Goal: Task Accomplishment & Management: Complete application form

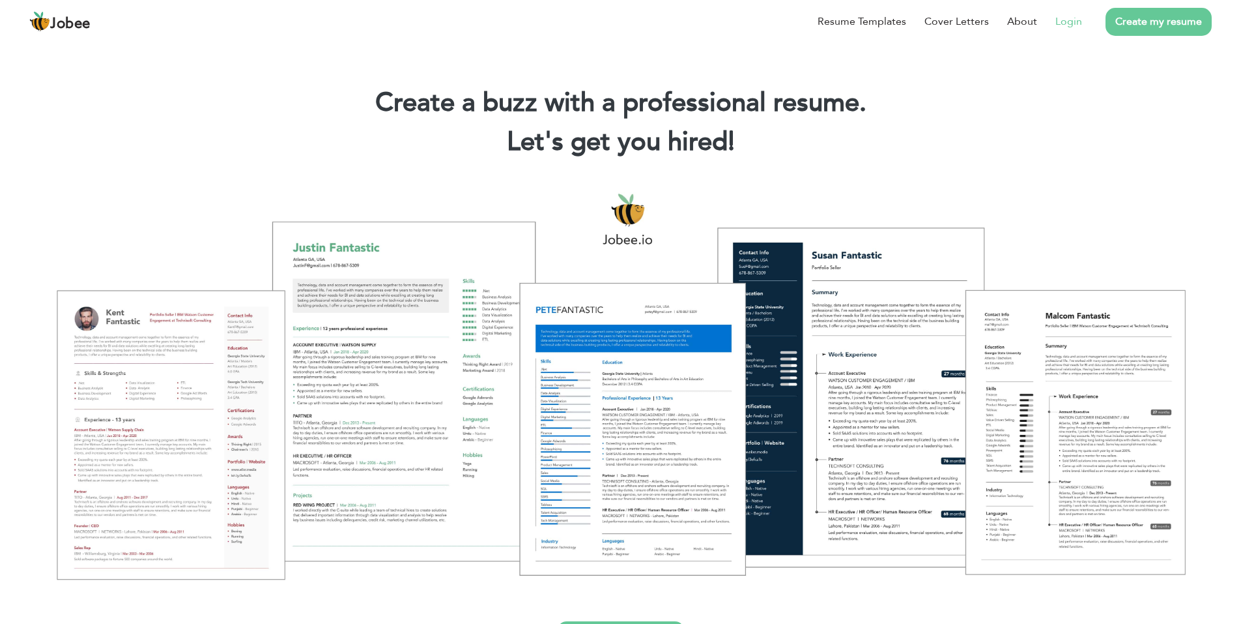
click at [1061, 17] on link "Login" at bounding box center [1069, 22] width 27 height 16
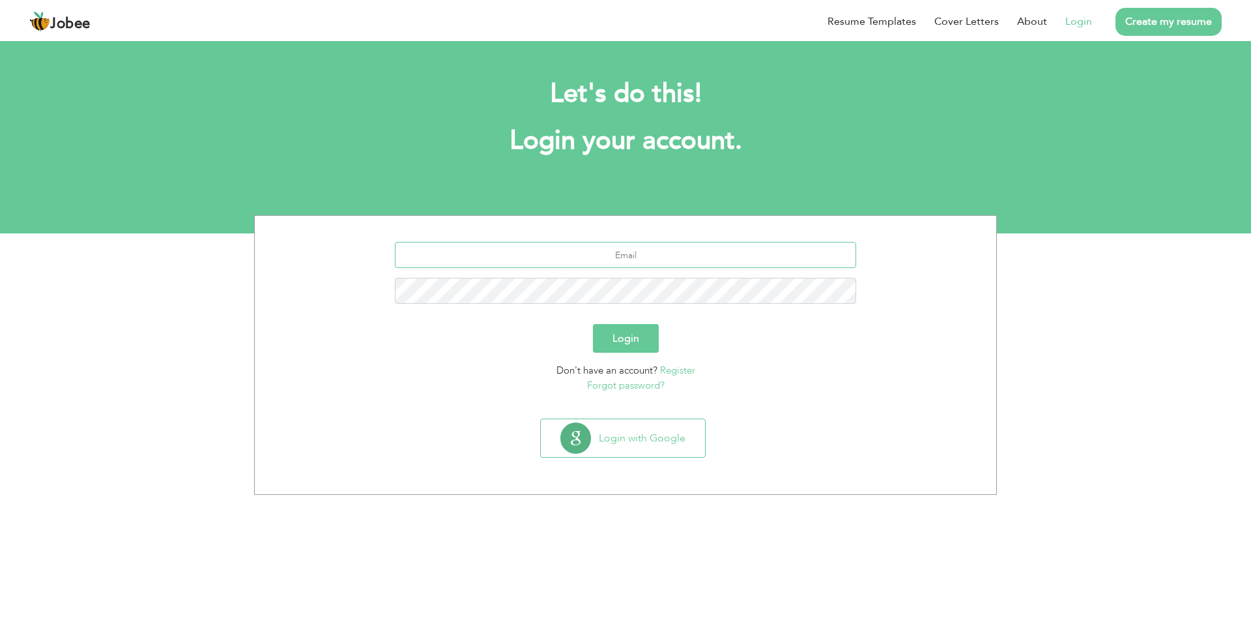
click at [558, 248] on input "text" at bounding box center [626, 255] width 462 height 26
type input "s"
type input "[EMAIL_ADDRESS][DOMAIN_NAME]"
click at [593, 324] on button "Login" at bounding box center [626, 338] width 66 height 29
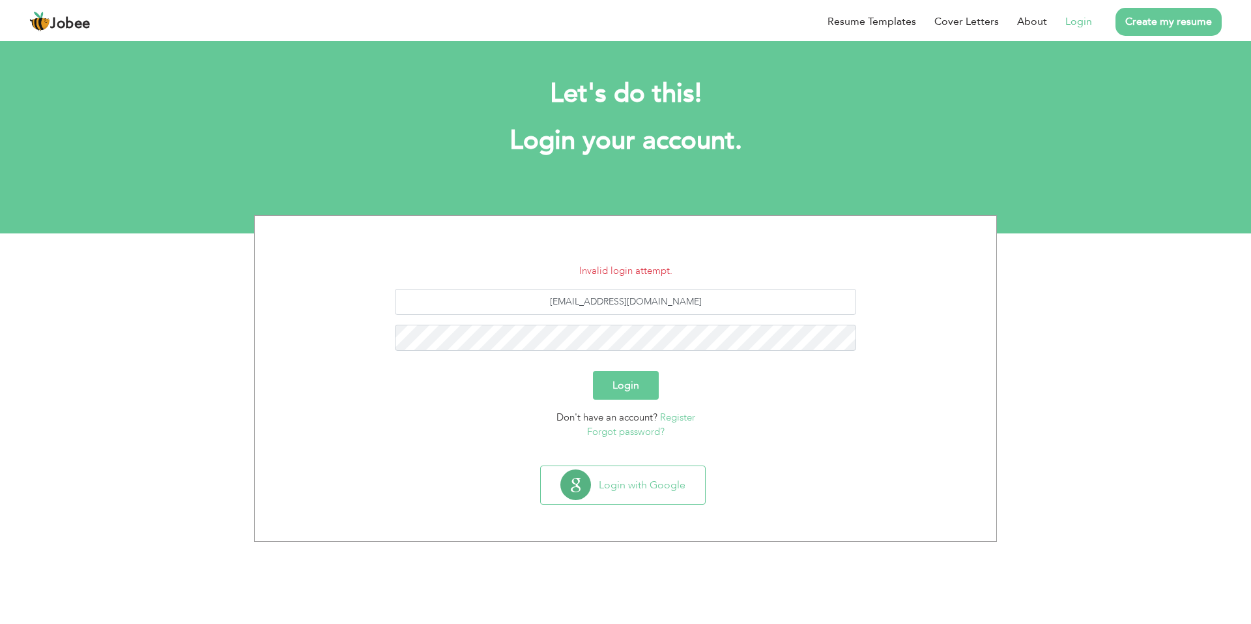
click at [619, 323] on div "s.muneeb0332@gmail.com" at bounding box center [626, 325] width 722 height 72
click at [593, 371] on button "Login" at bounding box center [626, 385] width 66 height 29
click at [643, 494] on button "Login with Google" at bounding box center [623, 485] width 164 height 38
click at [623, 427] on link "Forgot password?" at bounding box center [626, 431] width 78 height 13
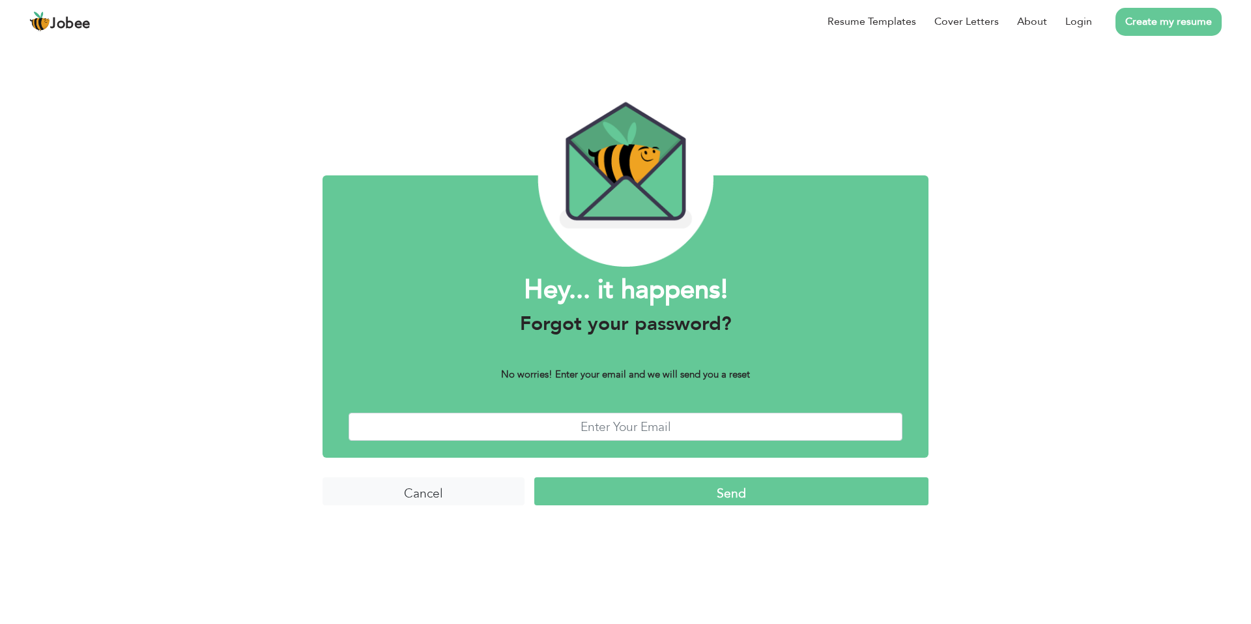
click at [594, 442] on div "Hey... it happens! Forgot your password? No worries! Enter your email and we wi…" at bounding box center [626, 316] width 606 height 282
click at [581, 427] on input "text" at bounding box center [626, 426] width 554 height 28
type input "[EMAIL_ADDRESS][DOMAIN_NAME]"
click at [721, 508] on form "Hey... it happens! Forgot your password? No worries! Enter your email and we wi…" at bounding box center [626, 369] width 606 height 310
click at [714, 500] on input "Send" at bounding box center [731, 491] width 394 height 28
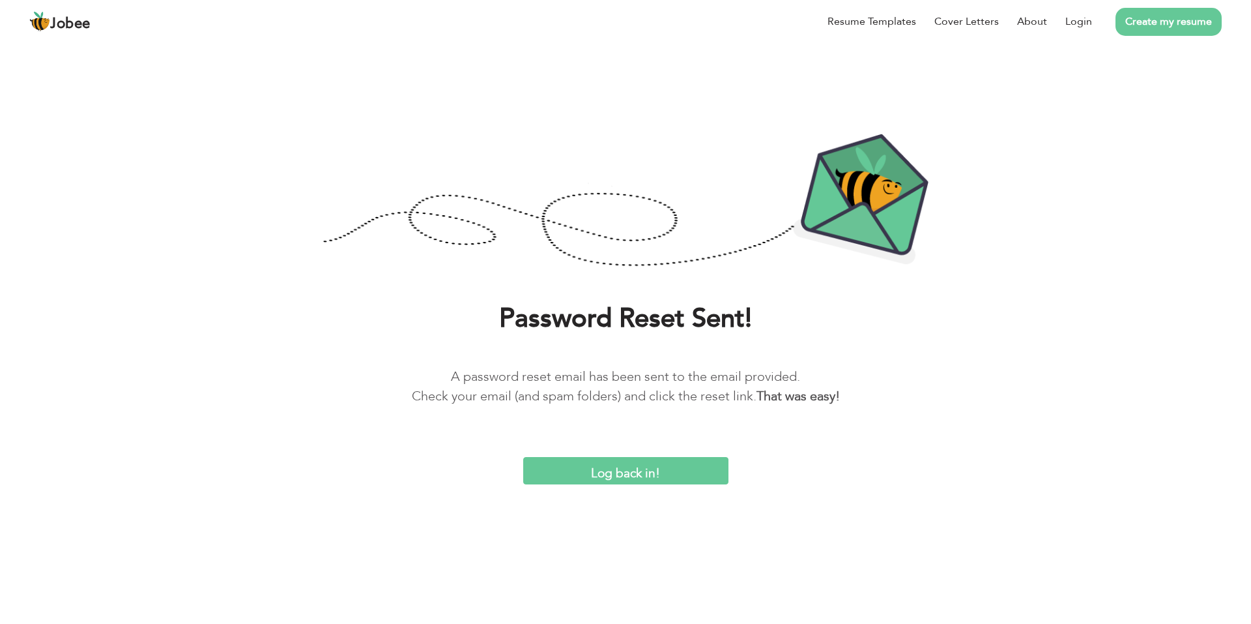
click at [655, 478] on input "Log back in!" at bounding box center [625, 471] width 205 height 28
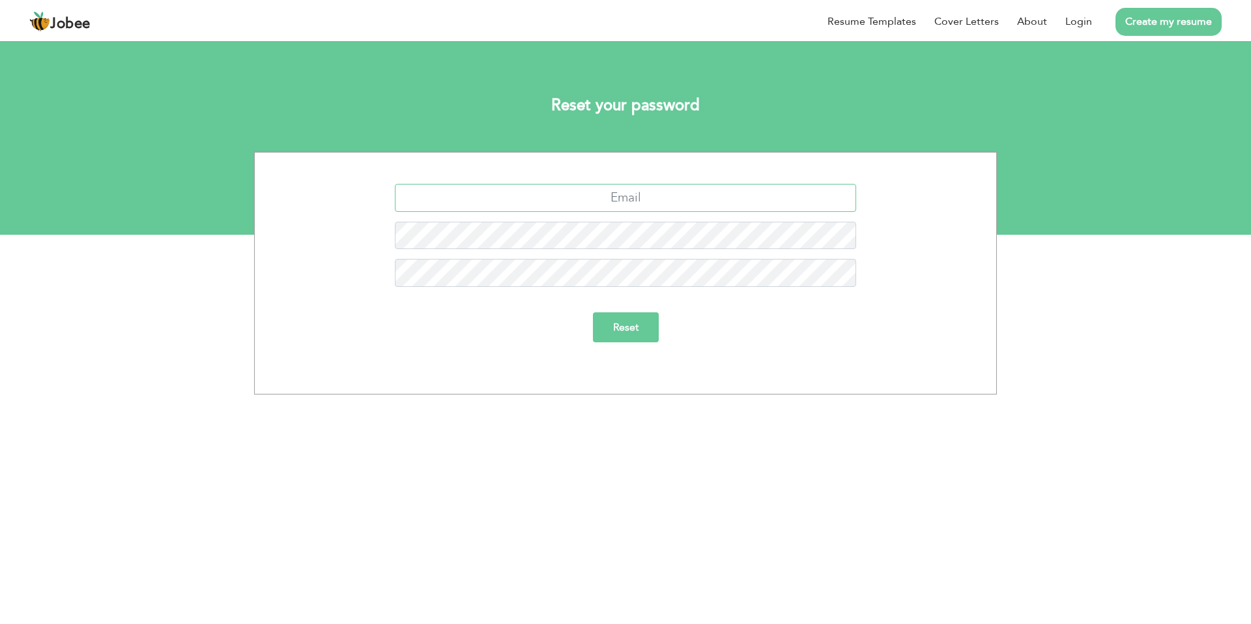
click at [601, 197] on input "text" at bounding box center [626, 198] width 462 height 28
type input "S"
type input "[EMAIL_ADDRESS][DOMAIN_NAME]"
click at [593, 312] on input "Reset" at bounding box center [626, 327] width 66 height 30
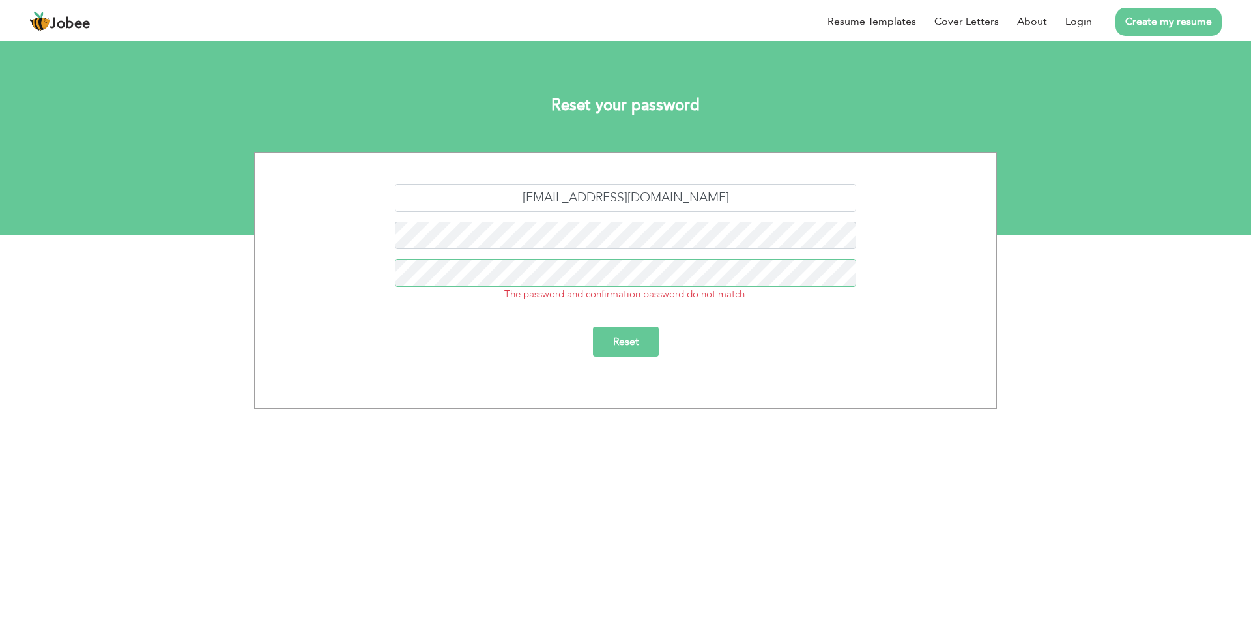
click at [593, 326] on input "Reset" at bounding box center [626, 341] width 66 height 30
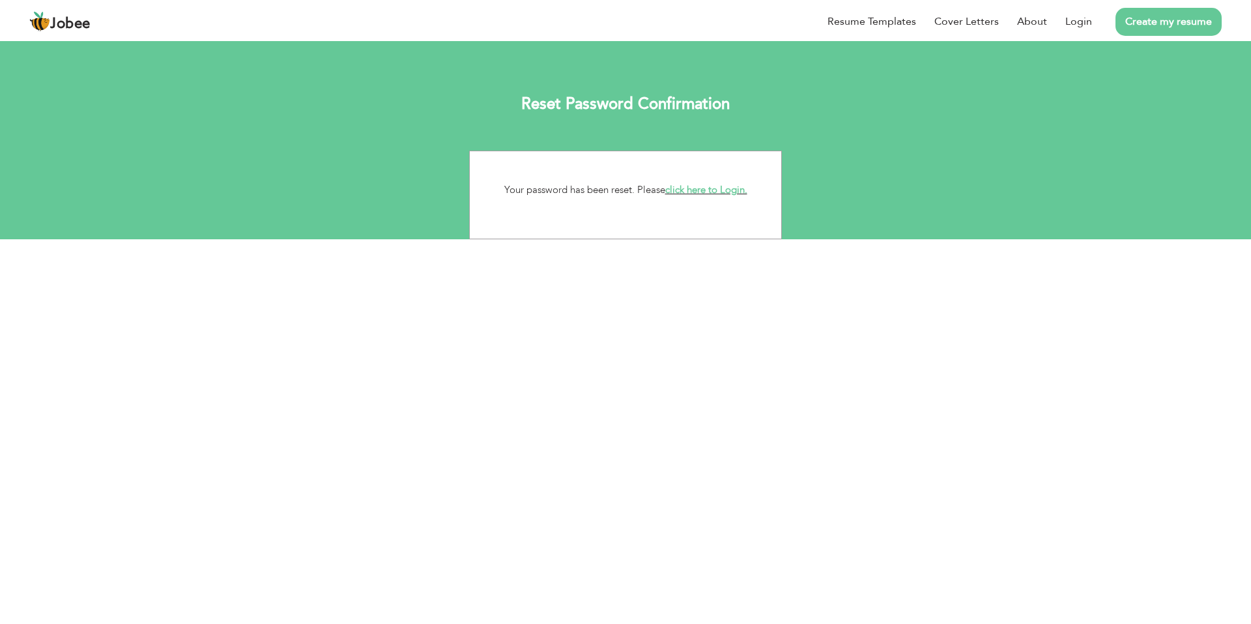
click at [727, 190] on link "click here to Login." at bounding box center [706, 189] width 82 height 13
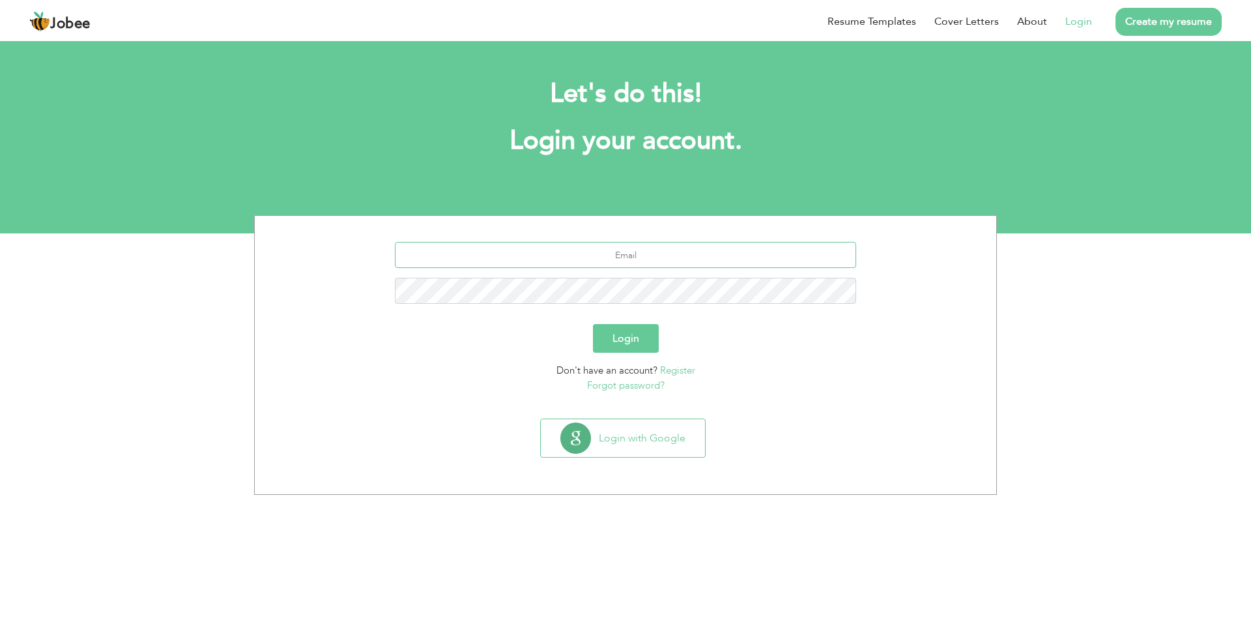
click at [626, 260] on input "text" at bounding box center [626, 255] width 462 height 26
type input "S"
type input "s"
type input "[EMAIL_ADDRESS][DOMAIN_NAME]"
click at [593, 324] on button "Login" at bounding box center [626, 338] width 66 height 29
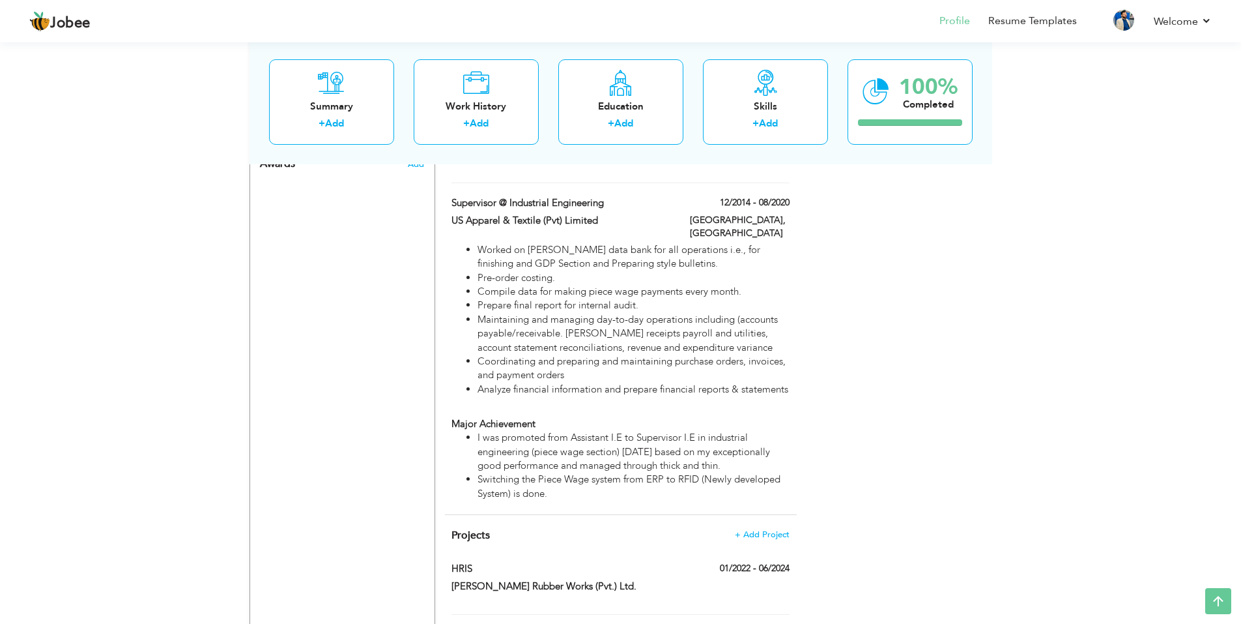
scroll to position [1089, 0]
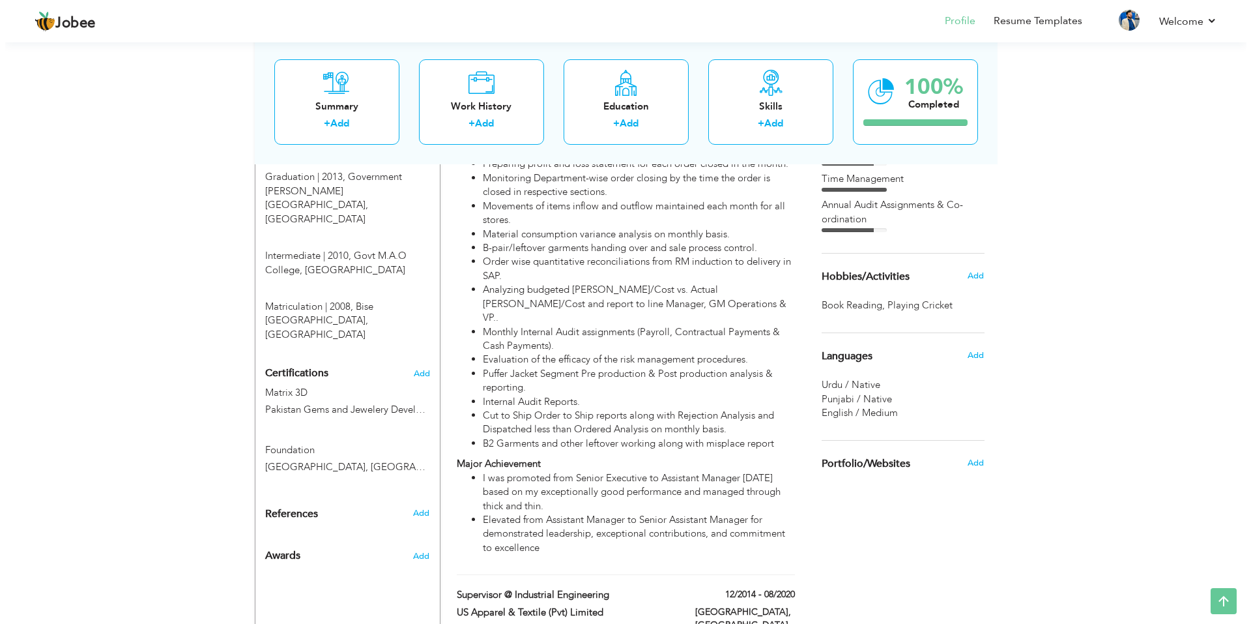
scroll to position [698, 0]
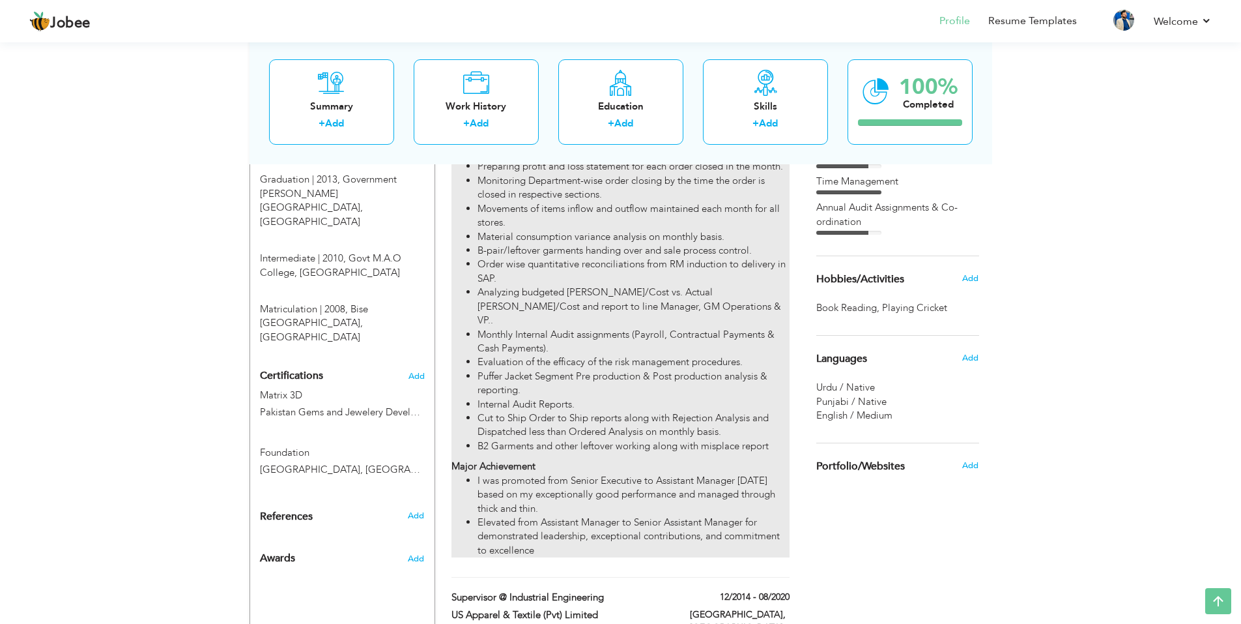
click at [588, 397] on li "Internal Audit Reports." at bounding box center [633, 404] width 311 height 14
type input "Sr. Assistant Manager @ Internal Audit & Process Costing Control"
type input "[PERSON_NAME] Rubber Works (Pvt.) Ltd."
type input "08/2020"
type input "06/2024"
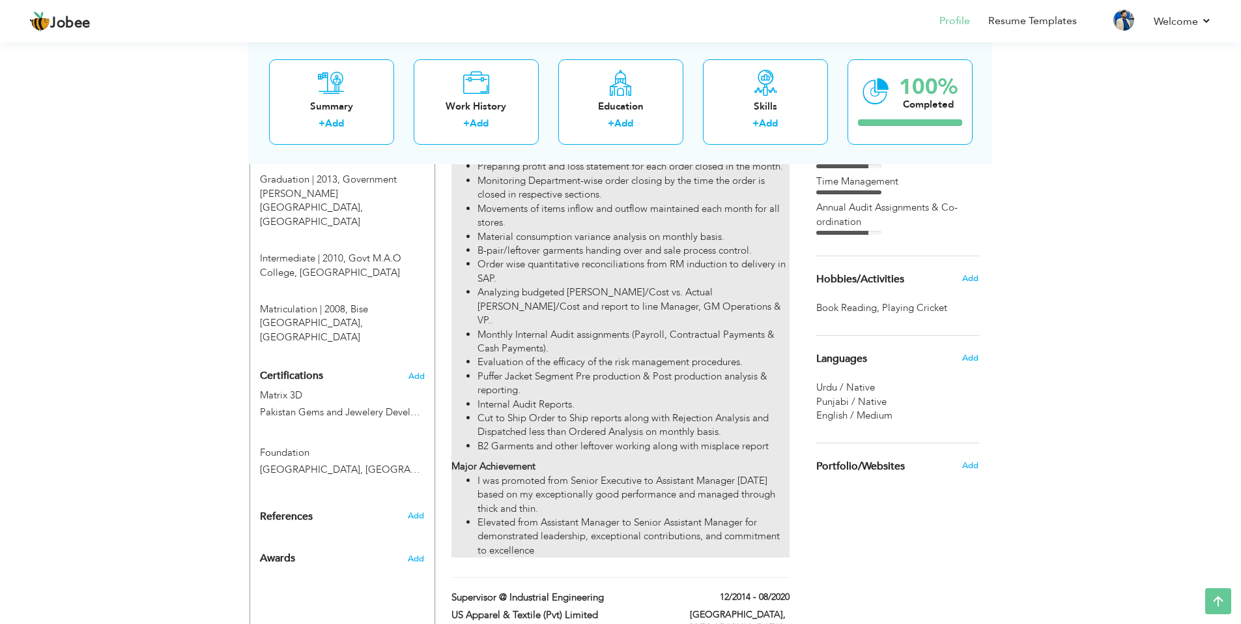
type input "[GEOGRAPHIC_DATA]"
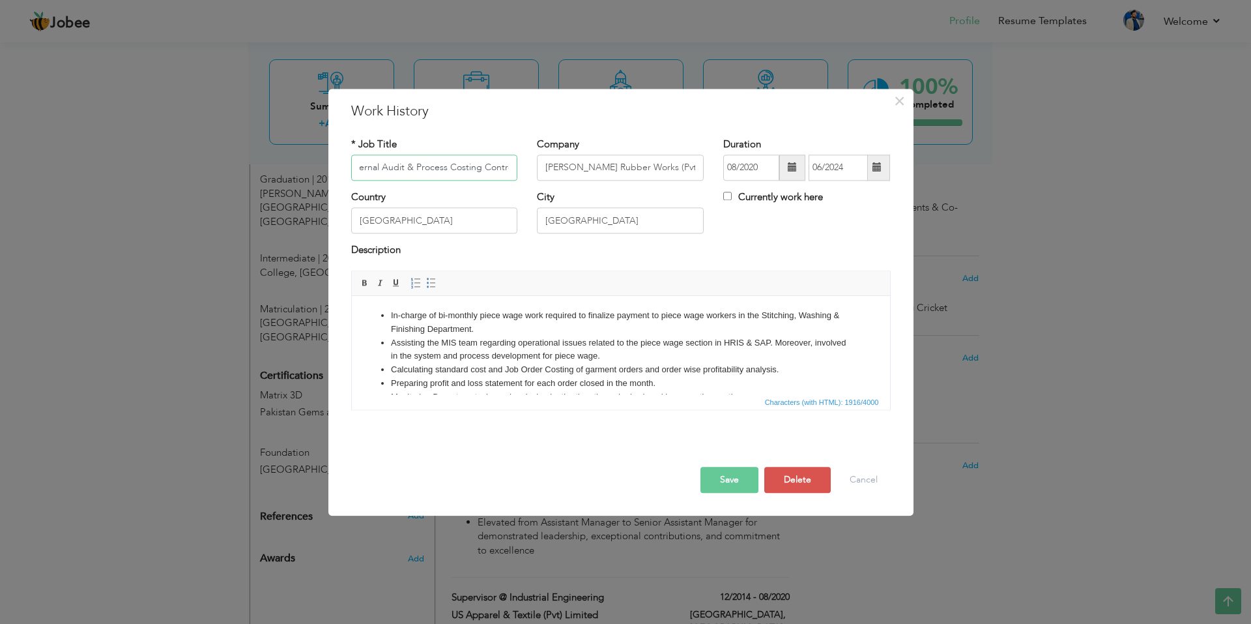
scroll to position [0, 0]
click at [472, 314] on li "In-charge of bi-monthly piece wage work required to finalize payment to piece w…" at bounding box center [620, 322] width 460 height 27
click at [578, 314] on li "In-charge of bi-monthly piece wage work required to finalize payment to piece w…" at bounding box center [620, 322] width 460 height 27
click at [487, 328] on li "In-charge of bi-monthly piece wage work required to finalize payment to piece w…" at bounding box center [620, 322] width 460 height 27
click at [514, 340] on li "Assisting the MIS team regarding operational issues related to the piece wage s…" at bounding box center [620, 349] width 460 height 27
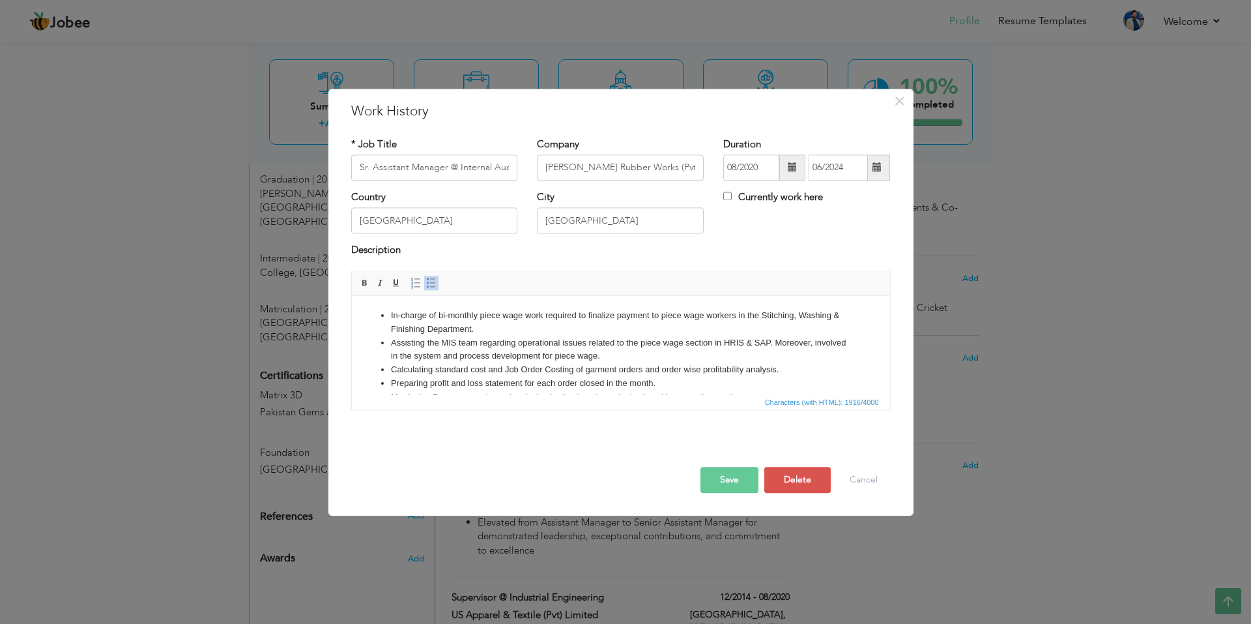
click at [572, 343] on li "Assisting the MIS team regarding operational issues related to the piece wage s…" at bounding box center [620, 349] width 460 height 27
click at [623, 341] on li "Assisting the MIS team regarding operational issues related to the piece wage s…" at bounding box center [620, 349] width 460 height 27
click at [832, 343] on li "Assisting the MIS team regarding operational issues related to the piece wage s…" at bounding box center [620, 349] width 460 height 27
click at [662, 357] on li "Assisting the MIS team regarding operational issues related to the piece wage s…" at bounding box center [620, 349] width 460 height 27
click at [514, 382] on li "Calculating standard cost and Job Order Costing of garment orders and order wis…" at bounding box center [620, 384] width 460 height 14
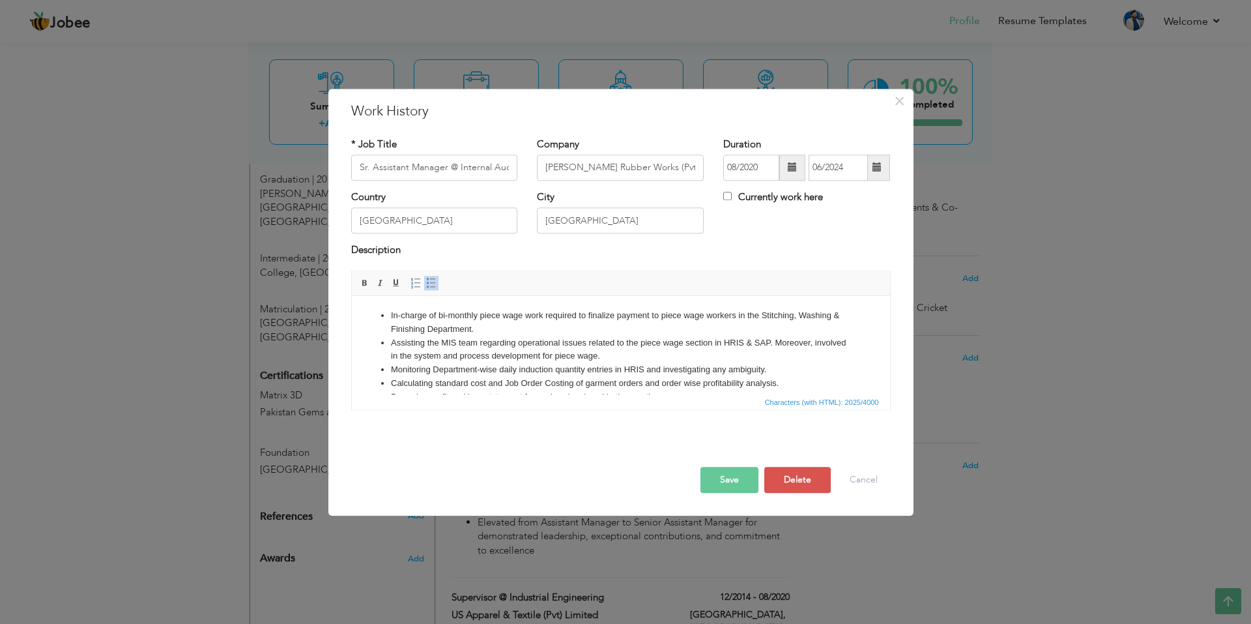
click at [792, 382] on li "Calculating standard cost and Job Order Costing of garment orders and order wis…" at bounding box center [620, 384] width 460 height 14
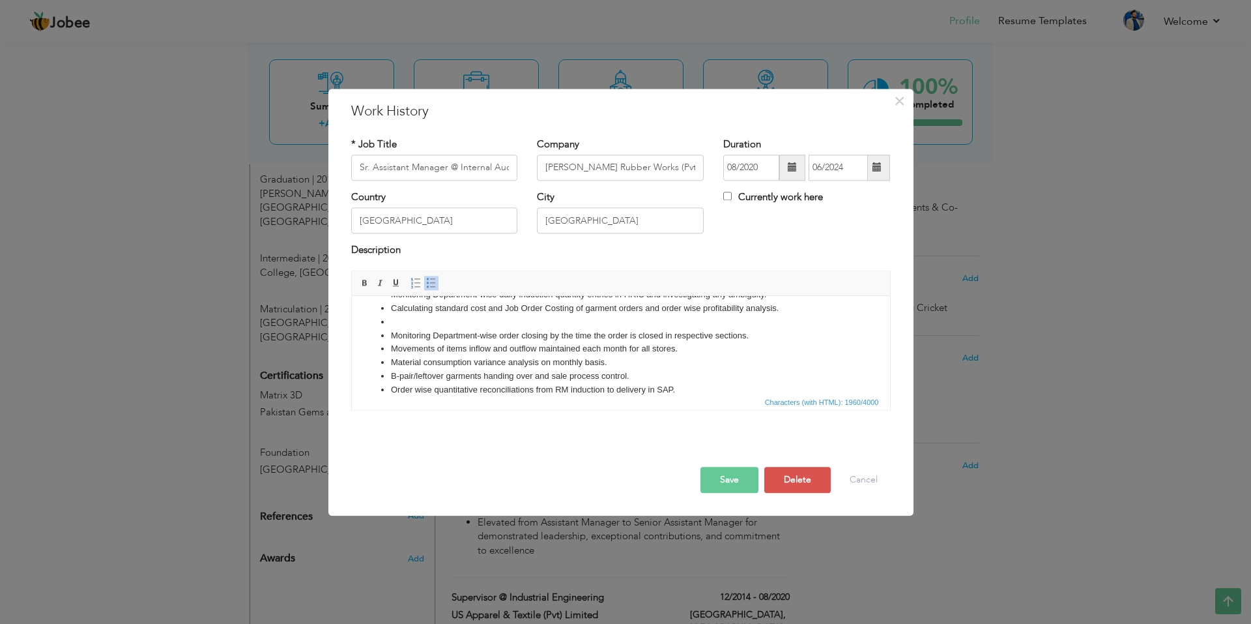
scroll to position [73, 0]
click at [762, 339] on li "Monitoring Department-wise order closing by the time the order is closed in res…" at bounding box center [620, 338] width 460 height 14
click at [703, 346] on li "Movements of items inflow and outflow maintained each month for all stores." at bounding box center [620, 351] width 460 height 14
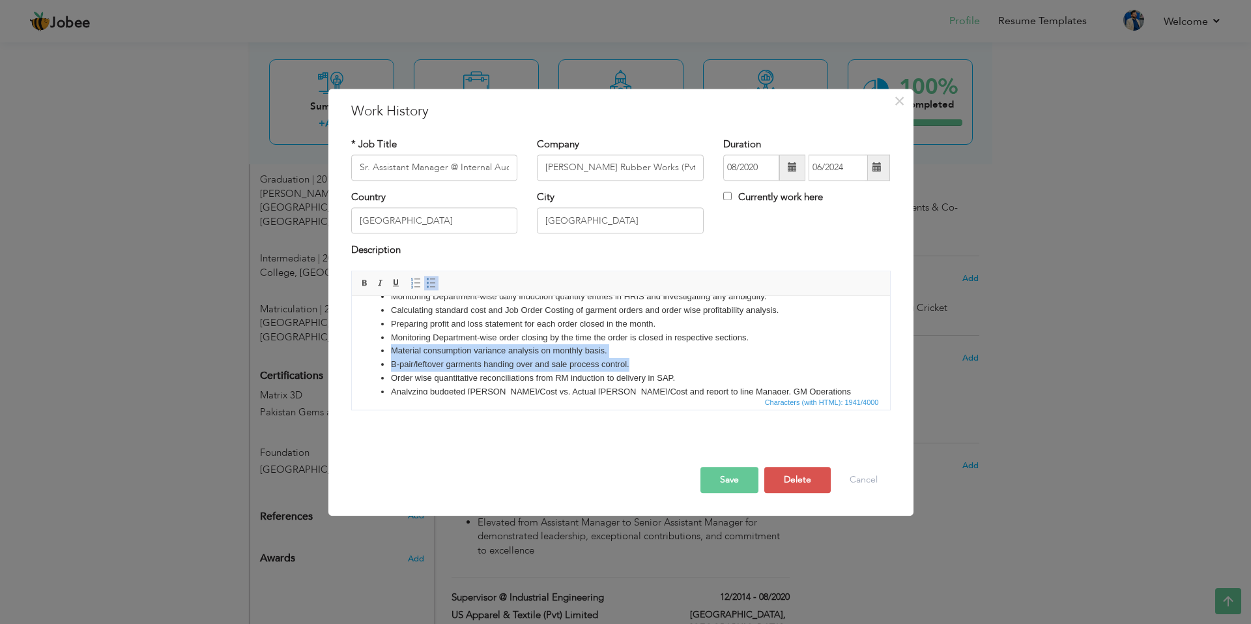
drag, startPoint x: 588, startPoint y: 371, endPoint x: 384, endPoint y: 347, distance: 206.0
click at [384, 347] on ul "In-charge of bi-monthly piece wage work required to finalize payment to piece w…" at bounding box center [620, 371] width 512 height 271
copy ul "Material consumption variance analysis on monthly basis. B-pair/leftover garmen…"
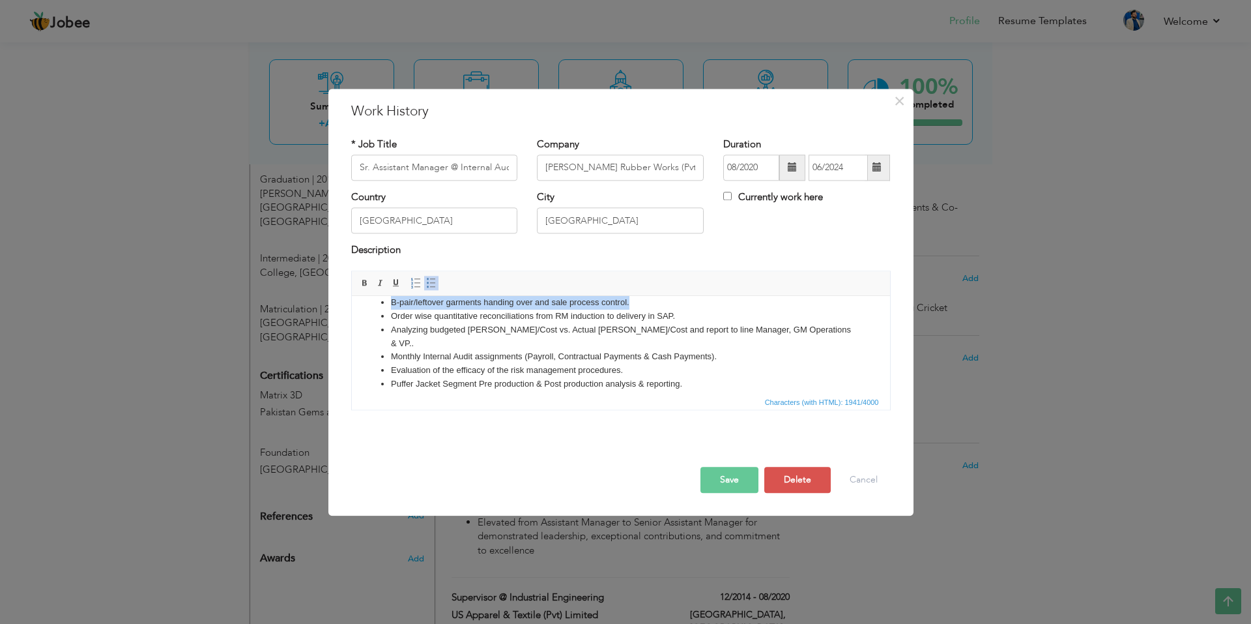
scroll to position [138, 0]
click at [492, 388] on li "Internal Audit Reports." at bounding box center [620, 395] width 460 height 14
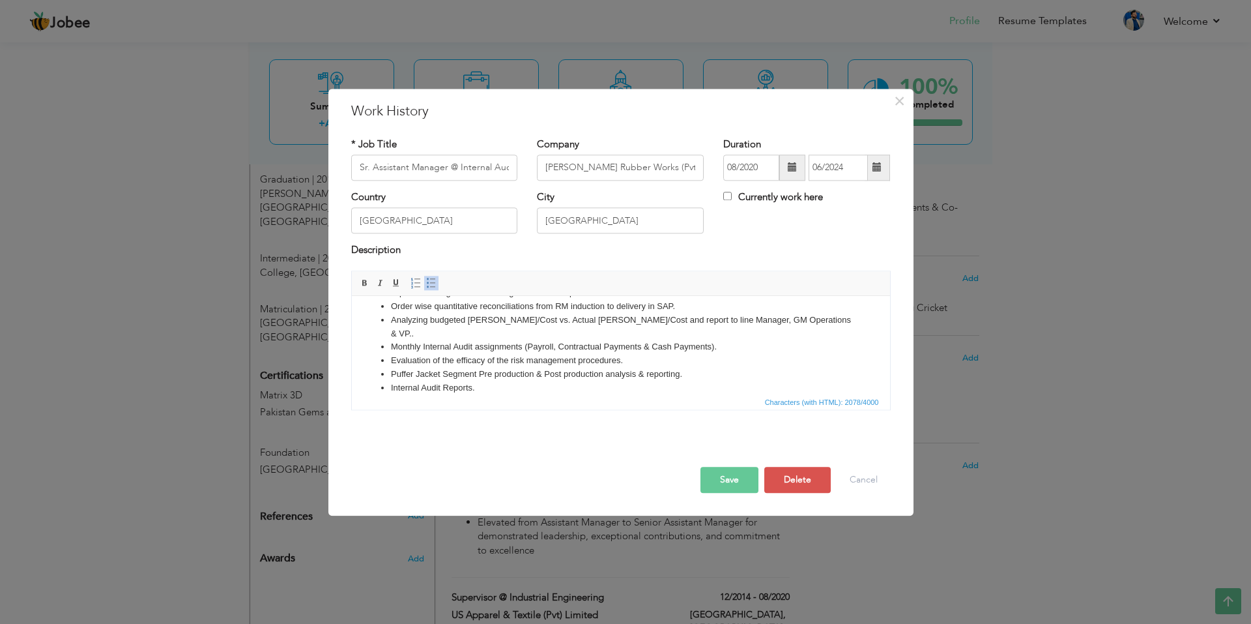
scroll to position [92, 0]
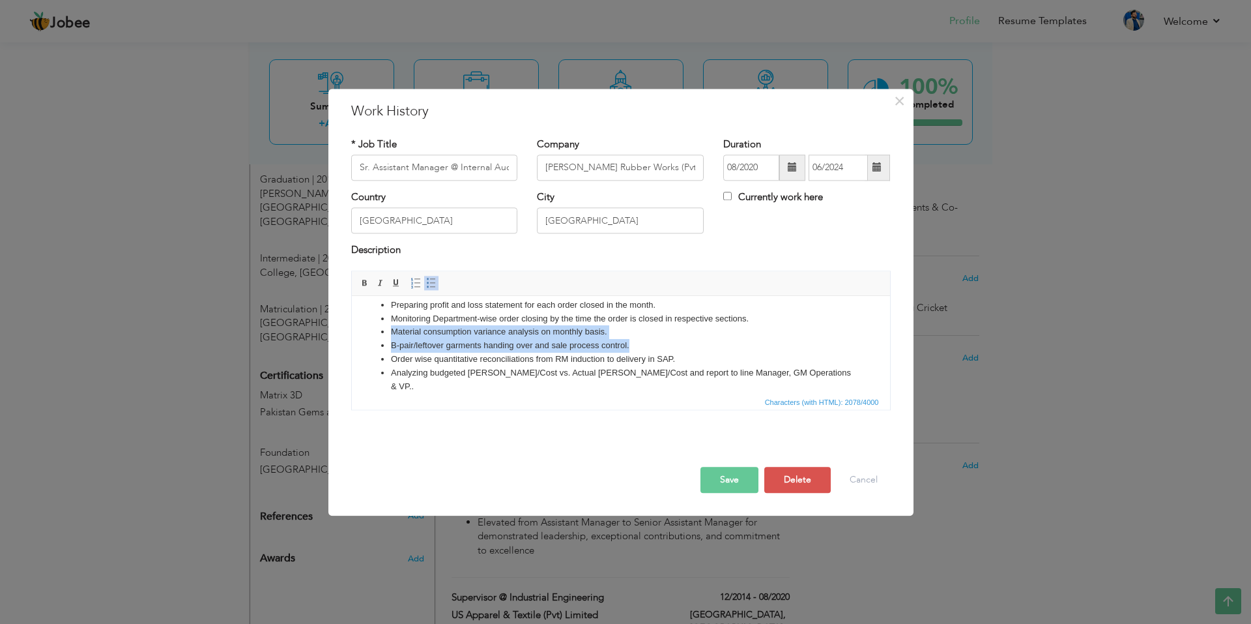
drag, startPoint x: 648, startPoint y: 344, endPoint x: 385, endPoint y: 327, distance: 263.1
click at [383, 327] on ul "In-charge of bi-monthly piece wage work required to finalize payment to piece w…" at bounding box center [620, 366] width 512 height 298
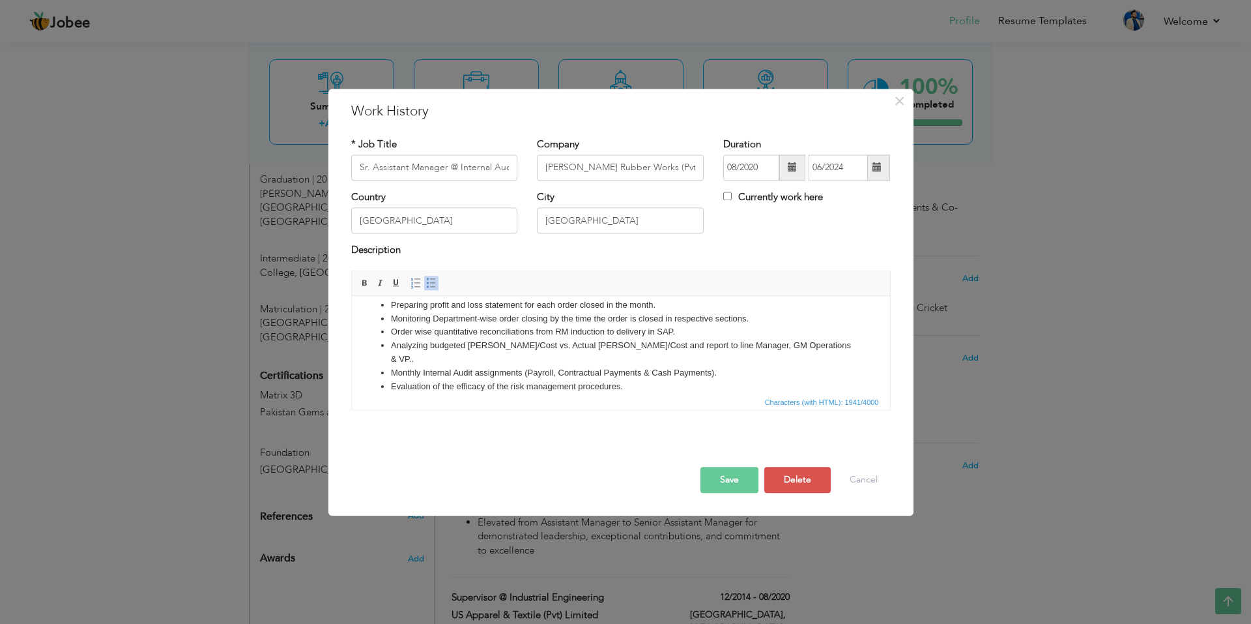
drag, startPoint x: 684, startPoint y: 332, endPoint x: 386, endPoint y: 339, distance: 297.2
click at [386, 339] on ul "In-charge of bi-monthly piece wage work required to finalize payment to piece w…" at bounding box center [620, 352] width 512 height 271
click at [701, 321] on li "Monitoring Department-wise order closing by the time the order is closed in res…" at bounding box center [620, 319] width 460 height 14
click at [689, 332] on li "Order wise quantitative reconciliations from RM induction to delivery in SAP." at bounding box center [620, 332] width 460 height 14
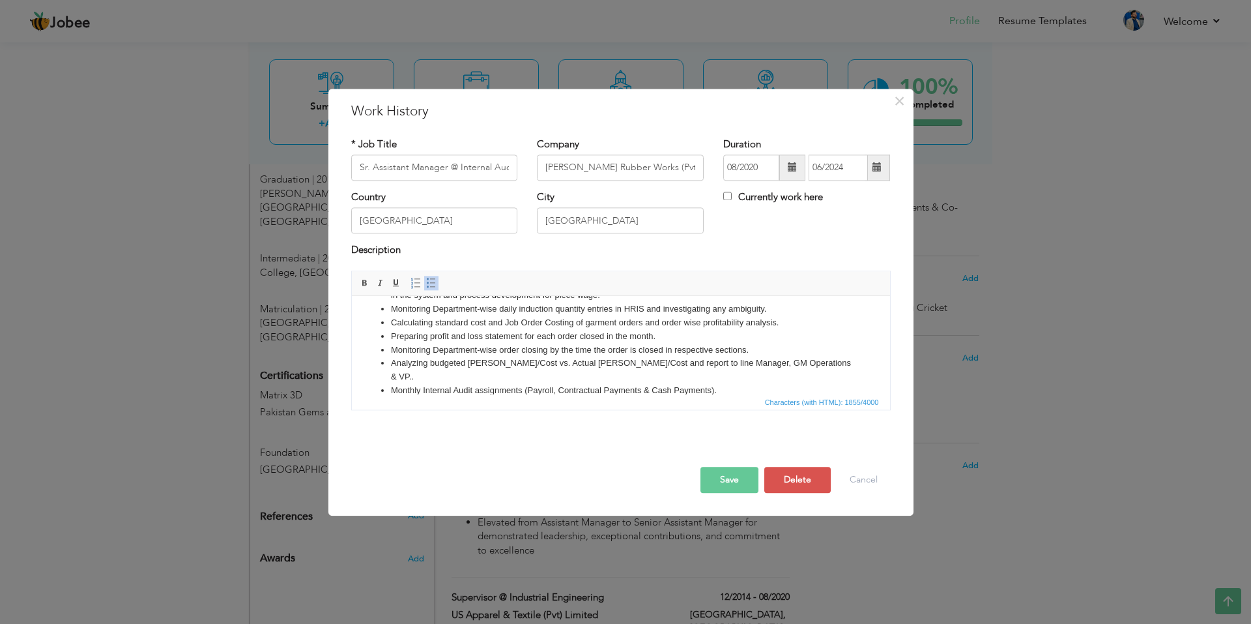
scroll to position [65, 0]
click at [407, 393] on li "Evaluation of the efficacy of the risk management procedures." at bounding box center [620, 400] width 460 height 14
click at [446, 379] on li "Monthly Internal Audit assignments (Payroll, Contractual Payments & Cash Paymen…" at bounding box center [620, 386] width 460 height 14
click at [393, 355] on li "Analyzing budgeted SAM/Cost vs. Actual SAM/Cost and report to line Manager, GM …" at bounding box center [620, 365] width 460 height 27
click at [745, 343] on li "Monitoring Department-wise order closing by the time the order is closed in res…" at bounding box center [620, 346] width 460 height 14
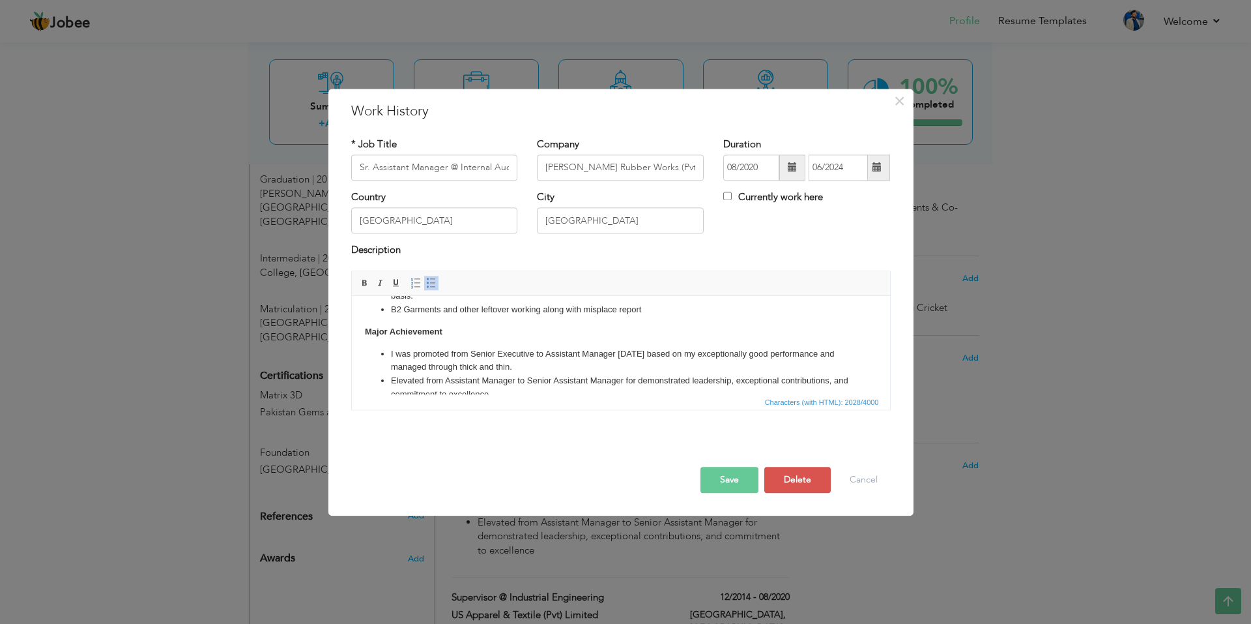
scroll to position [284, 0]
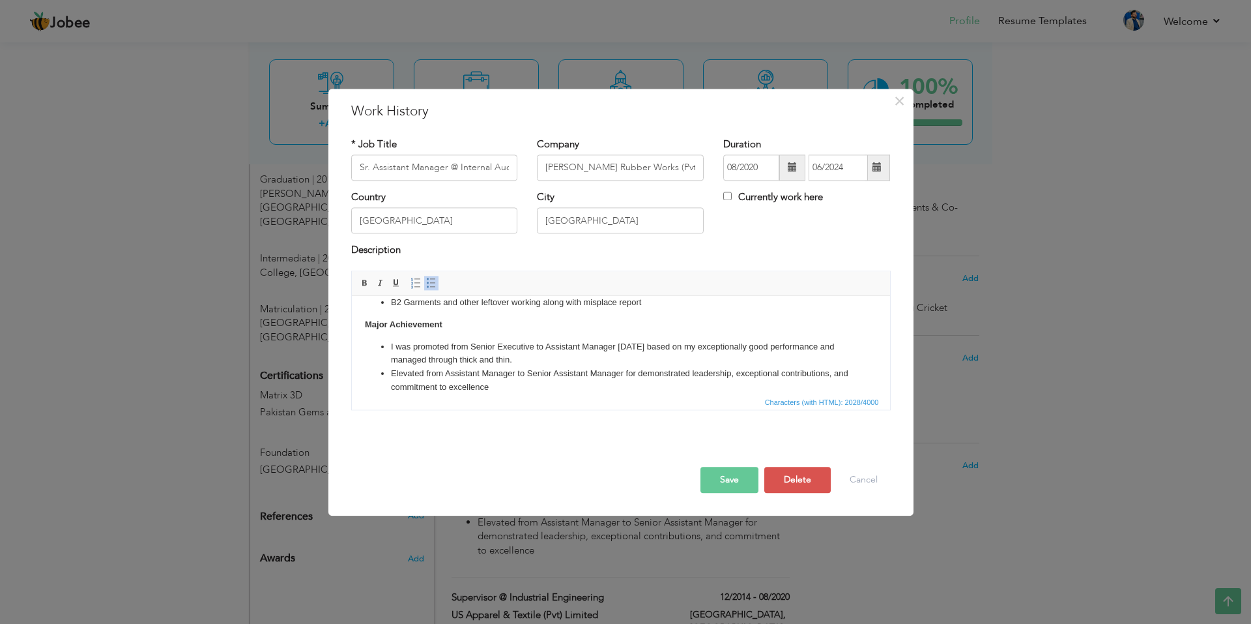
click at [481, 373] on li "Elevated from Assistant Manager to Senior Assistant Manager for demonstrated le…" at bounding box center [620, 380] width 460 height 27
click at [522, 367] on li "Elevated from Assistant Manager to Senior Assistant Manager for demonstrated le…" at bounding box center [620, 380] width 460 height 27
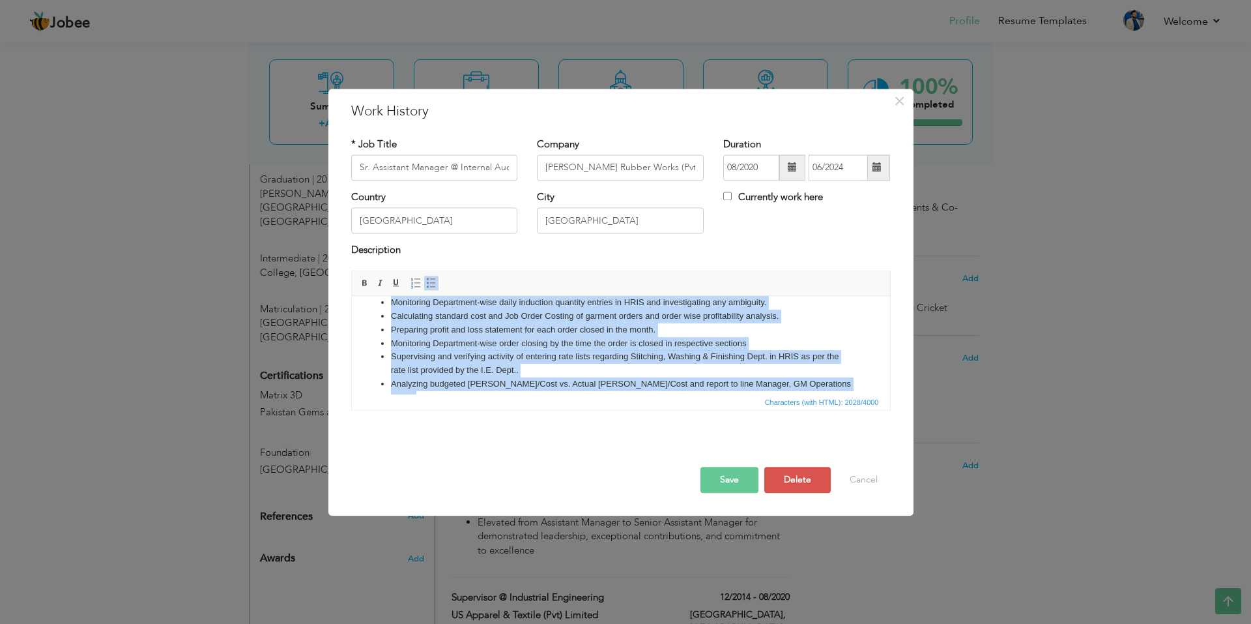
scroll to position [0, 0]
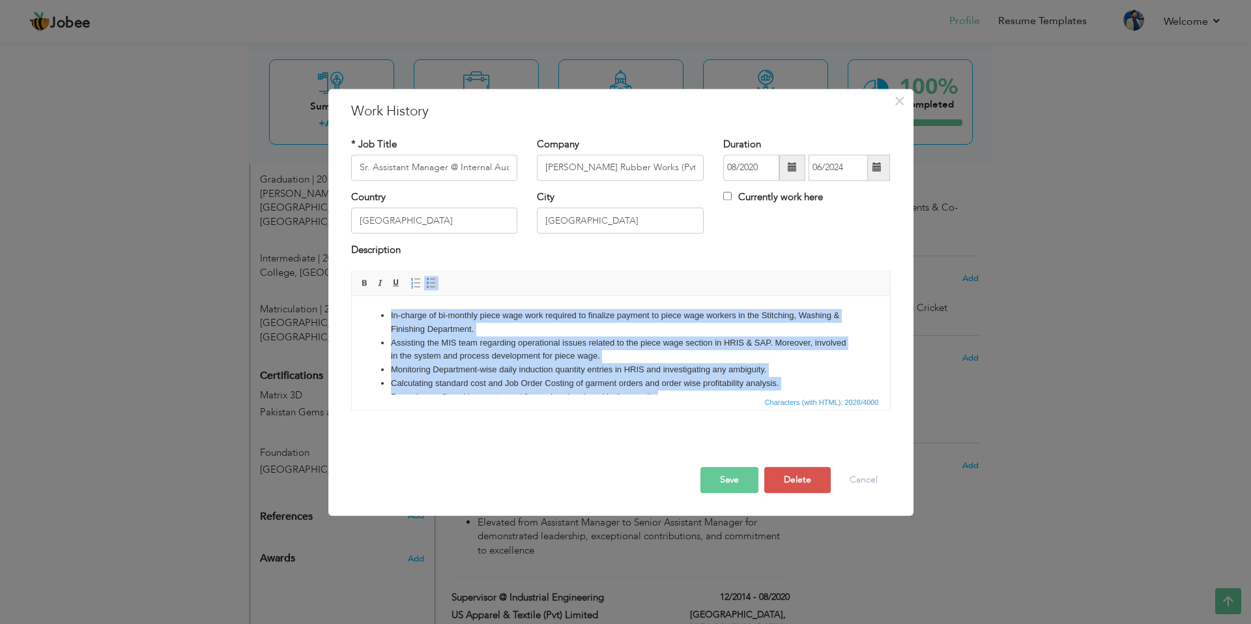
drag, startPoint x: 519, startPoint y: 381, endPoint x: 356, endPoint y: 299, distance: 181.5
click at [356, 299] on html "In-charge of bi-monthly piece wage work required to finalize payment to piece w…" at bounding box center [620, 494] width 538 height 396
copy body "In-charge of bi-monthly piece wage work required to finalize payment to piece w…"
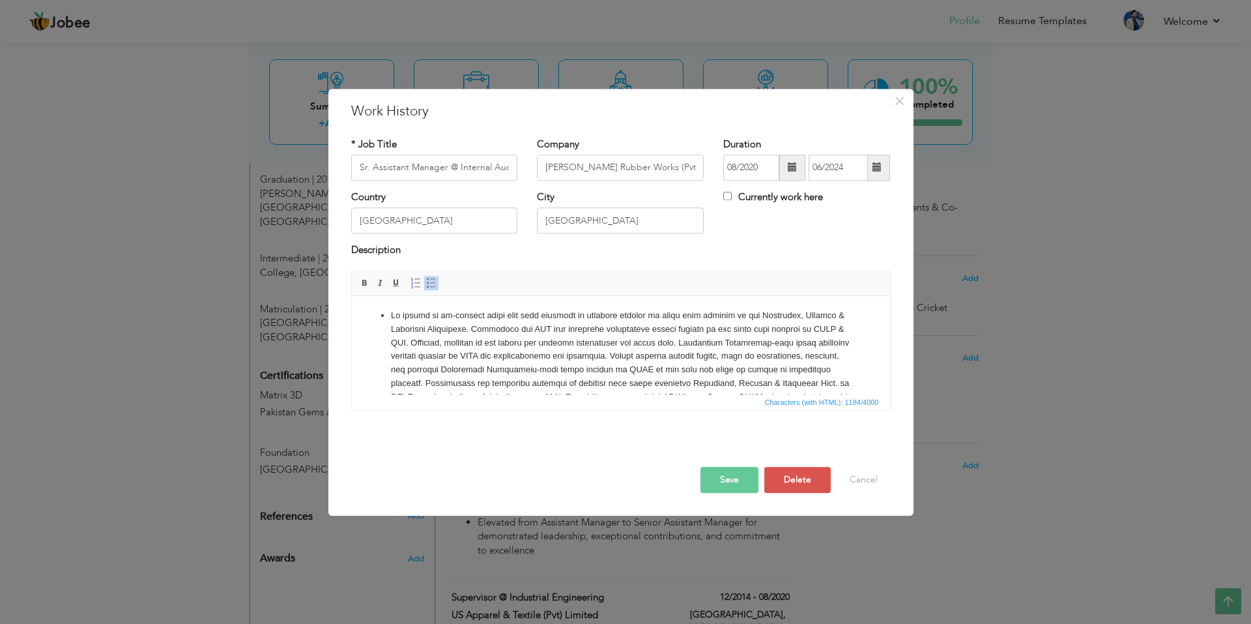
click at [394, 320] on li at bounding box center [620, 377] width 460 height 136
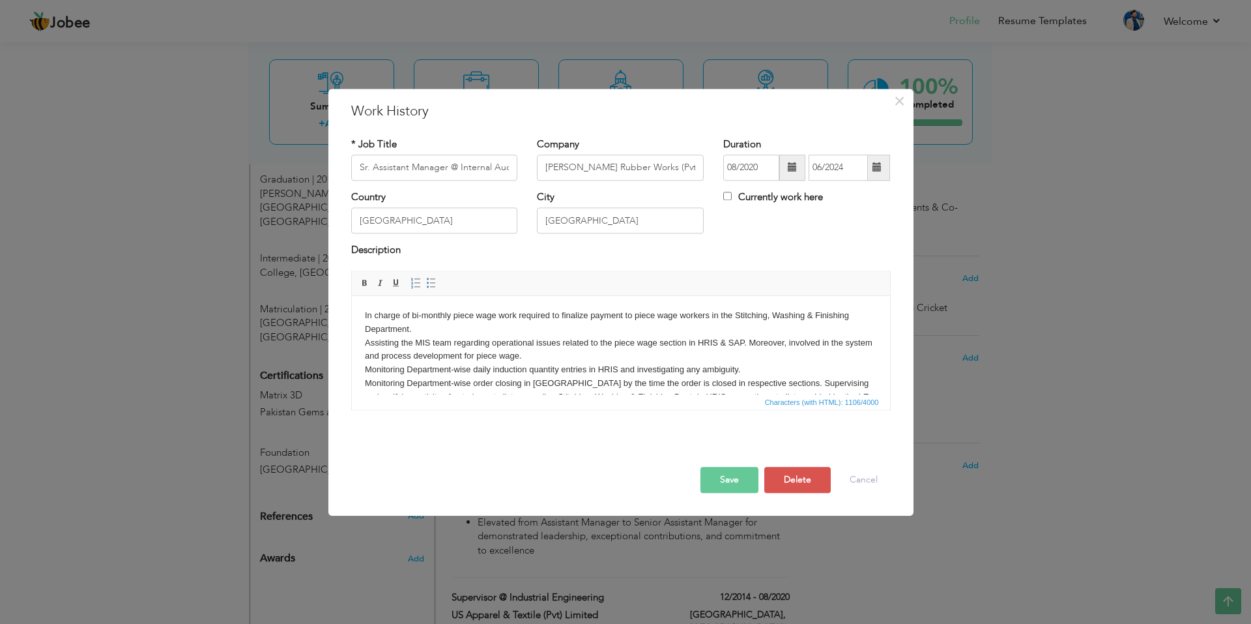
click at [364, 311] on body "In charge of bi-monthly piece wage work required to finalize payment to piece w…" at bounding box center [620, 383] width 512 height 149
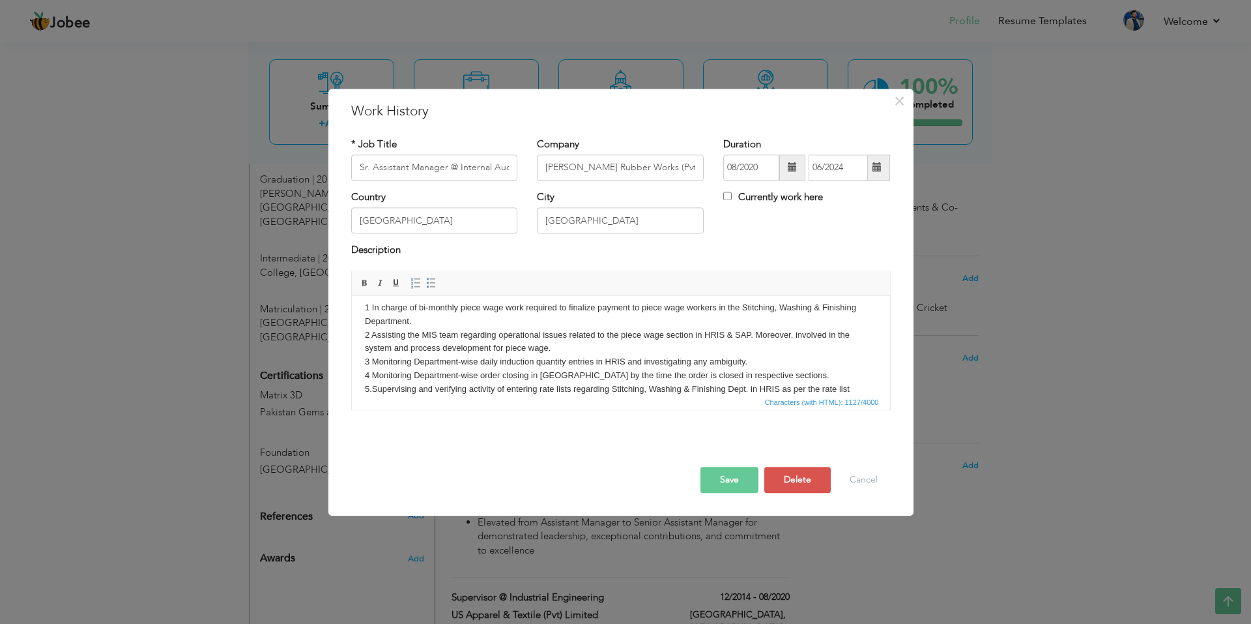
click at [763, 353] on body "1 In charge of bi-monthly piece wage work required to finalize payment to piece…" at bounding box center [620, 375] width 512 height 149
click at [759, 360] on body "1 In charge of bi-monthly piece wage work required to finalize payment to piece…" at bounding box center [620, 375] width 512 height 149
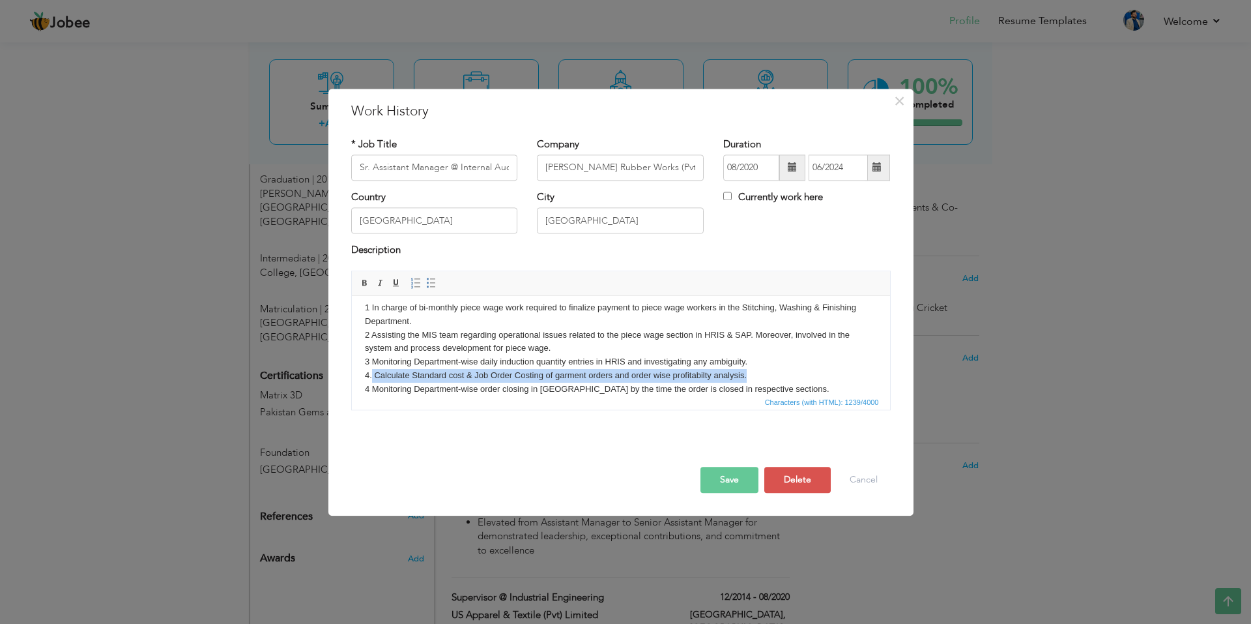
copy body "Calculate Standard cost & Job Order Costing of garment orders and order wise pr…"
click at [406, 373] on body "1 In charge of bi-monthly piece wage work required to finalize payment to piece…" at bounding box center [620, 382] width 512 height 163
click at [414, 375] on body "1 In charge of bi-monthly piece wage work required to finalize payment to piece…" at bounding box center [620, 382] width 512 height 163
click at [796, 379] on body "1 In charge of bi-monthly piece wage work required to finalize payment to piece…" at bounding box center [620, 382] width 512 height 163
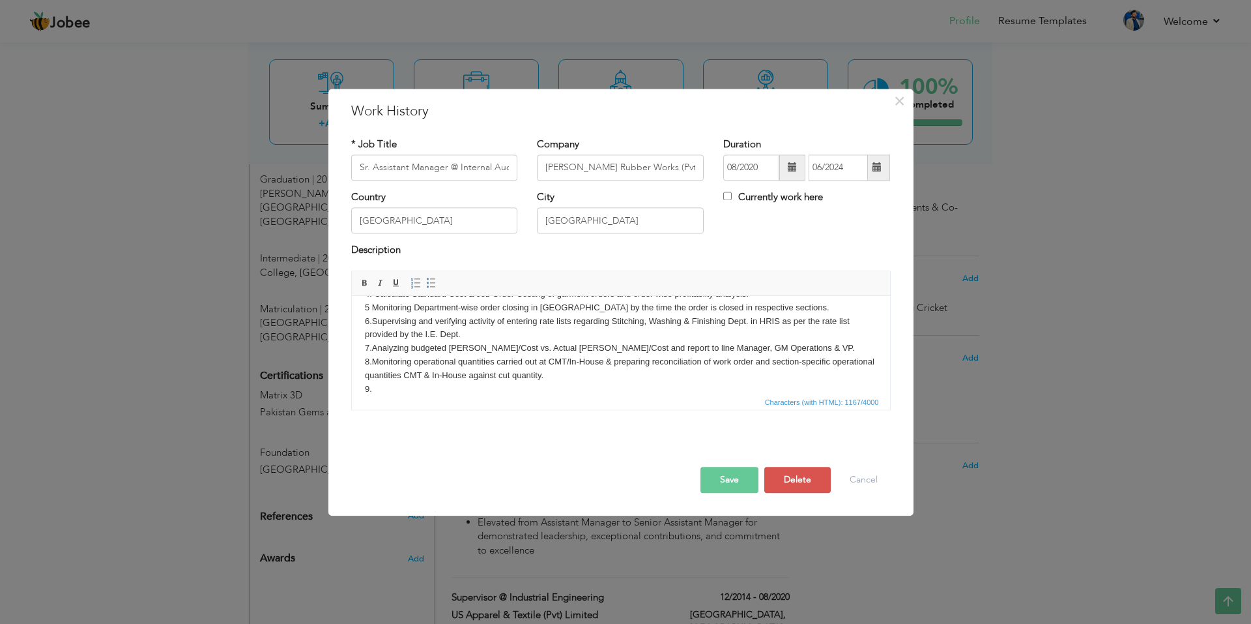
scroll to position [143, 0]
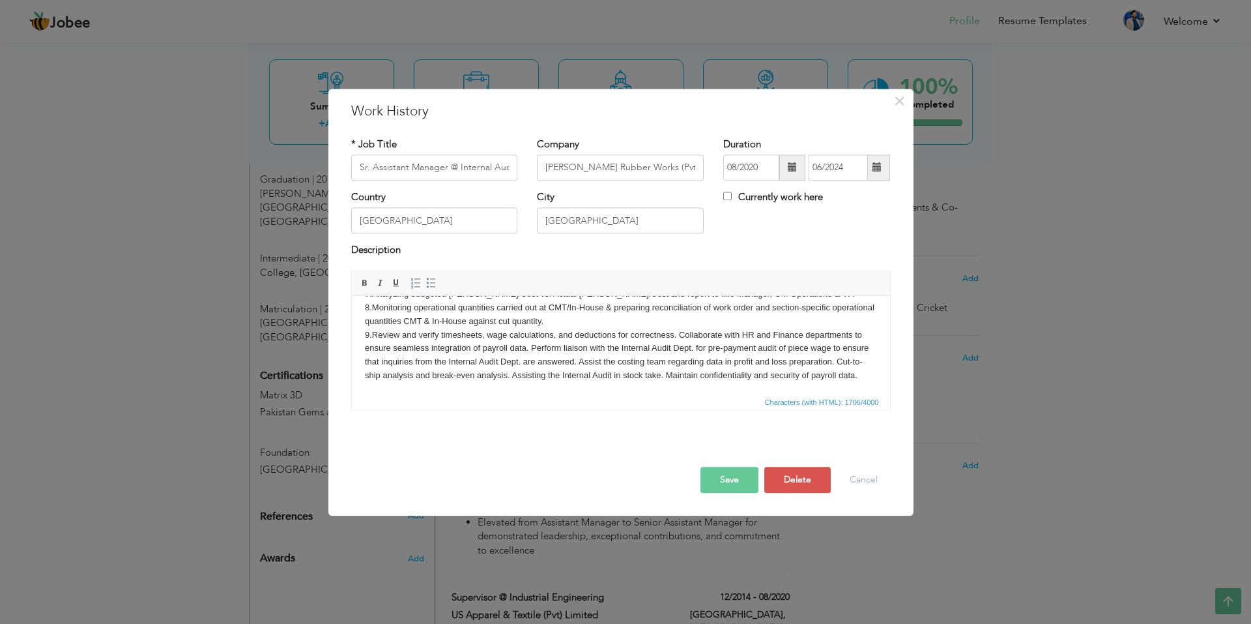
click at [371, 336] on body "1 In charge of bi-monthly piece wage work required to finalize payment to piece…" at bounding box center [620, 274] width 512 height 217
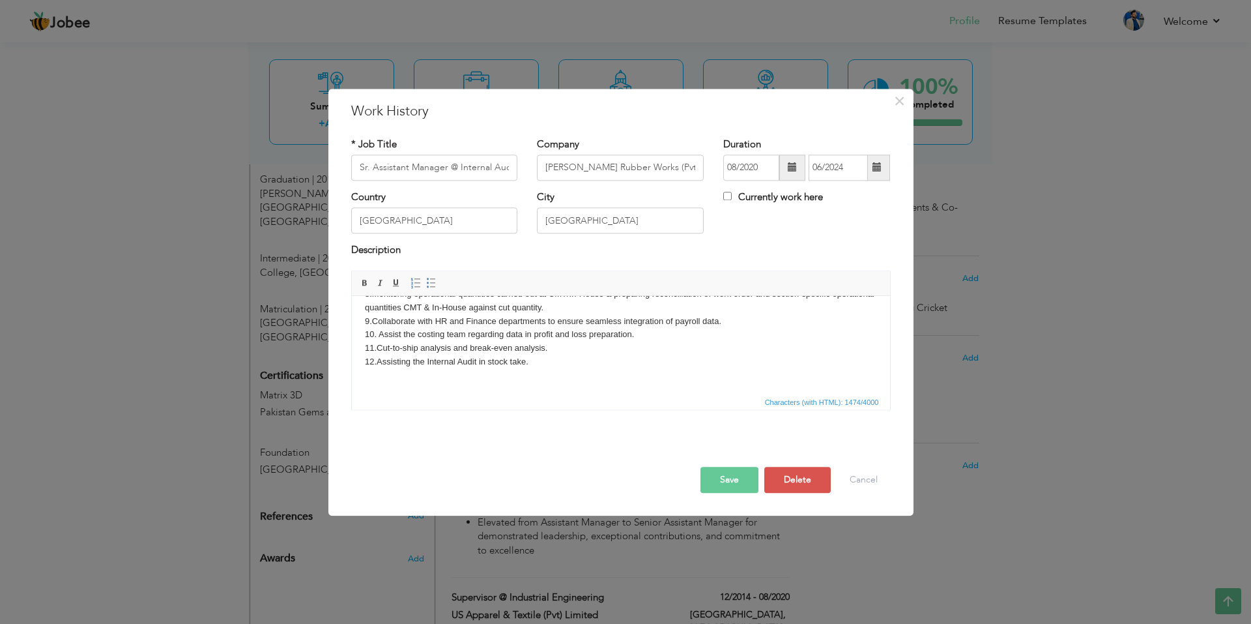
scroll to position [184, 0]
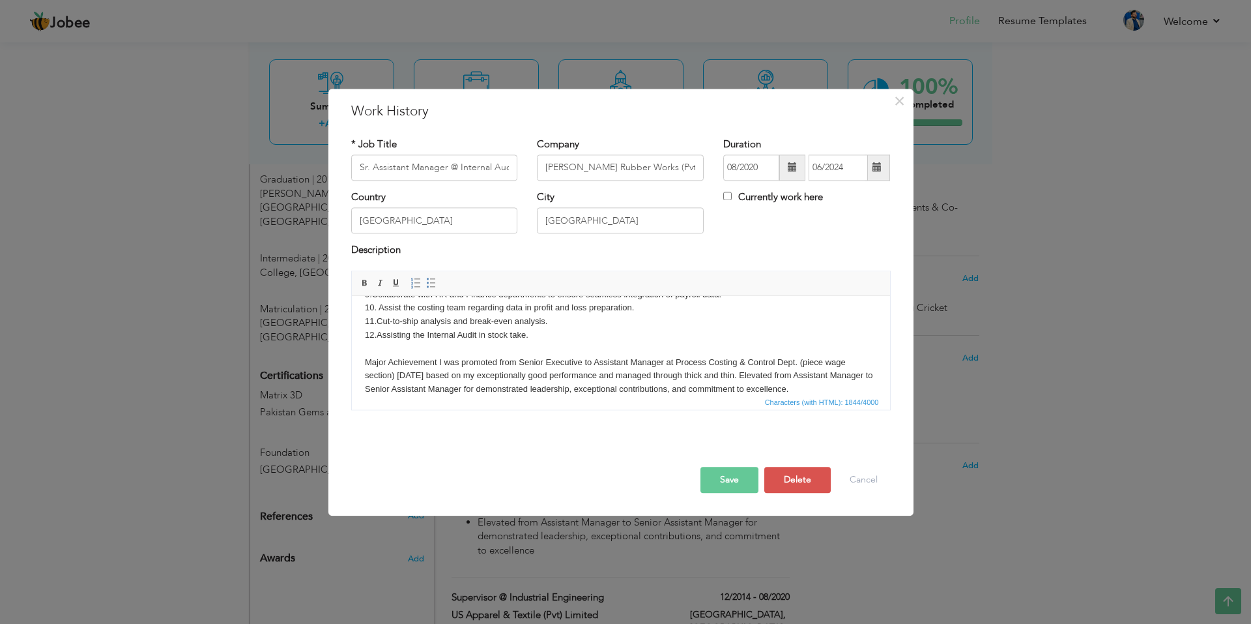
drag, startPoint x: 437, startPoint y: 356, endPoint x: 445, endPoint y: 360, distance: 8.7
click at [437, 357] on body "1 In charge of bi-monthly piece wage work required to finalize payment to piece…" at bounding box center [620, 260] width 512 height 271
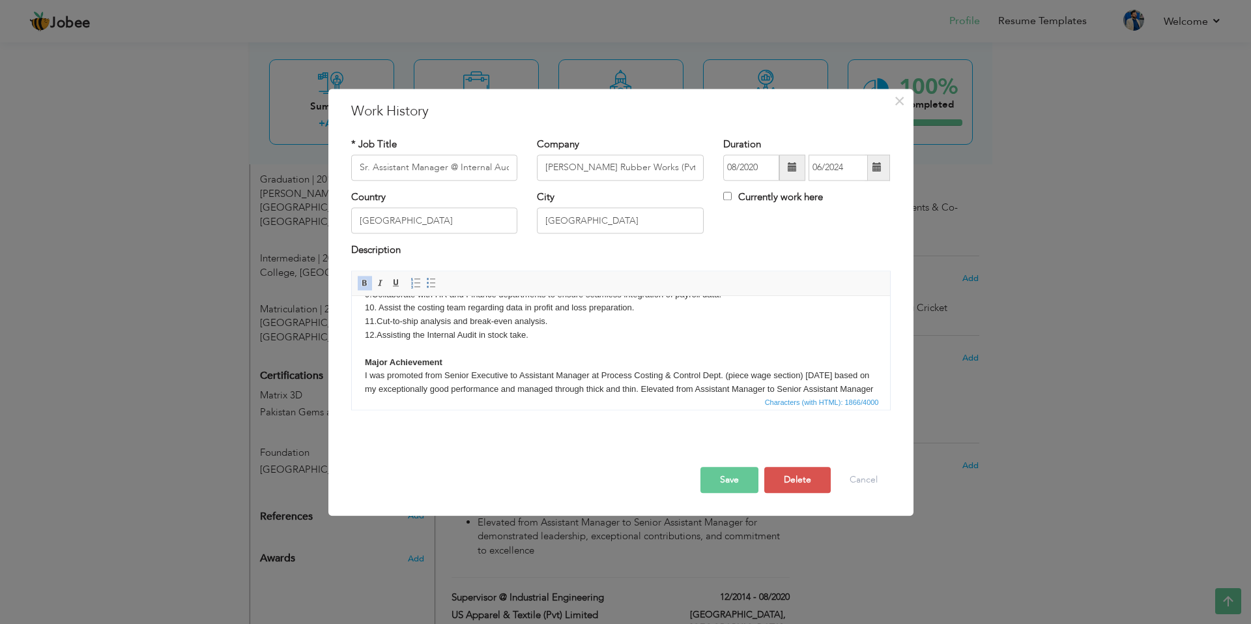
click at [364, 371] on html "1 In charge of bi-monthly piece wage work required to finalize payment to piece…" at bounding box center [620, 267] width 538 height 311
click at [401, 375] on body "1 In charge of bi-monthly piece wage work required to finalize payment to piece…" at bounding box center [620, 267] width 512 height 285
drag, startPoint x: 372, startPoint y: 166, endPoint x: 520, endPoint y: 162, distance: 148.0
click at [520, 162] on div "* Job Title Sr. Assistant Manager @ Internal Audit & Process Costing Control" at bounding box center [434, 163] width 186 height 53
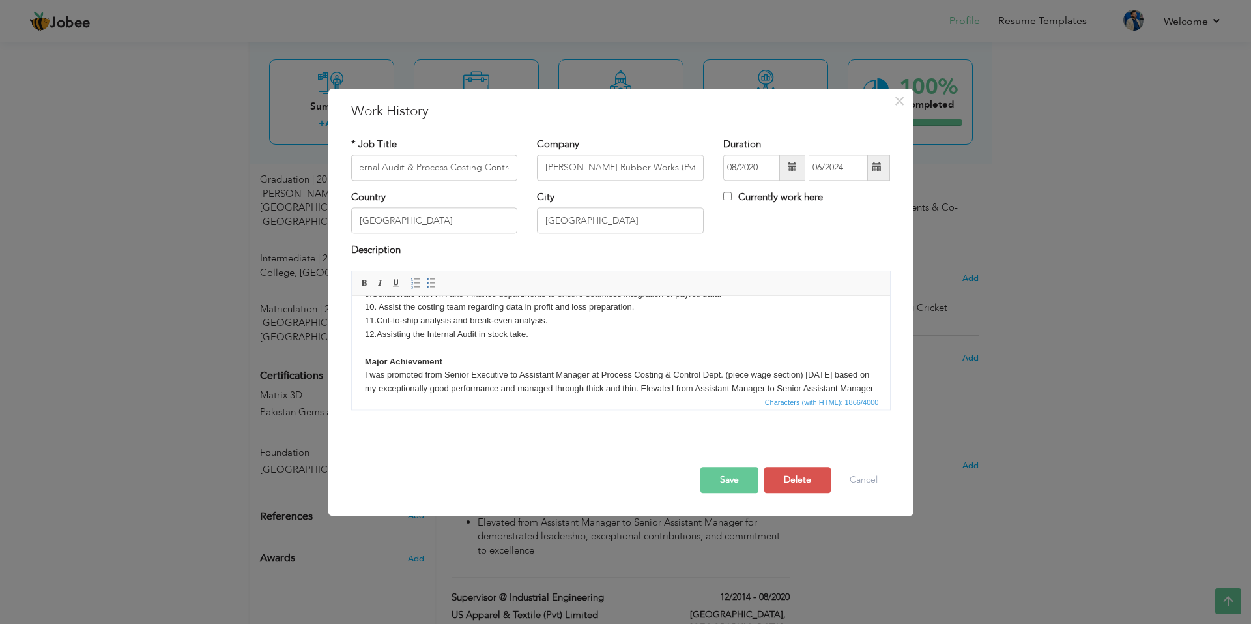
click at [599, 373] on body "1 In charge of bi-monthly piece wage work required to finalize payment to piece…" at bounding box center [620, 266] width 512 height 285
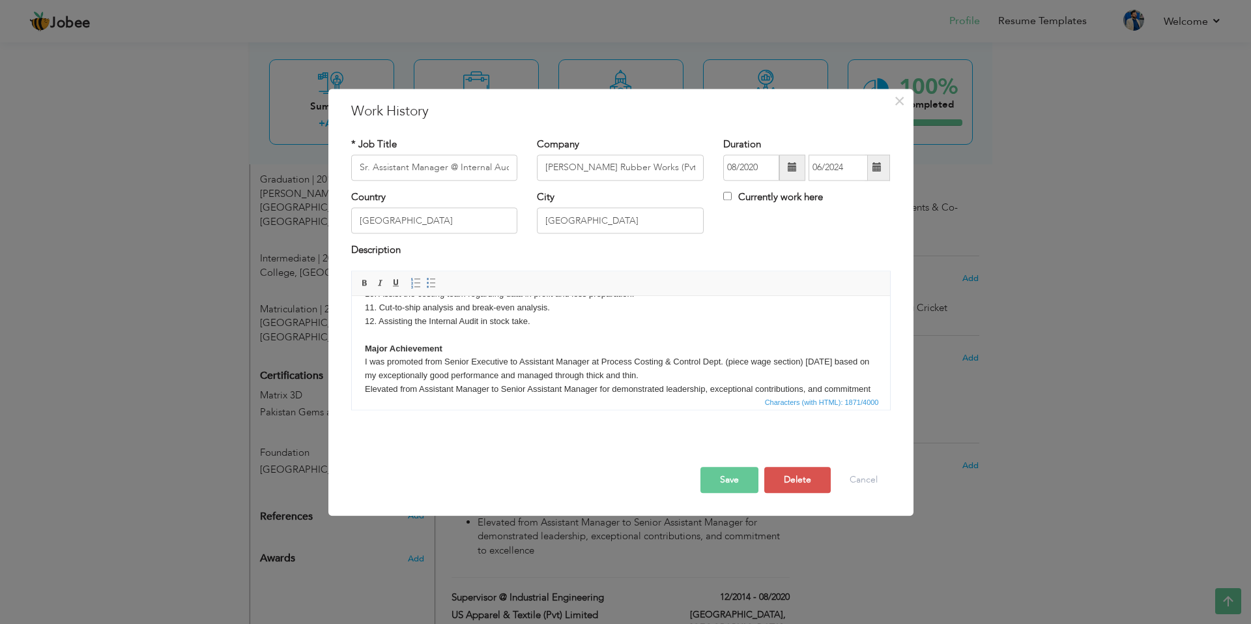
scroll to position [211, 0]
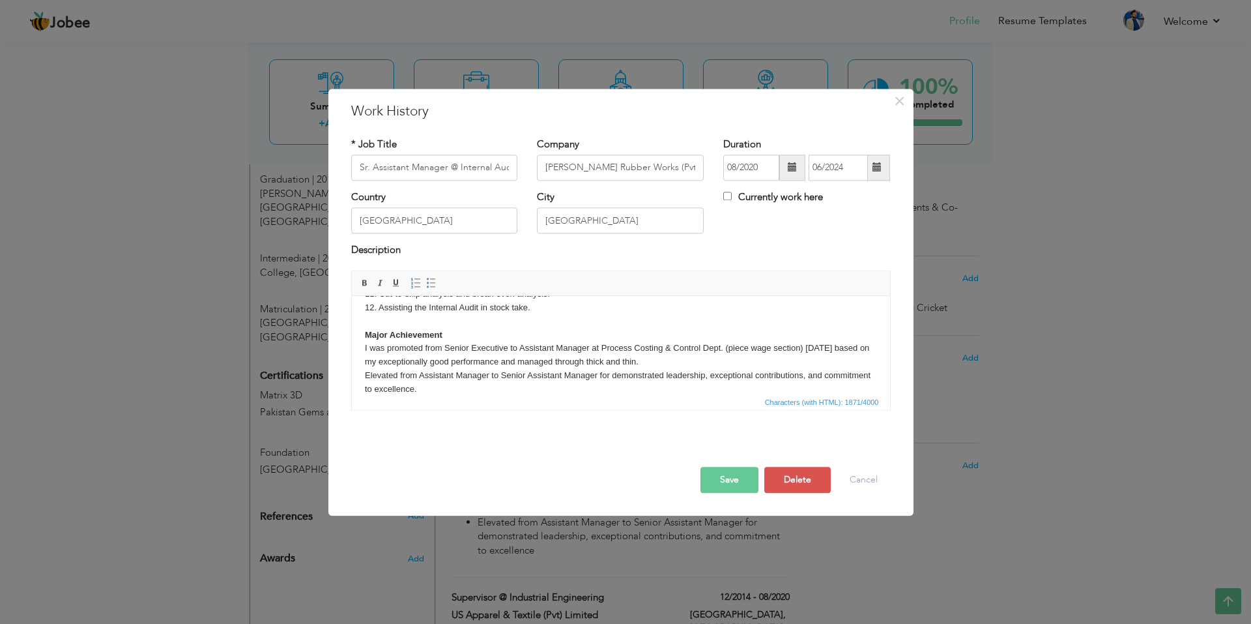
click at [459, 166] on input "Sr. Assistant Manager @ Internal Audit & Process Costing Control" at bounding box center [434, 167] width 167 height 26
click at [596, 347] on body "1 In charge of bi-monthly piece wage work required to finalize payment to piece…" at bounding box center [620, 247] width 512 height 298
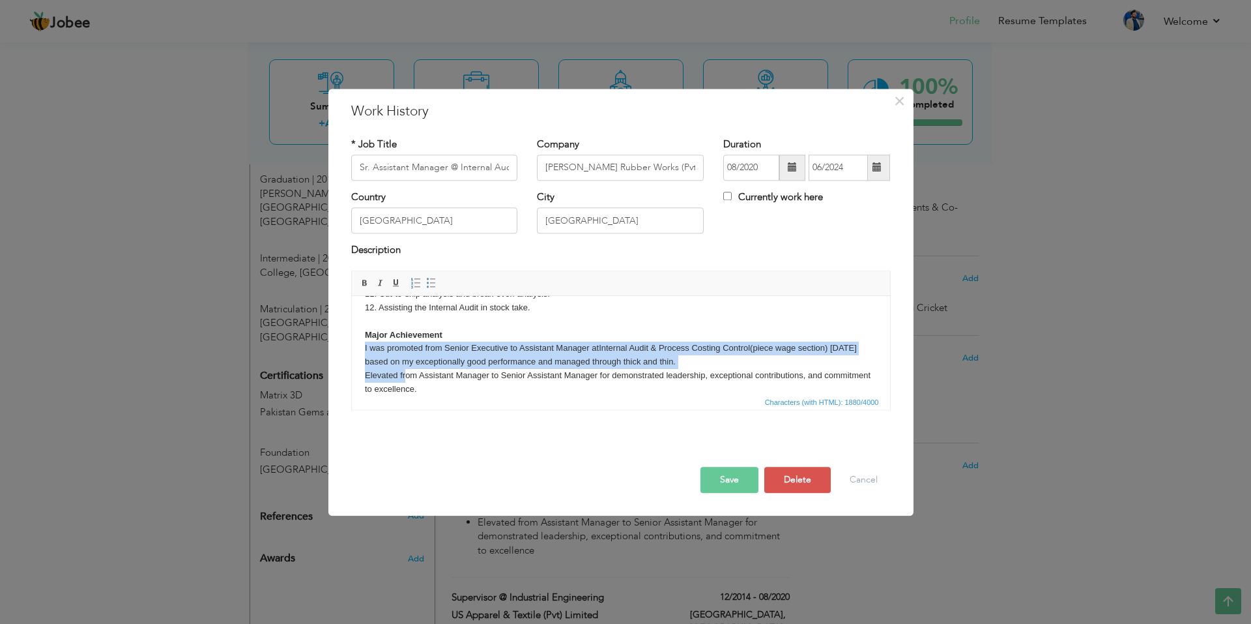
scroll to position [227, 0]
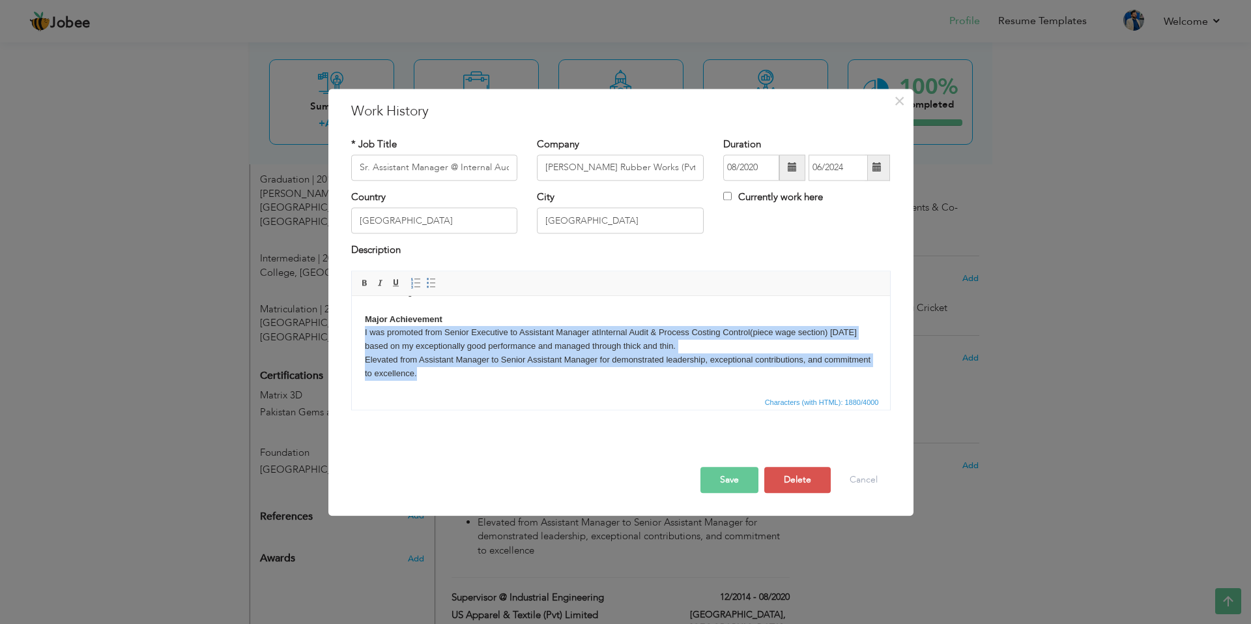
drag, startPoint x: 359, startPoint y: 351, endPoint x: 933, endPoint y: 737, distance: 692.0
click at [485, 394] on html "1 In charge of bi-monthly piece wage work required to finalize payment to piece…" at bounding box center [620, 231] width 538 height 324
click at [418, 289] on link "Insert/Remove Numbered List" at bounding box center [416, 283] width 14 height 14
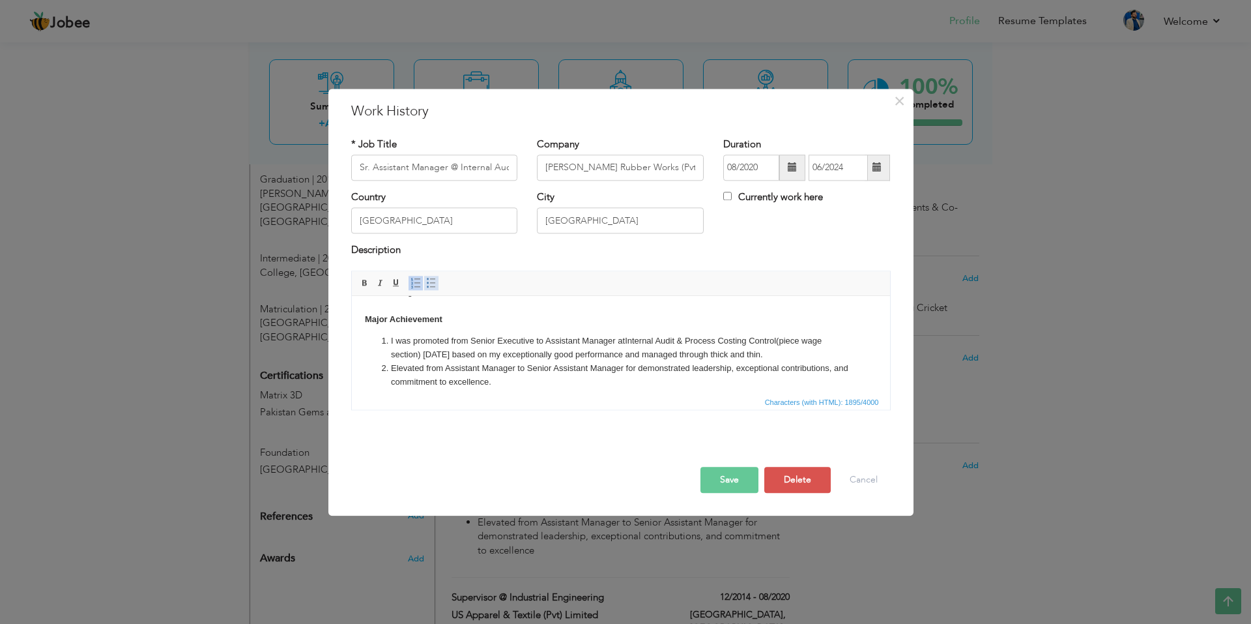
click at [430, 289] on link "Insert/Remove Bulleted List" at bounding box center [431, 283] width 14 height 14
click at [526, 386] on li "Elevated from Assistant Manager to Senior Assistant Manager for demonstrated le…" at bounding box center [620, 375] width 460 height 27
click at [522, 382] on li "Elevated from Assistant Manager to Senior Assistant Manager for demonstrated le…" at bounding box center [620, 375] width 460 height 27
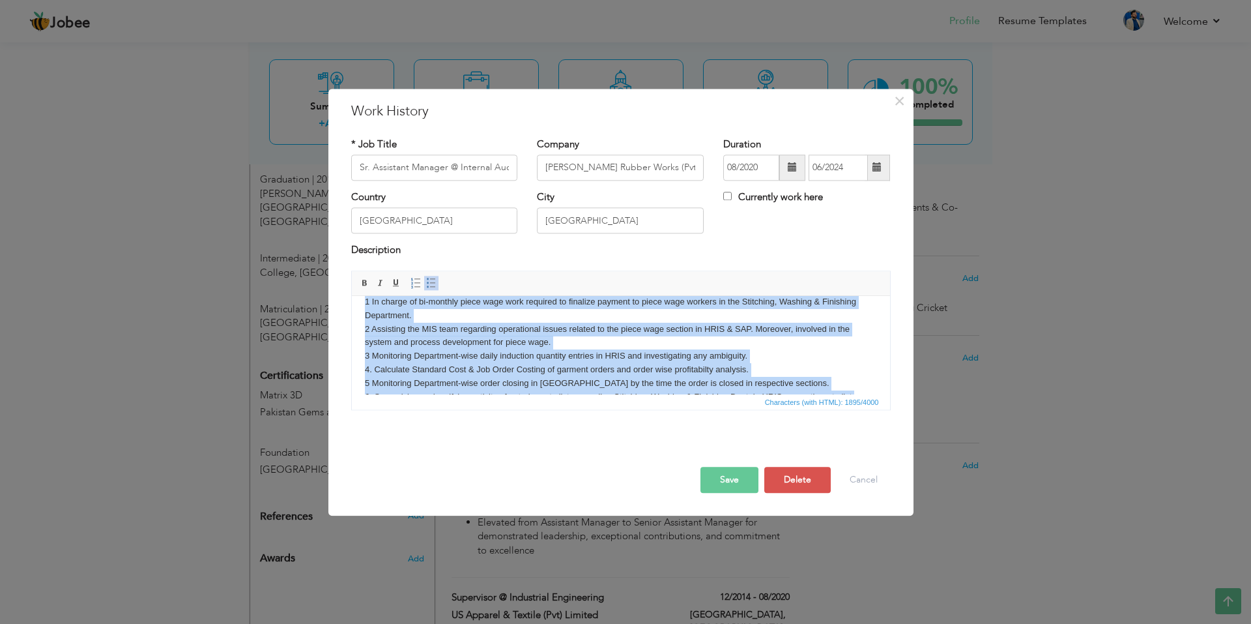
scroll to position [0, 0]
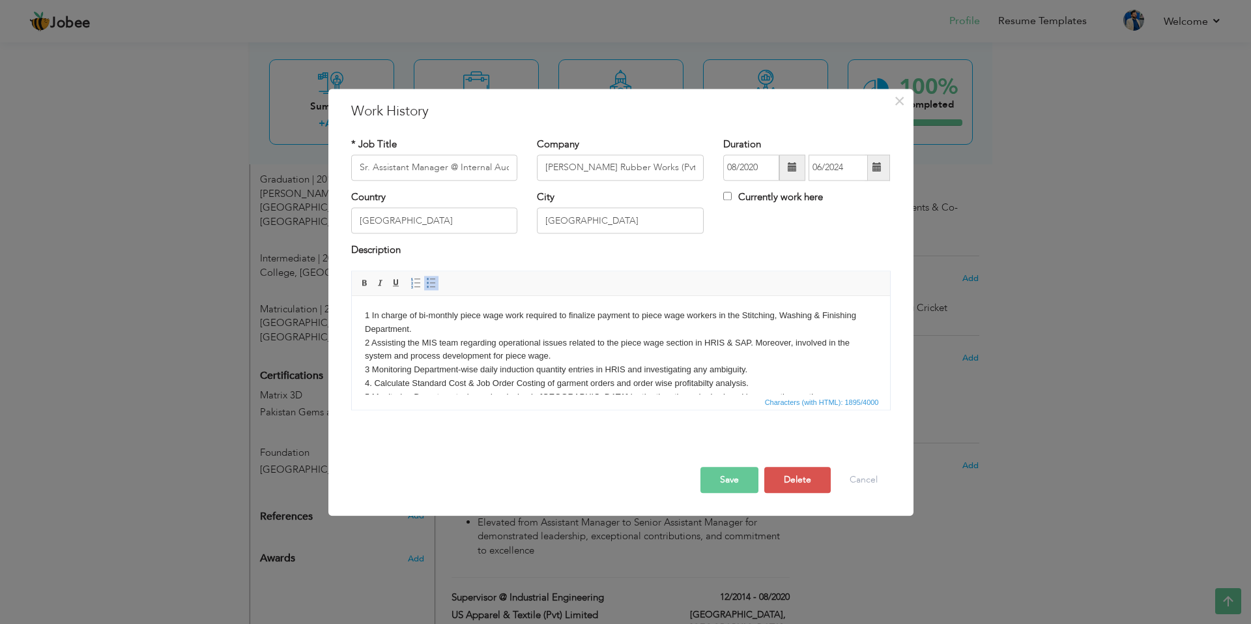
click at [405, 334] on body "1 In charge of bi-monthly piece wage work required to finalize payment to piece…" at bounding box center [620, 462] width 512 height 307
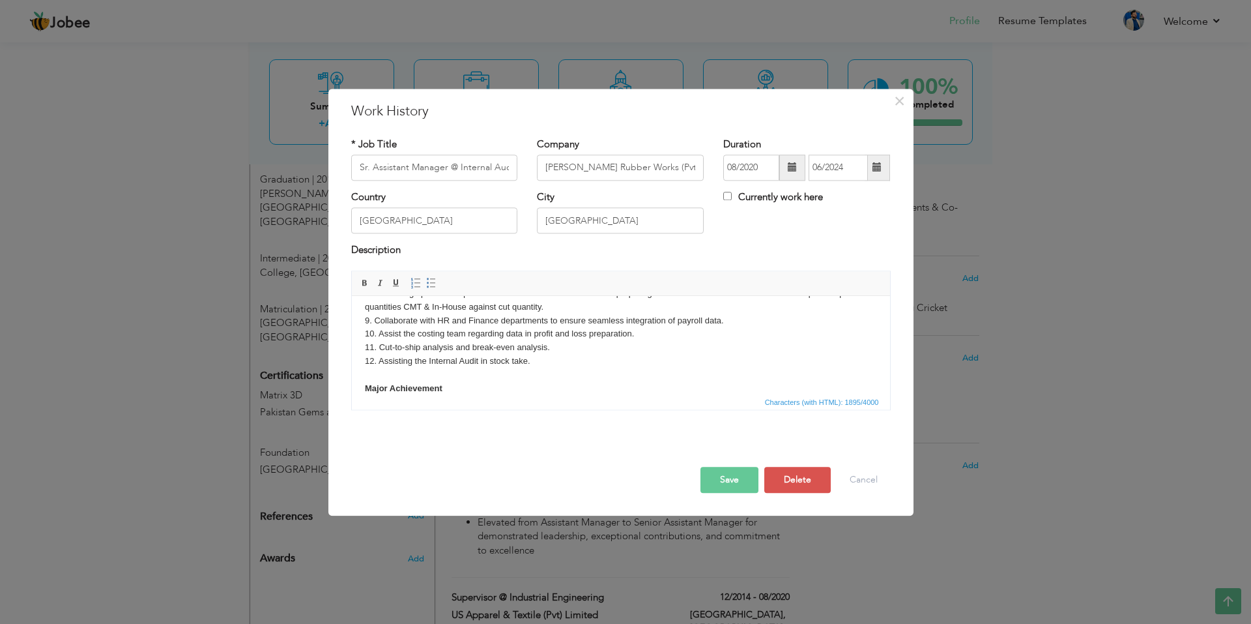
scroll to position [195, 0]
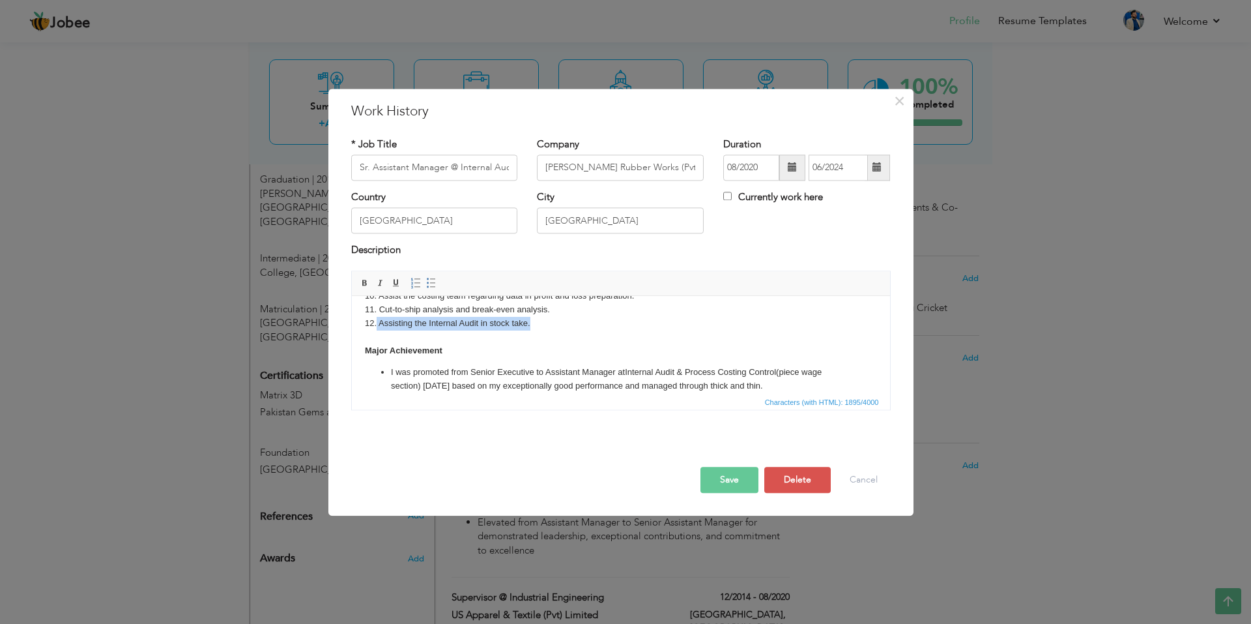
drag, startPoint x: 548, startPoint y: 321, endPoint x: 375, endPoint y: 318, distance: 172.7
click at [375, 318] on body "1 In charge of bi-monthly piece wage work required to finalize payment to piece…" at bounding box center [620, 266] width 512 height 307
click at [471, 326] on body "1 In charge of bi-monthly piece wage work required to finalize payment to piece…" at bounding box center [620, 266] width 512 height 307
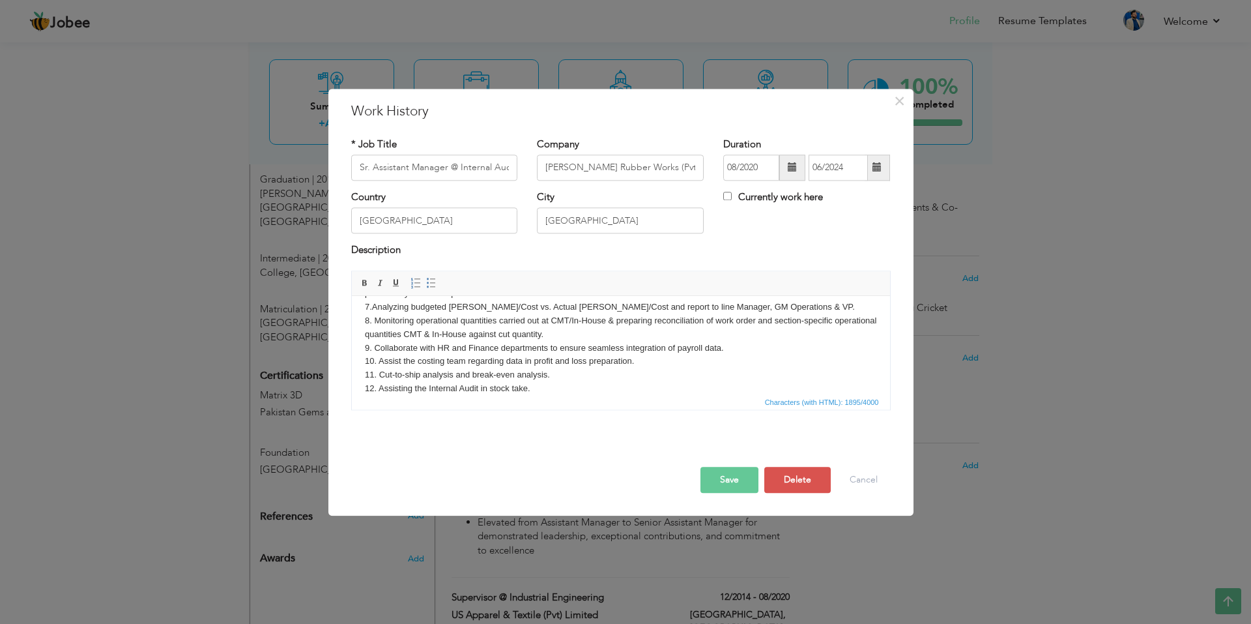
scroll to position [147, 0]
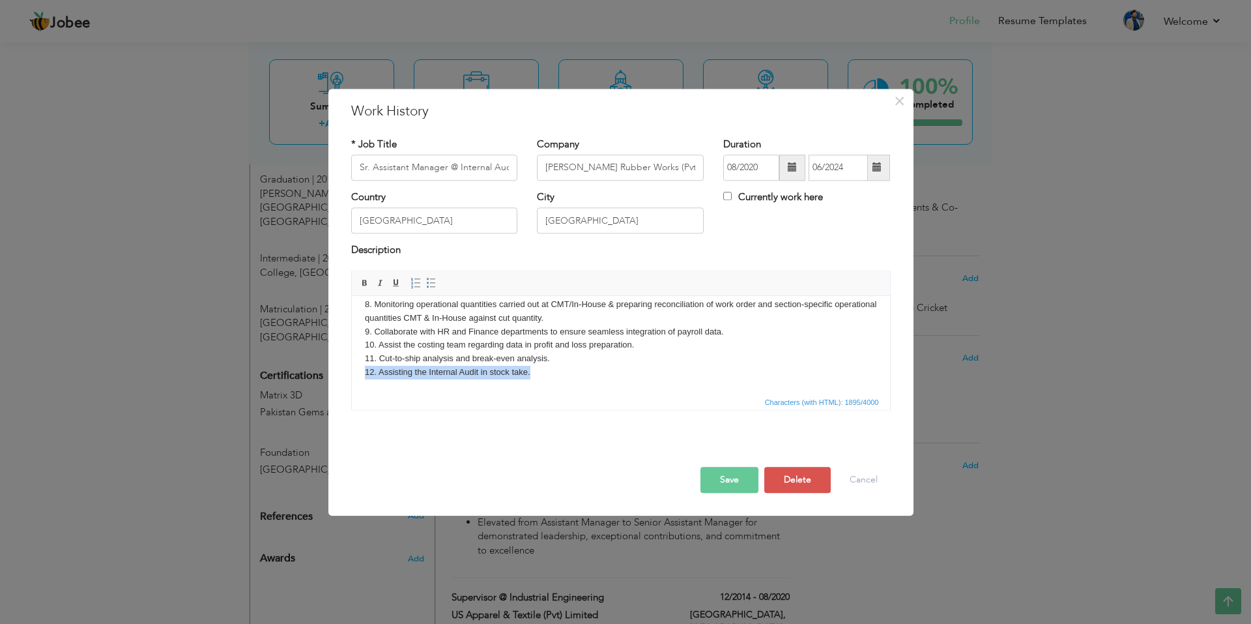
drag, startPoint x: 534, startPoint y: 382, endPoint x: 364, endPoint y: 372, distance: 170.3
click at [364, 372] on body "1 In charge of bi-monthly piece wage work required to finalize payment to piece…" at bounding box center [620, 315] width 512 height 307
copy body "12. Assisting the Internal Audit in stock take."
click at [574, 363] on body "1 In charge of bi-monthly piece wage work required to finalize payment to piece…" at bounding box center [620, 315] width 512 height 307
click at [637, 347] on body "1 In charge of bi-monthly piece wage work required to finalize payment to piece…" at bounding box center [620, 315] width 512 height 307
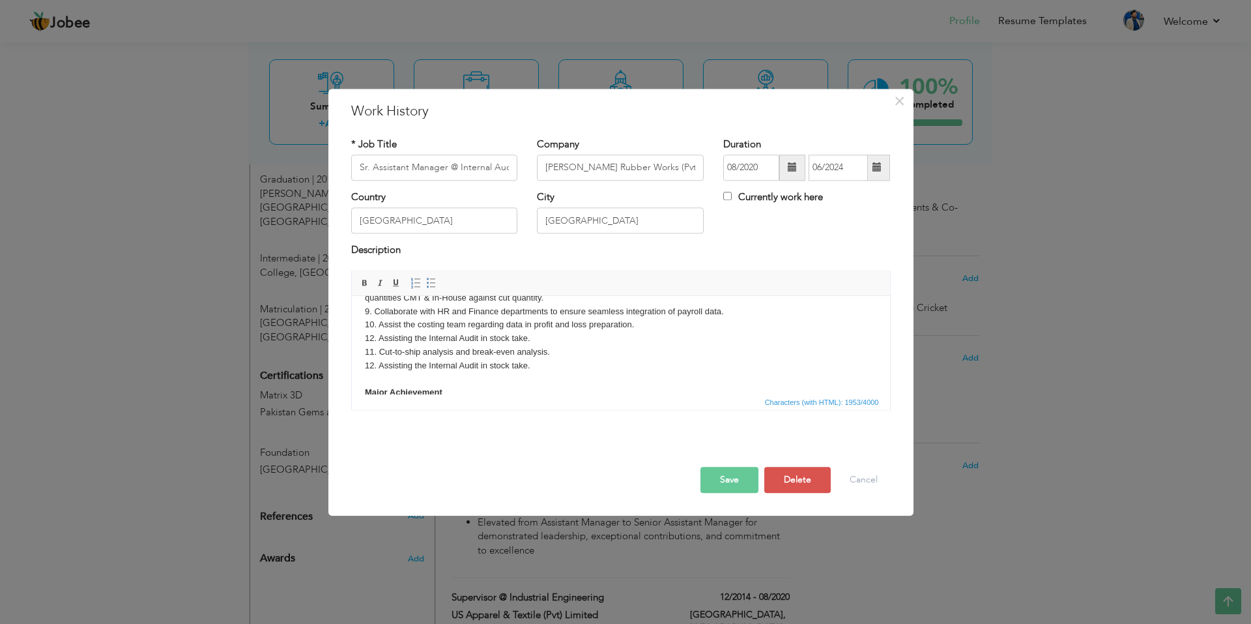
scroll to position [212, 0]
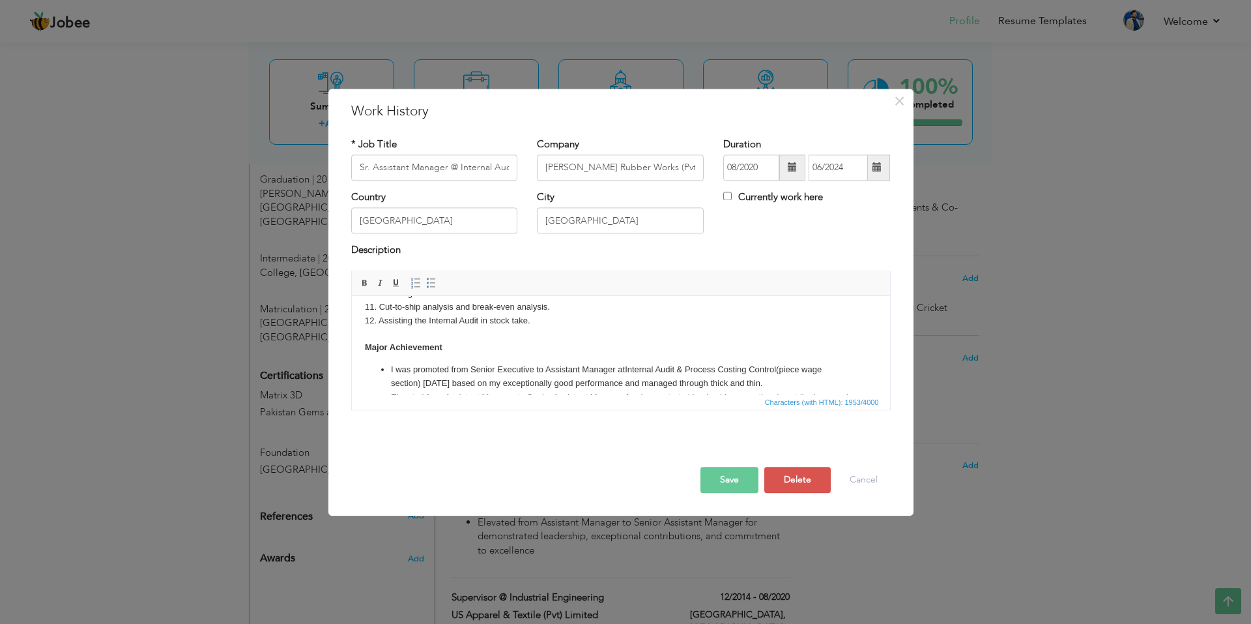
click at [532, 327] on body "1 In charge of bi-monthly piece wage work required to finalize payment to piece…" at bounding box center [620, 257] width 512 height 320
click at [538, 320] on body "1 In charge of bi-monthly piece wage work required to finalize payment to piece…" at bounding box center [620, 257] width 512 height 320
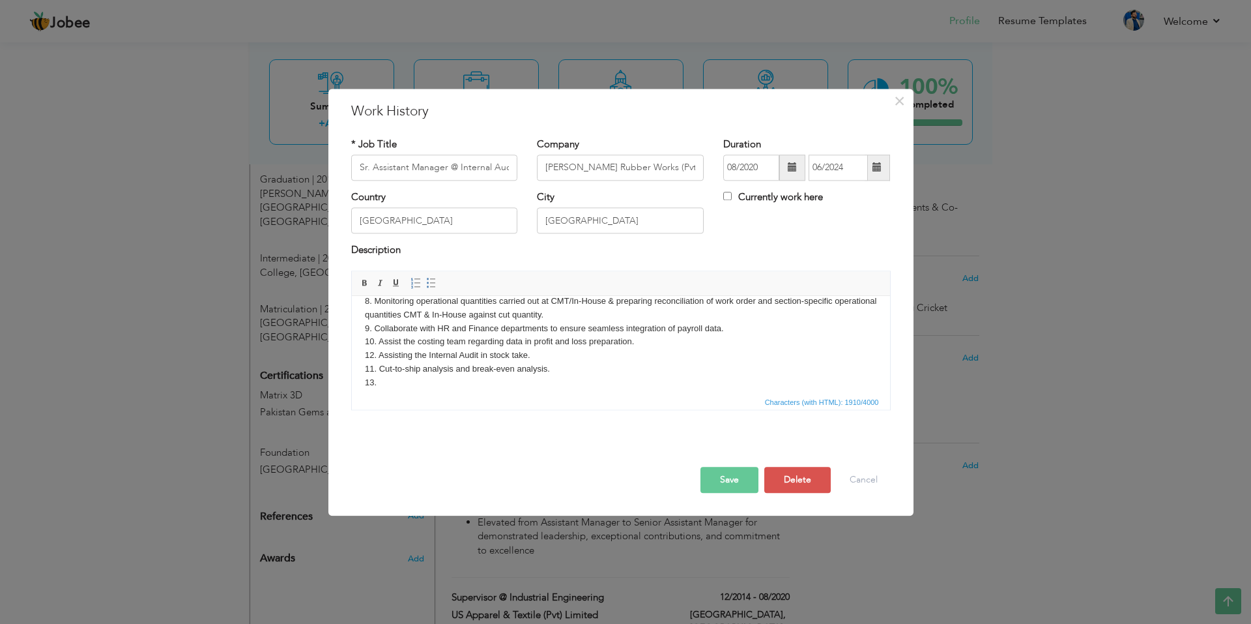
scroll to position [147, 0]
click at [542, 357] on body "1 In charge of bi-monthly piece wage work required to finalize payment to piece…" at bounding box center [620, 322] width 512 height 320
click at [586, 356] on body "1 In charge of bi-monthly piece wage work required to finalize payment to piece…" at bounding box center [620, 329] width 512 height 334
drag, startPoint x: 640, startPoint y: 343, endPoint x: 448, endPoint y: 355, distance: 192.0
click at [433, 345] on body "1 In charge of bi-monthly piece wage work required to finalize payment to piece…" at bounding box center [620, 329] width 512 height 334
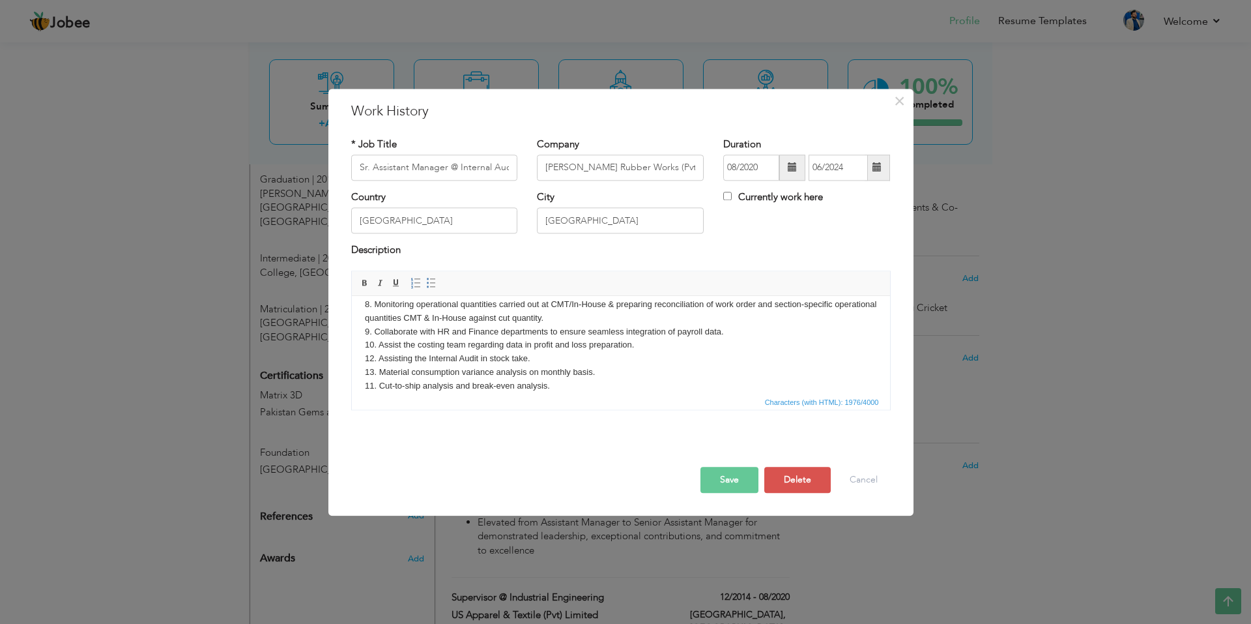
click at [448, 355] on body "1 In charge of bi-monthly piece wage work required to finalize payment to piece…" at bounding box center [620, 329] width 512 height 334
drag, startPoint x: 648, startPoint y: 345, endPoint x: 370, endPoint y: 341, distance: 277.6
click at [370, 341] on body "1 In charge of bi-monthly piece wage work required to finalize payment to piece…" at bounding box center [620, 329] width 512 height 334
drag, startPoint x: 378, startPoint y: 343, endPoint x: 636, endPoint y: 342, distance: 258.0
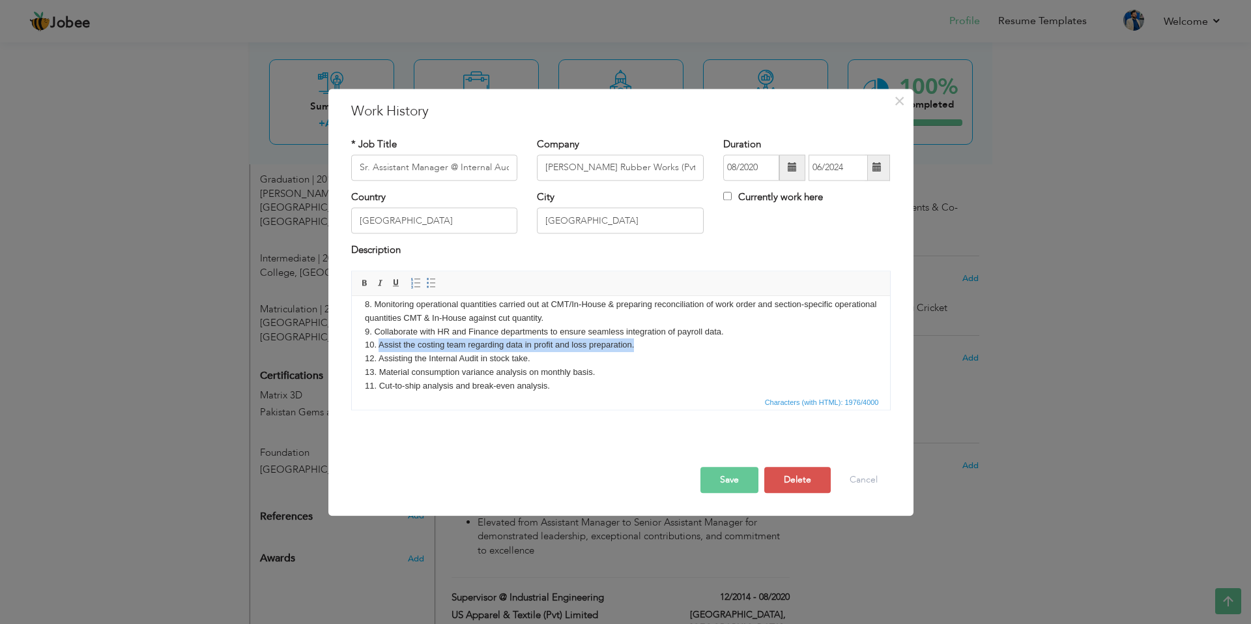
click at [636, 342] on body "1 In charge of bi-monthly piece wage work required to finalize payment to piece…" at bounding box center [620, 329] width 512 height 334
copy body "Assist the costing team regarding data in profit and loss preparation."
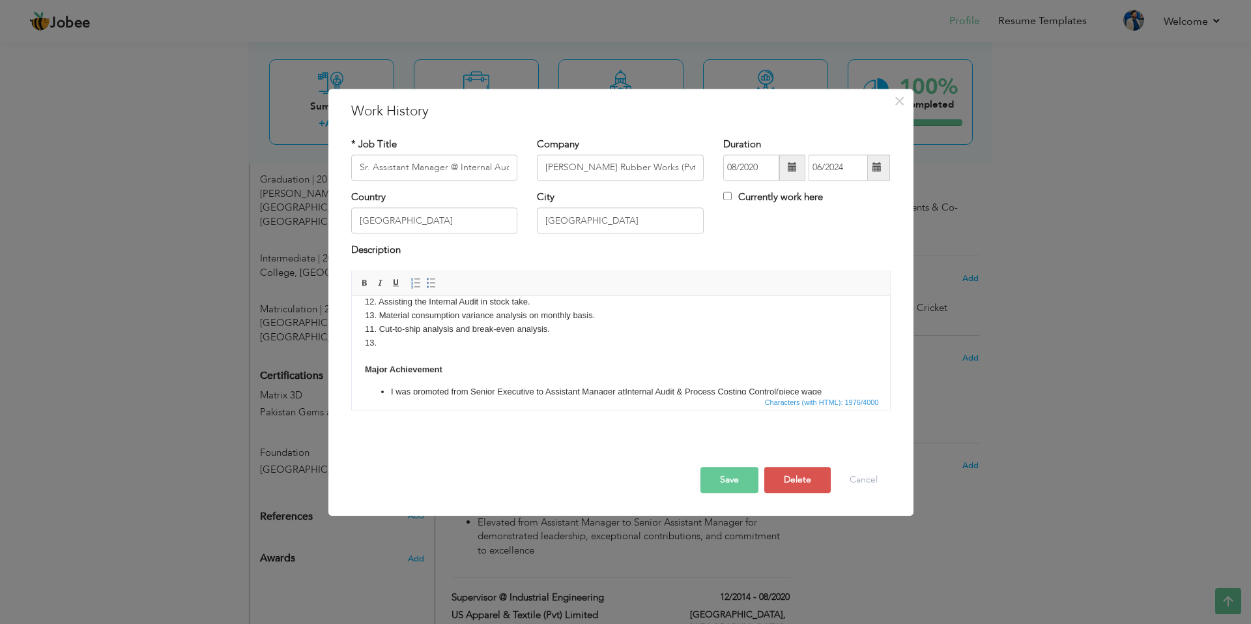
scroll to position [197, 0]
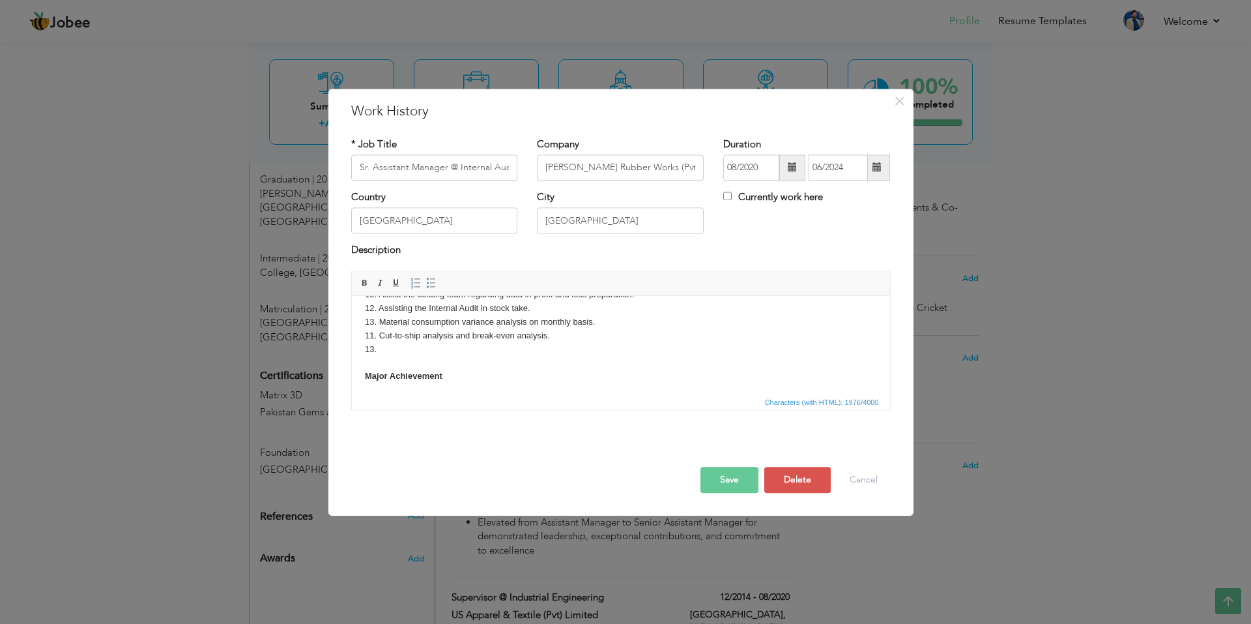
click at [419, 363] on body "1 In charge of bi-monthly piece wage work required to finalize payment to piece…" at bounding box center [620, 279] width 512 height 334
click at [412, 346] on body "1 In charge of bi-monthly piece wage work required to finalize payment to piece…" at bounding box center [620, 279] width 512 height 334
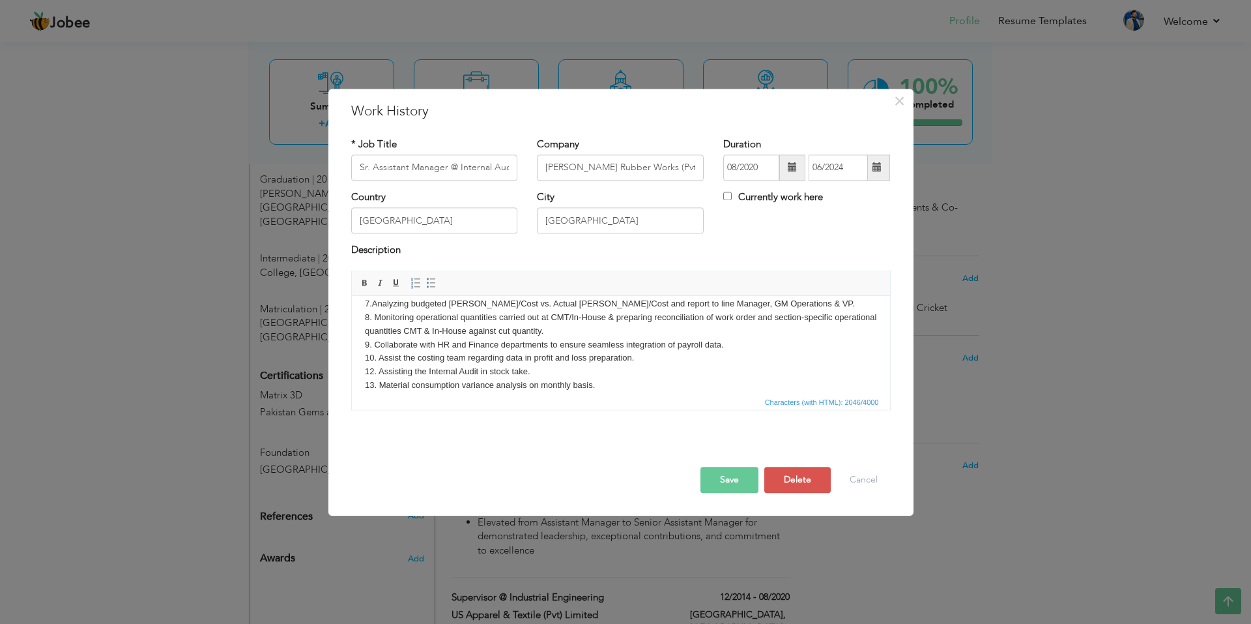
scroll to position [132, 0]
drag, startPoint x: 641, startPoint y: 356, endPoint x: 356, endPoint y: 362, distance: 284.8
click at [356, 362] on html "1 In charge of bi-monthly piece wage work required to finalize payment to piece…" at bounding box center [620, 344] width 538 height 360
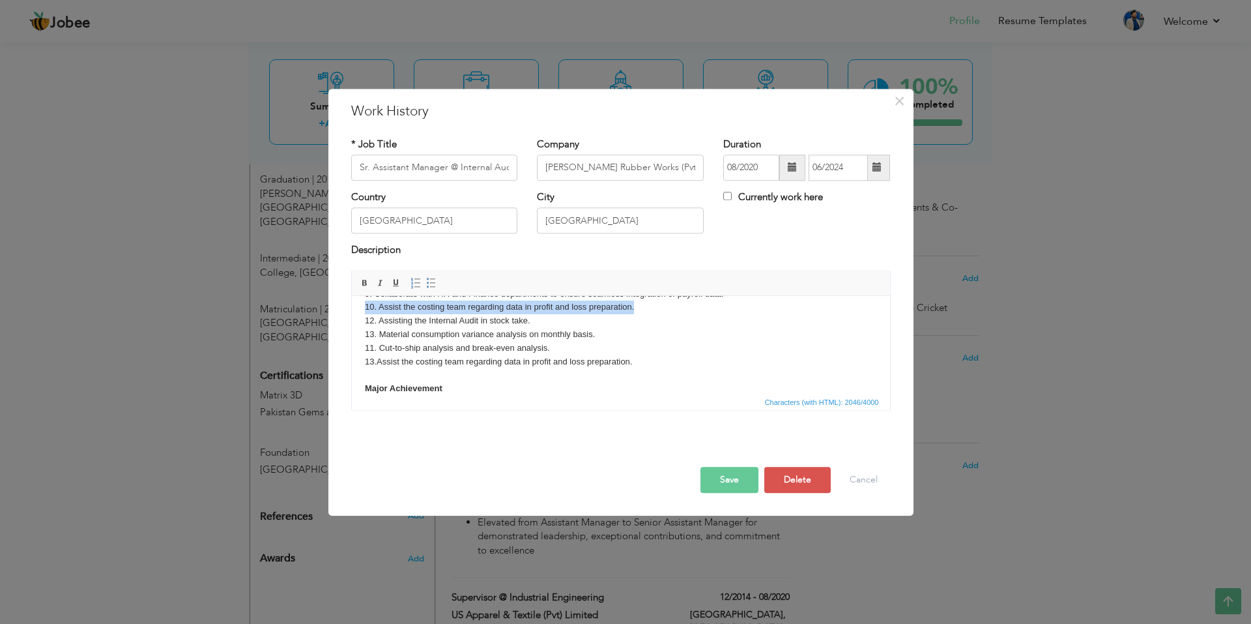
scroll to position [171, 0]
click at [601, 337] on body "1 In charge of bi-monthly piece wage work required to finalize payment to piece…" at bounding box center [620, 298] width 512 height 320
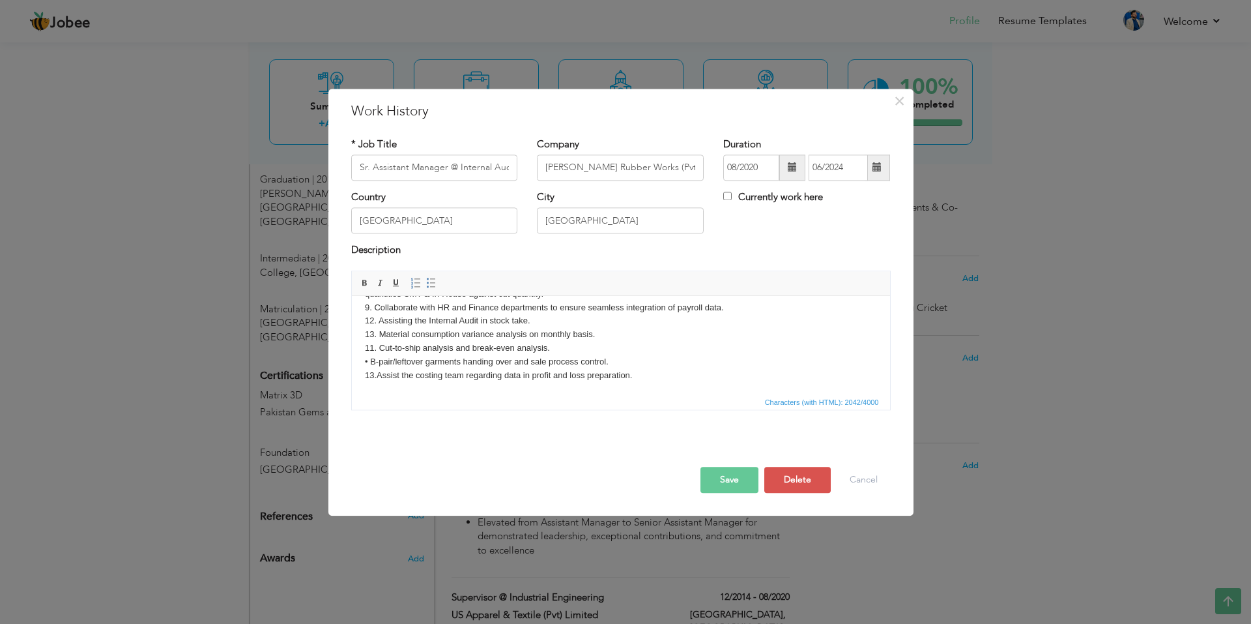
click at [366, 358] on body "1 In charge of bi-monthly piece wage work required to finalize payment to piece…" at bounding box center [620, 305] width 512 height 334
click at [632, 362] on body "1 In charge of bi-monthly piece wage work required to finalize payment to piece…" at bounding box center [620, 305] width 512 height 334
click at [364, 373] on body "1 In charge of bi-monthly piece wage work required to finalize payment to piece…" at bounding box center [620, 311] width 512 height 347
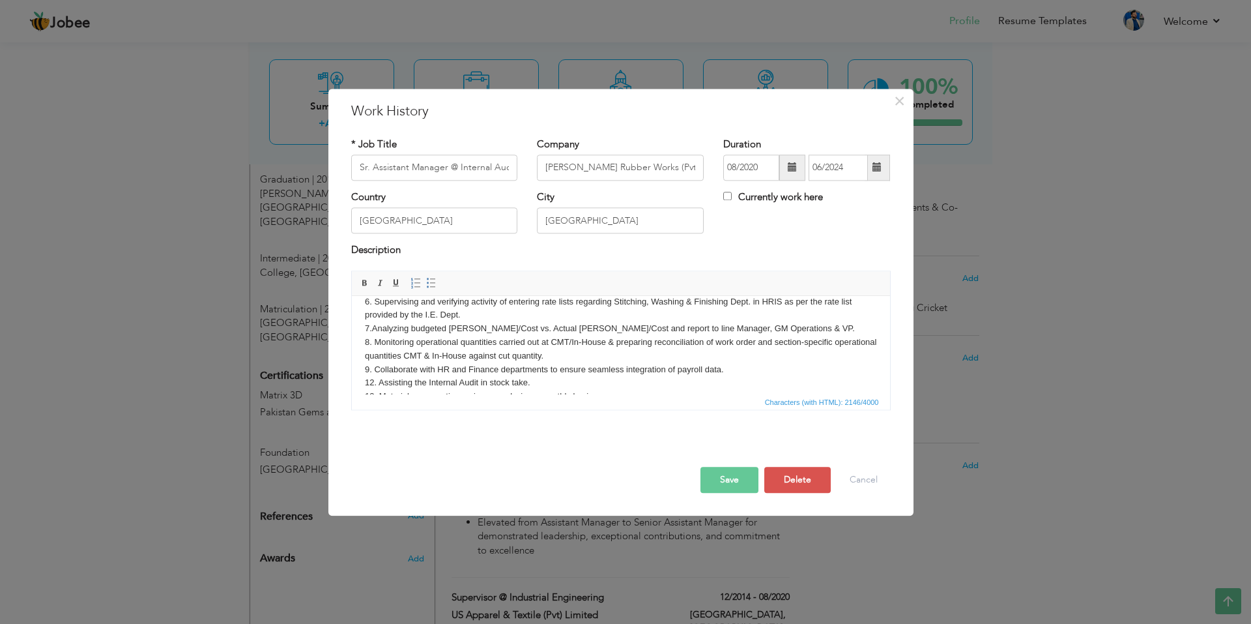
scroll to position [106, 0]
click at [480, 384] on body "1 In charge of bi-monthly piece wage work required to finalize payment to piece…" at bounding box center [620, 376] width 512 height 347
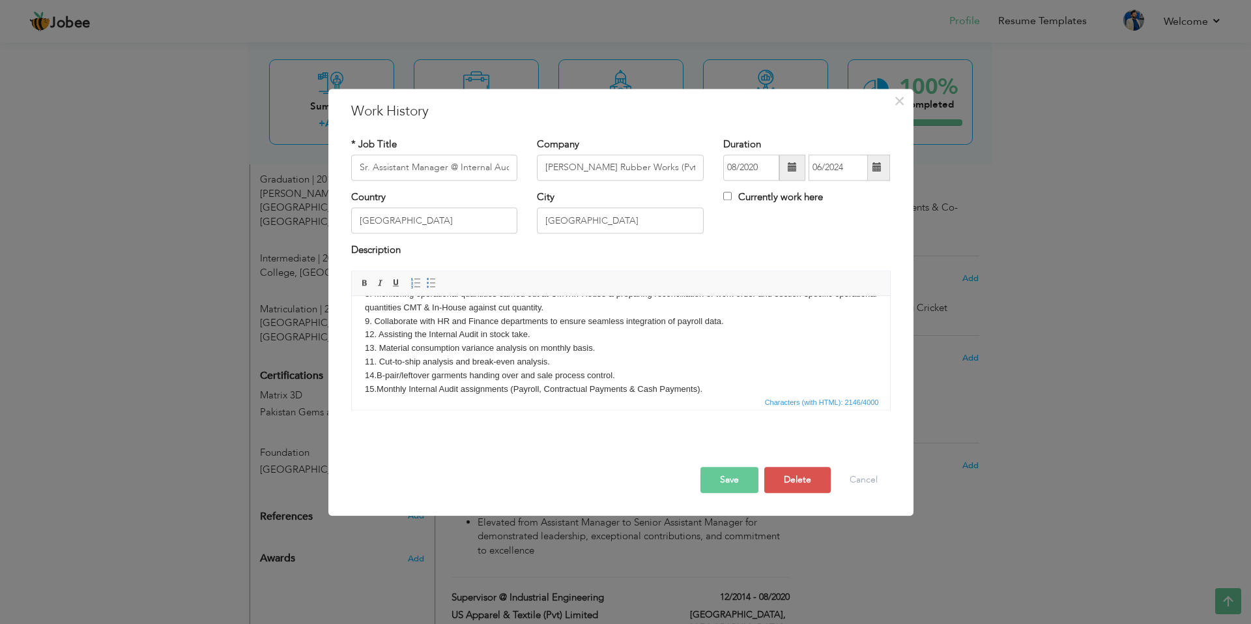
scroll to position [171, 0]
click at [482, 315] on body "1 In charge of bi-monthly piece wage work required to finalize payment to piece…" at bounding box center [620, 311] width 512 height 347
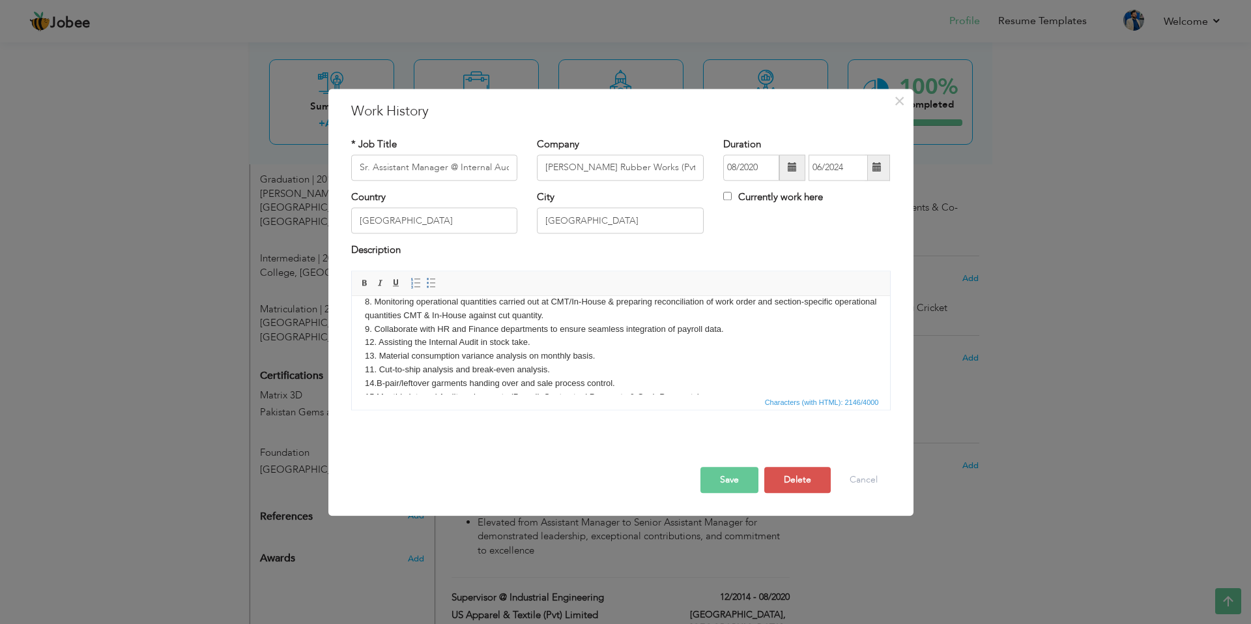
click at [626, 312] on body "1 In charge of bi-monthly piece wage work required to finalize payment to piece…" at bounding box center [620, 333] width 512 height 347
click at [363, 328] on html "1 In charge of bi-monthly piece wage work required to finalize payment to piece…" at bounding box center [620, 340] width 538 height 387
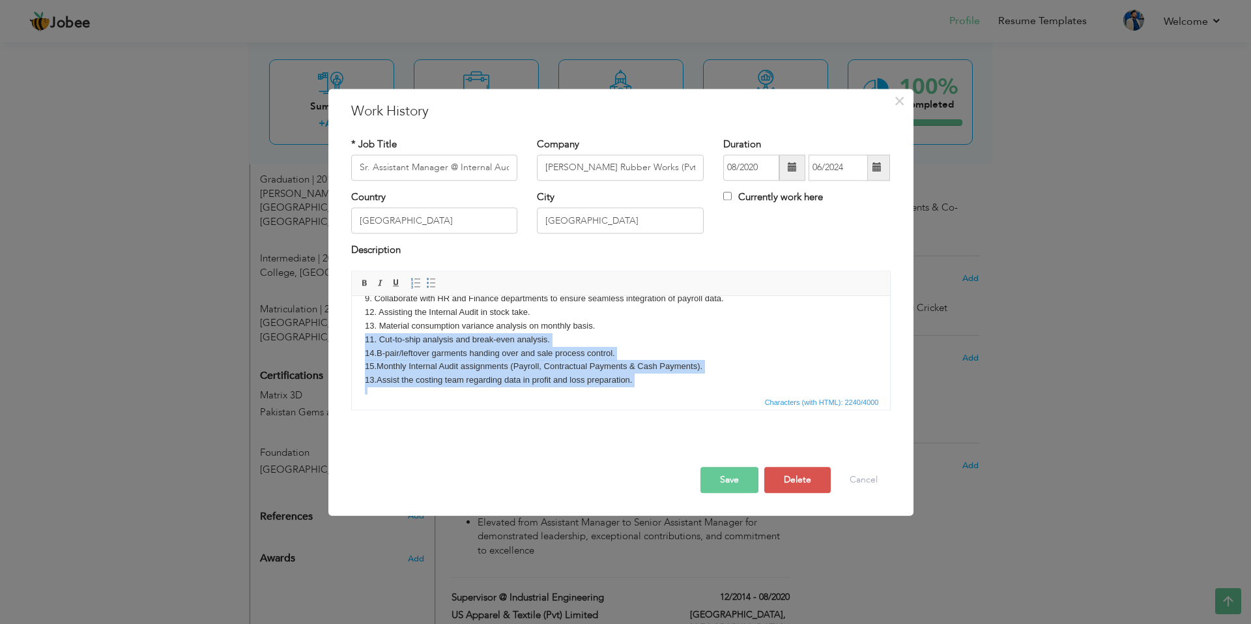
scroll to position [289, 0]
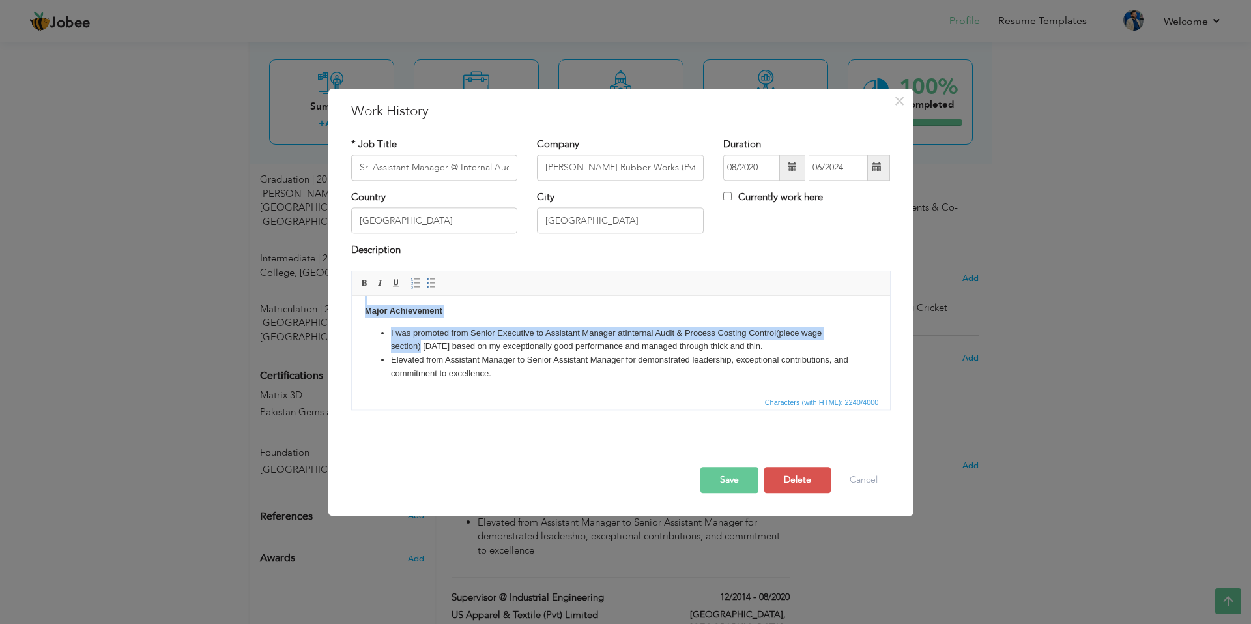
drag, startPoint x: 554, startPoint y: 382, endPoint x: 436, endPoint y: 336, distance: 126.7
click at [418, 351] on body "1 In charge of bi-monthly piece wage work required to finalize payment to piece…" at bounding box center [620, 200] width 512 height 361
click at [480, 319] on body "1 In charge of bi-monthly piece wage work required to finalize payment to piece…" at bounding box center [620, 200] width 512 height 361
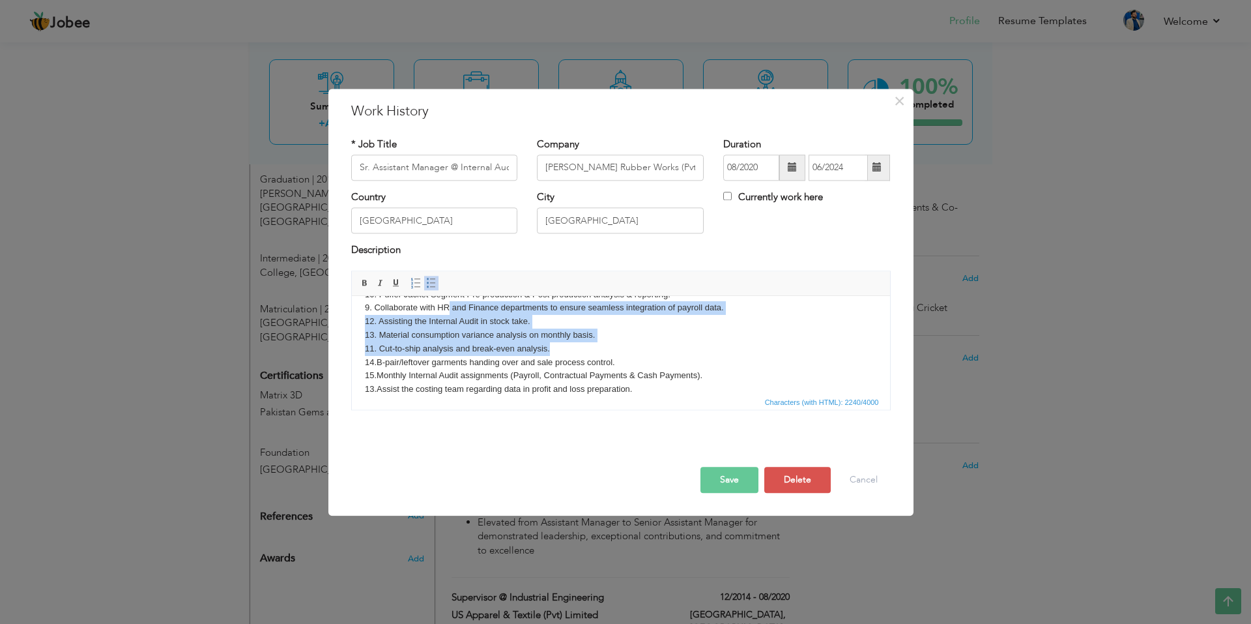
scroll to position [168, 0]
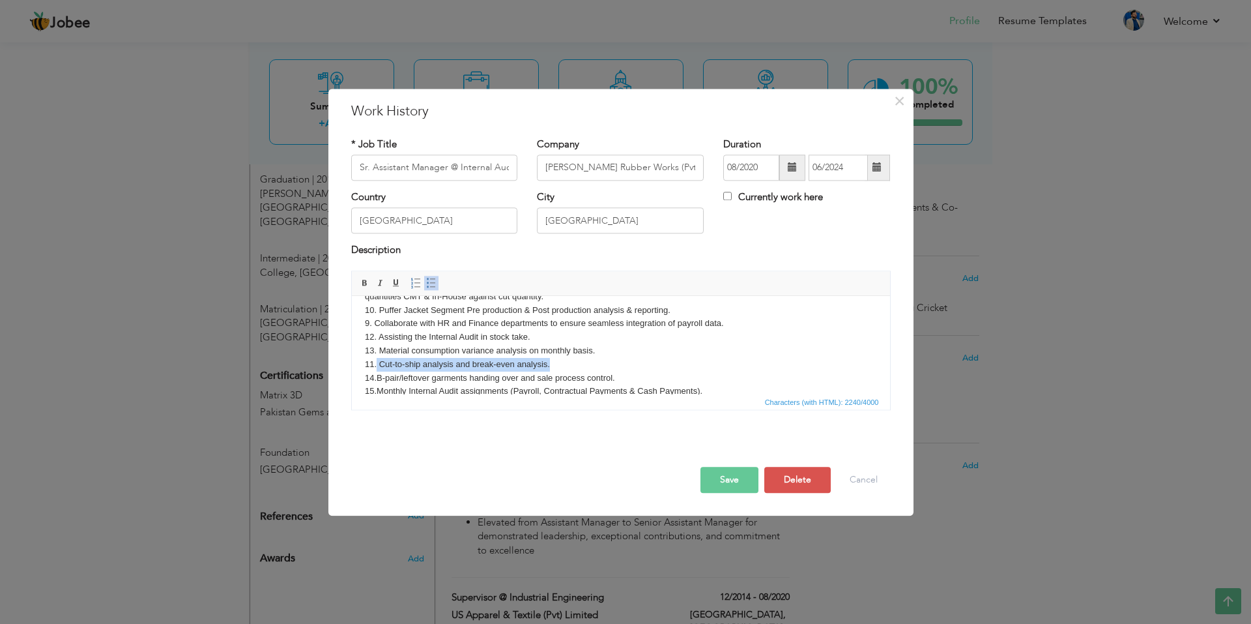
drag, startPoint x: 571, startPoint y: 306, endPoint x: 376, endPoint y: 369, distance: 205.6
click at [376, 369] on body "1 In charge of bi-monthly piece wage work required to finalize payment to piece…" at bounding box center [620, 321] width 512 height 361
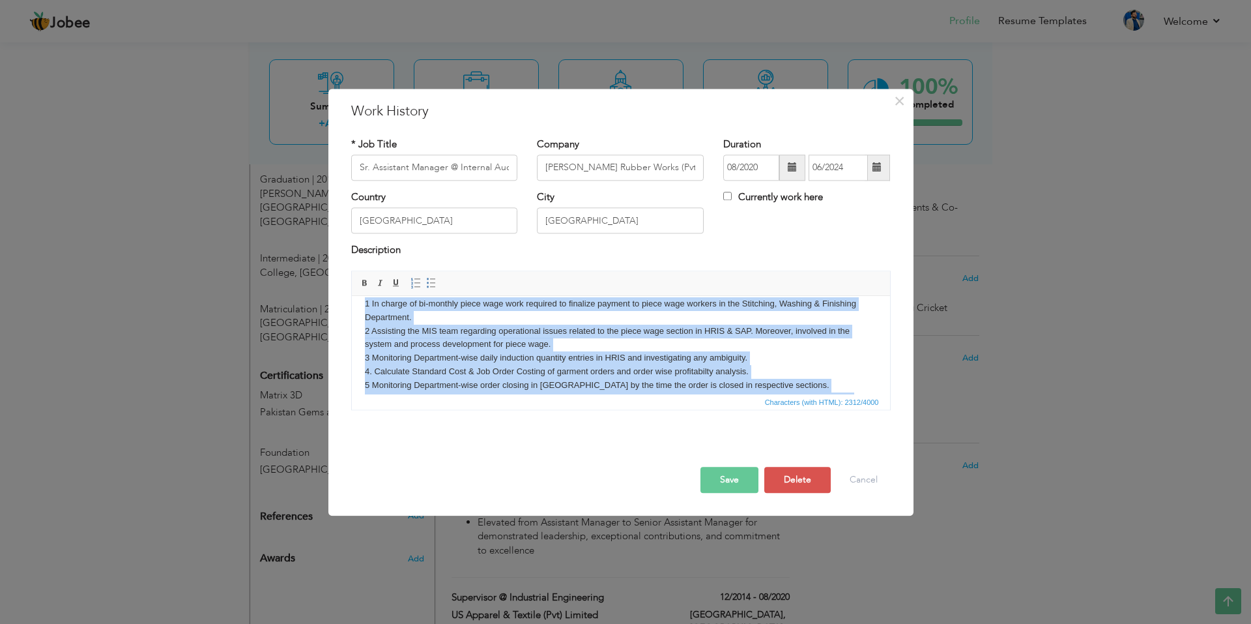
scroll to position [289, 0]
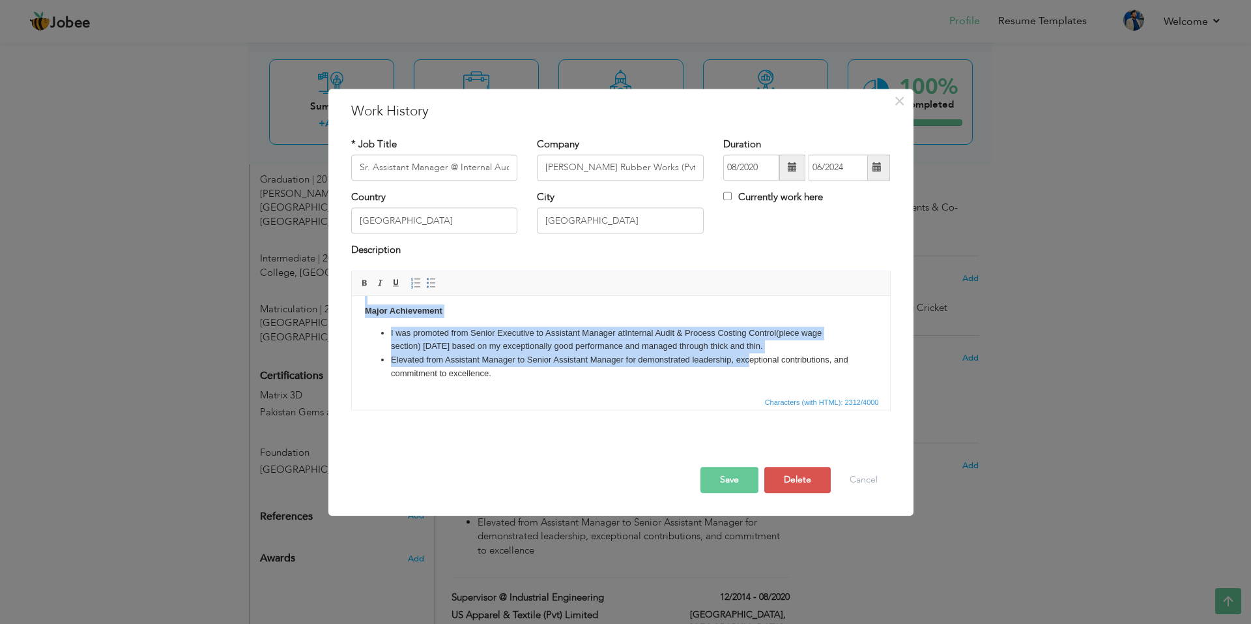
drag, startPoint x: 364, startPoint y: 319, endPoint x: 747, endPoint y: 360, distance: 384.7
click at [747, 360] on body "1 In charge of bi-monthly piece wage work required to finalize payment to piece…" at bounding box center [620, 200] width 512 height 361
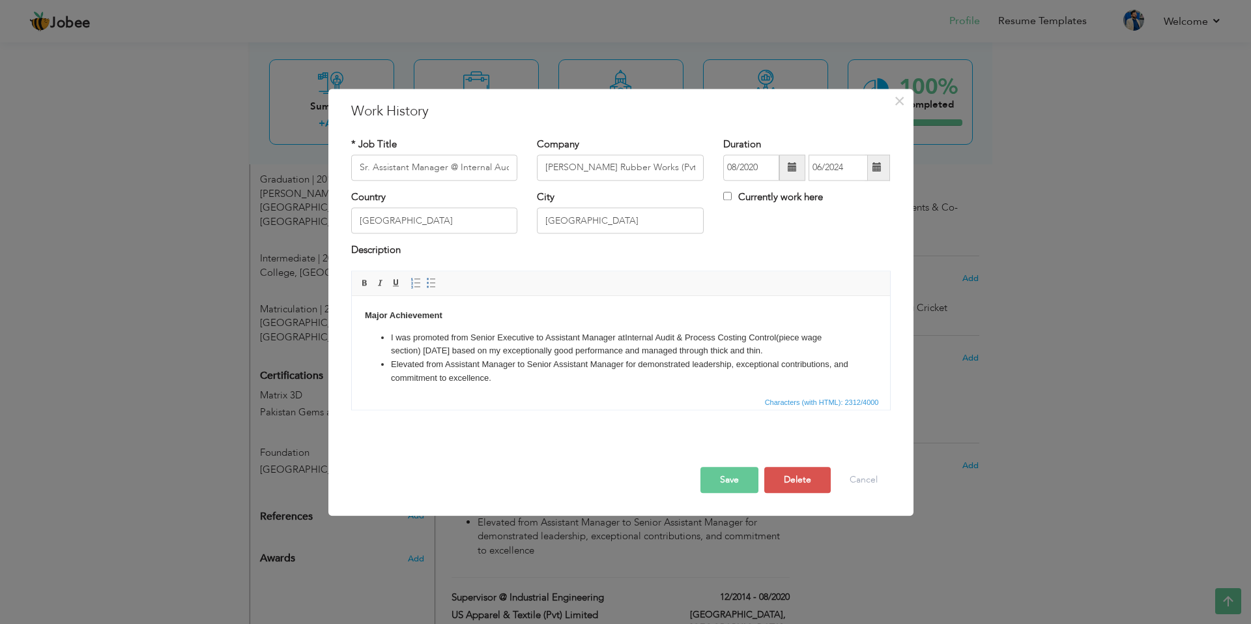
scroll to position [258, 0]
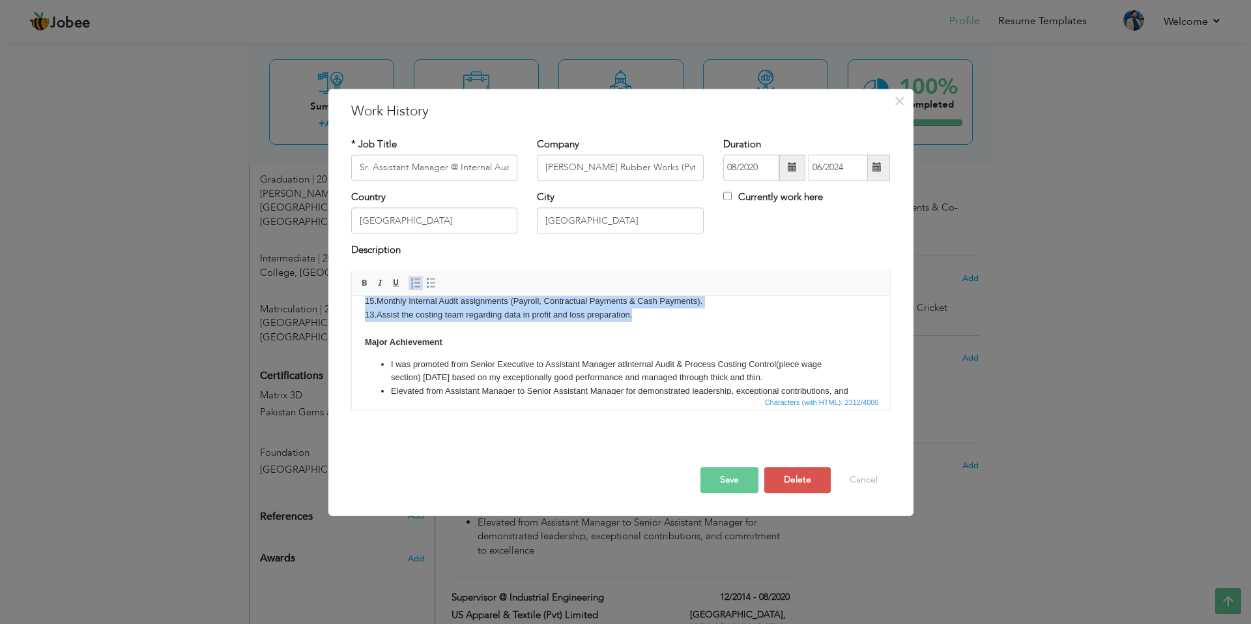
click at [420, 290] on link "Insert/Remove Numbered List" at bounding box center [416, 283] width 14 height 14
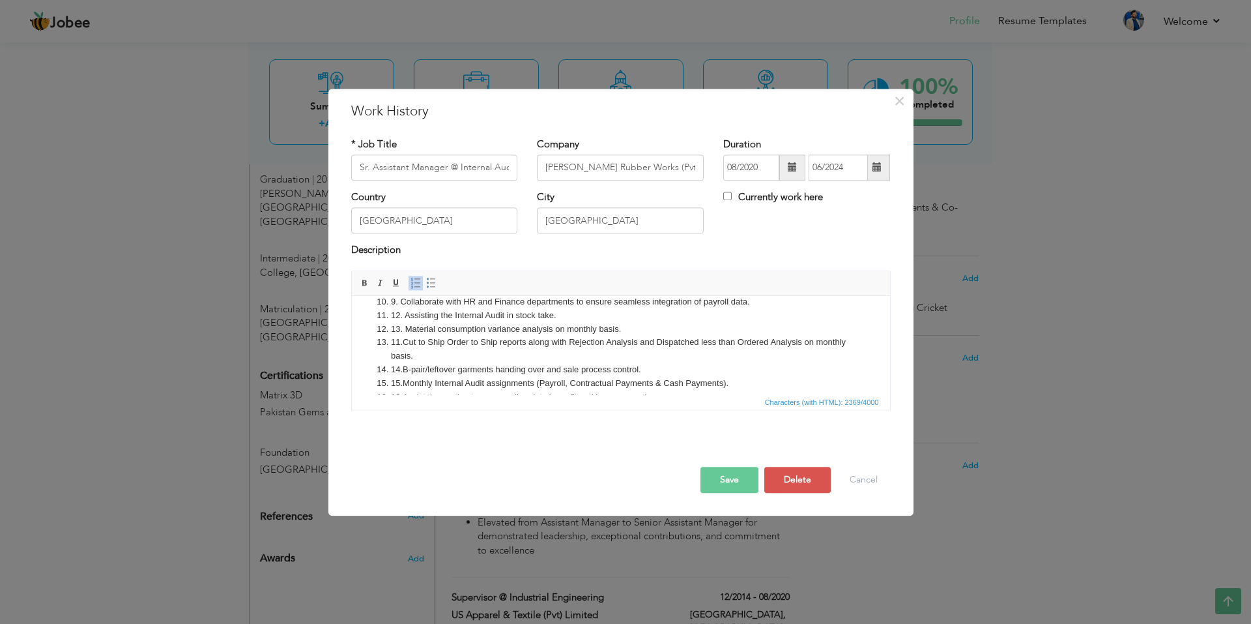
scroll to position [215, 0]
click at [435, 284] on span at bounding box center [431, 283] width 10 height 10
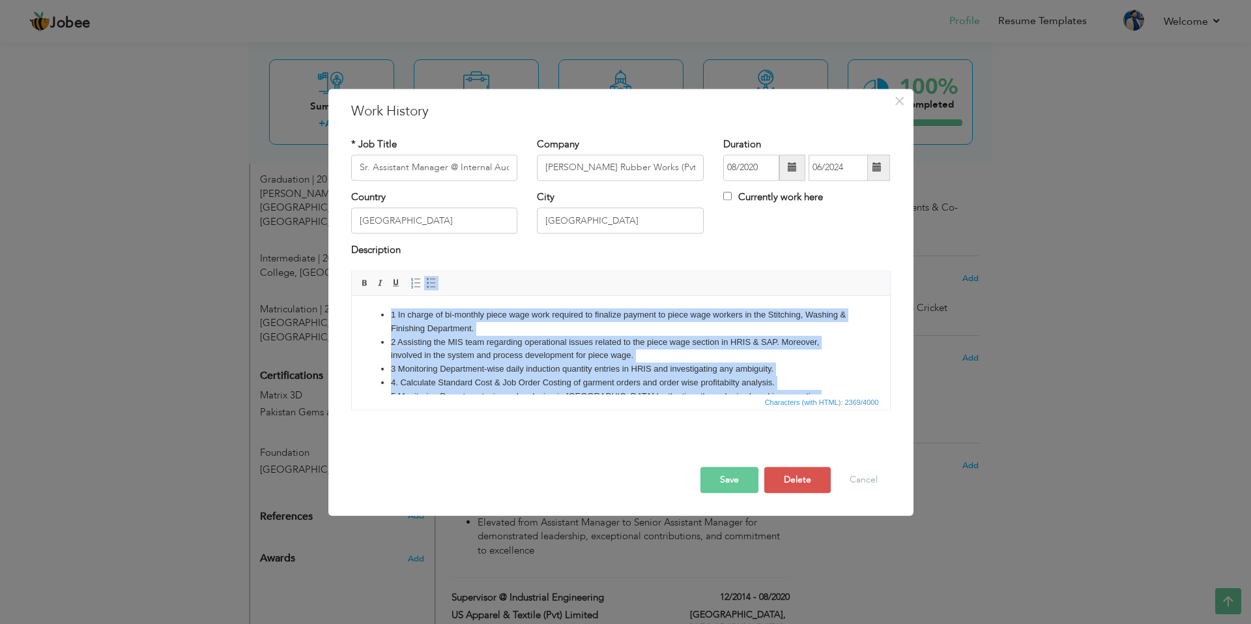
scroll to position [0, 0]
click at [388, 313] on ul "1 In charge of bi-monthly piece wage work required to finalize payment to piece…" at bounding box center [620, 464] width 512 height 311
click at [399, 314] on li "1 In charge of bi-monthly piece wage work required to finalize payment to piece…" at bounding box center [620, 322] width 460 height 27
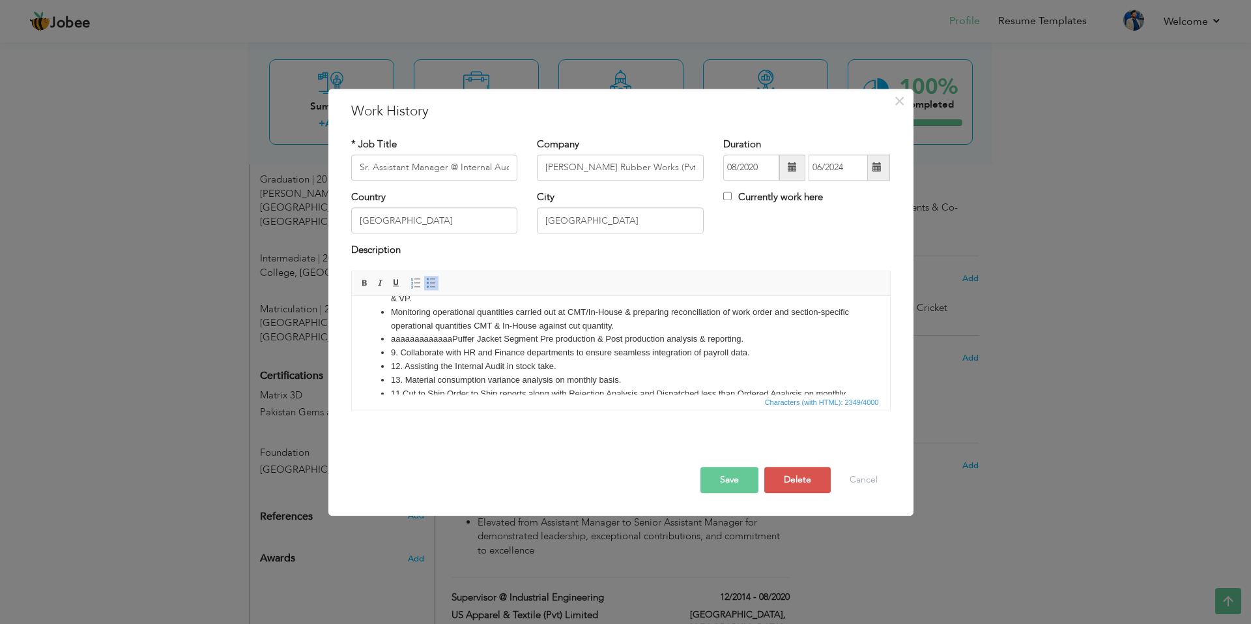
scroll to position [154, 0]
click at [743, 330] on li "aaaaaaaaaaaaaPuffer Jacket Segment Pre production & Post production analysis & …" at bounding box center [620, 337] width 460 height 14
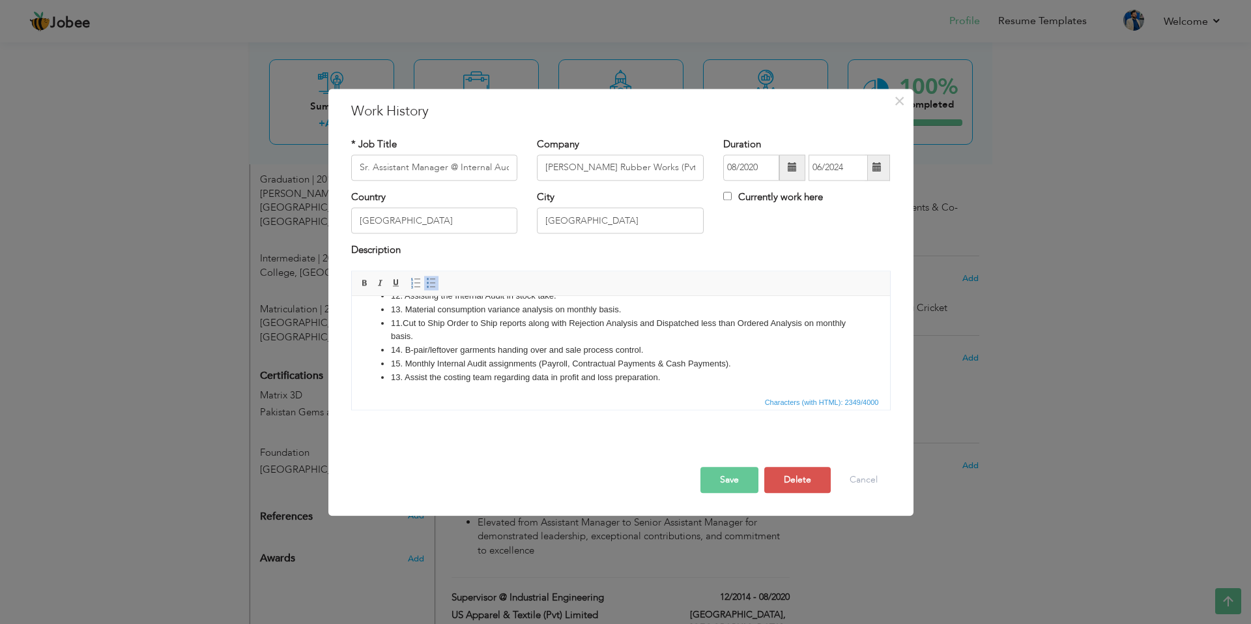
scroll to position [220, 0]
click at [497, 374] on li "13. Assist the costing team regarding data in profit and loss preparation." at bounding box center [620, 381] width 460 height 14
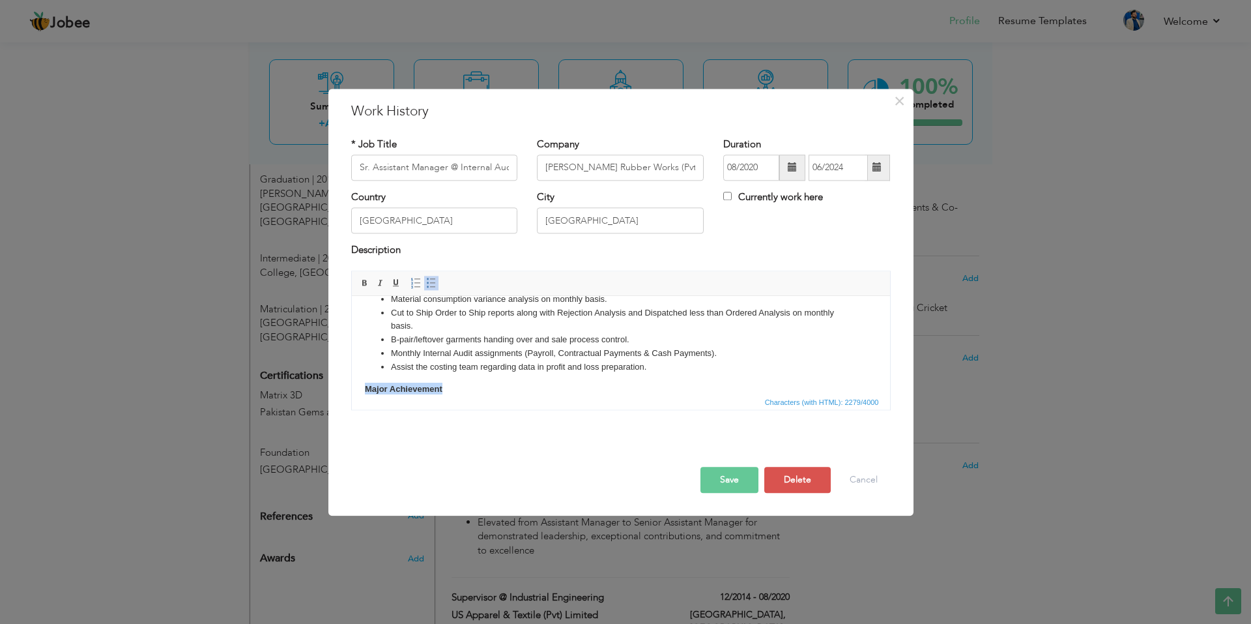
drag, startPoint x: 442, startPoint y: 373, endPoint x: 670, endPoint y: 666, distance: 371.5
click at [351, 371] on html "In charge of bi-monthly piece wage work required to finalize payment to piece w…" at bounding box center [620, 267] width 538 height 409
click at [400, 283] on span at bounding box center [396, 283] width 10 height 10
click at [516, 374] on body "In charge of bi-monthly piece wage work required to finalize payment to piece w…" at bounding box center [620, 267] width 512 height 383
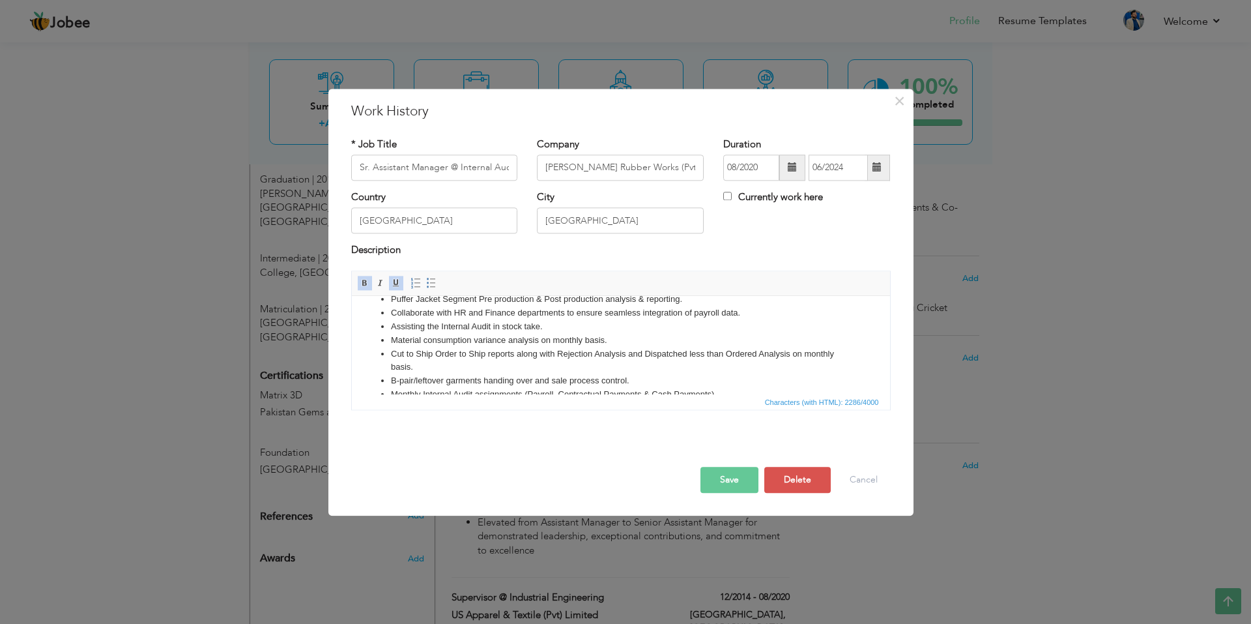
scroll to position [195, 0]
click at [727, 482] on button "Save" at bounding box center [729, 480] width 58 height 26
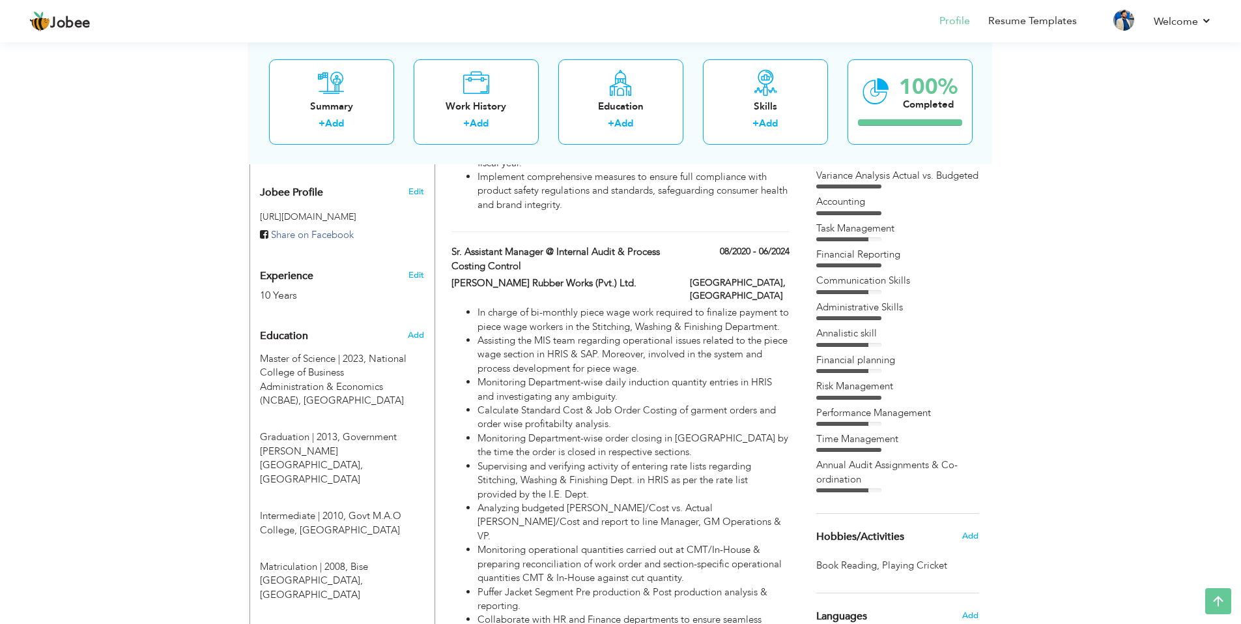
scroll to position [437, 0]
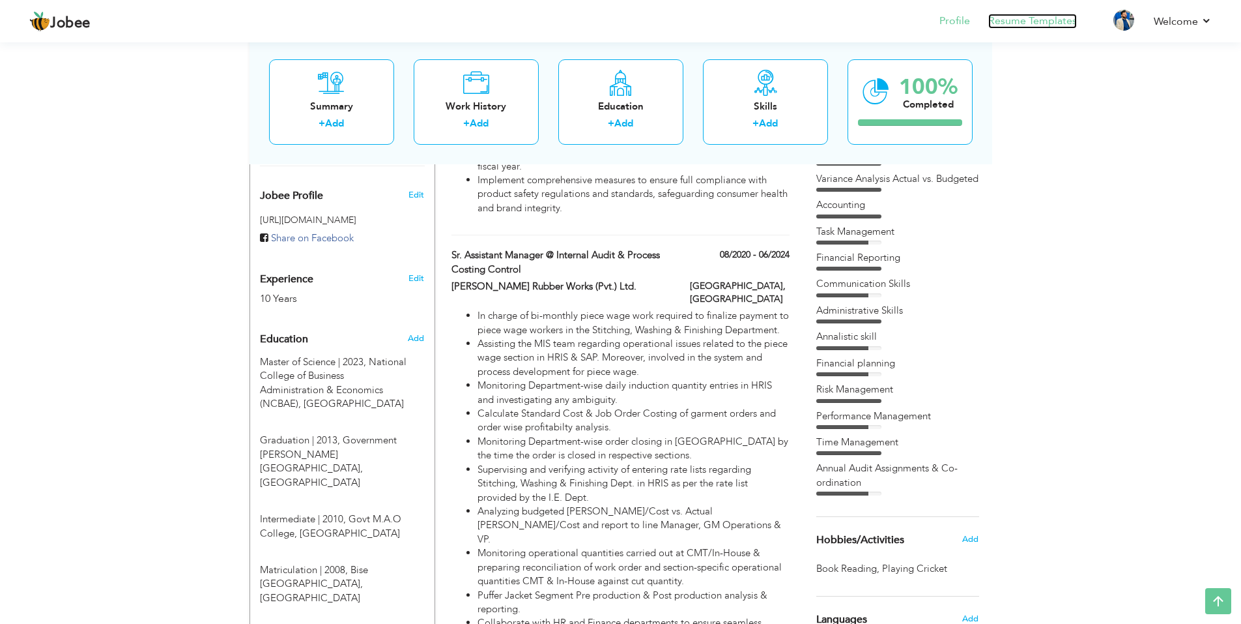
click at [1033, 21] on link "Resume Templates" at bounding box center [1032, 21] width 89 height 15
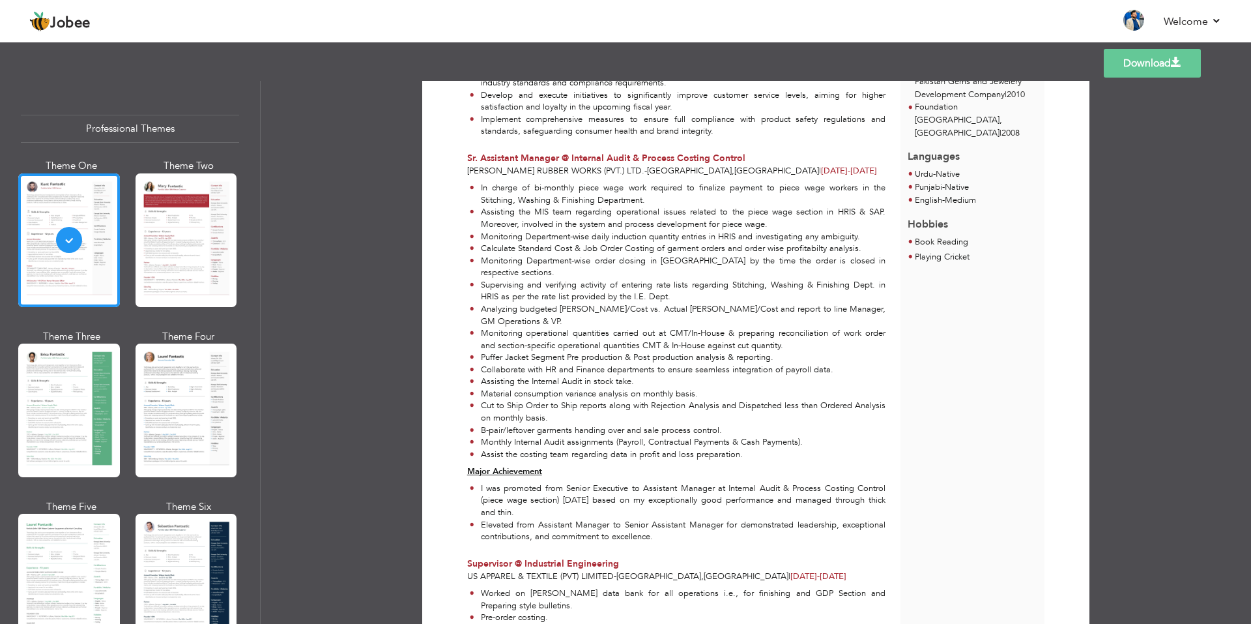
scroll to position [456, 0]
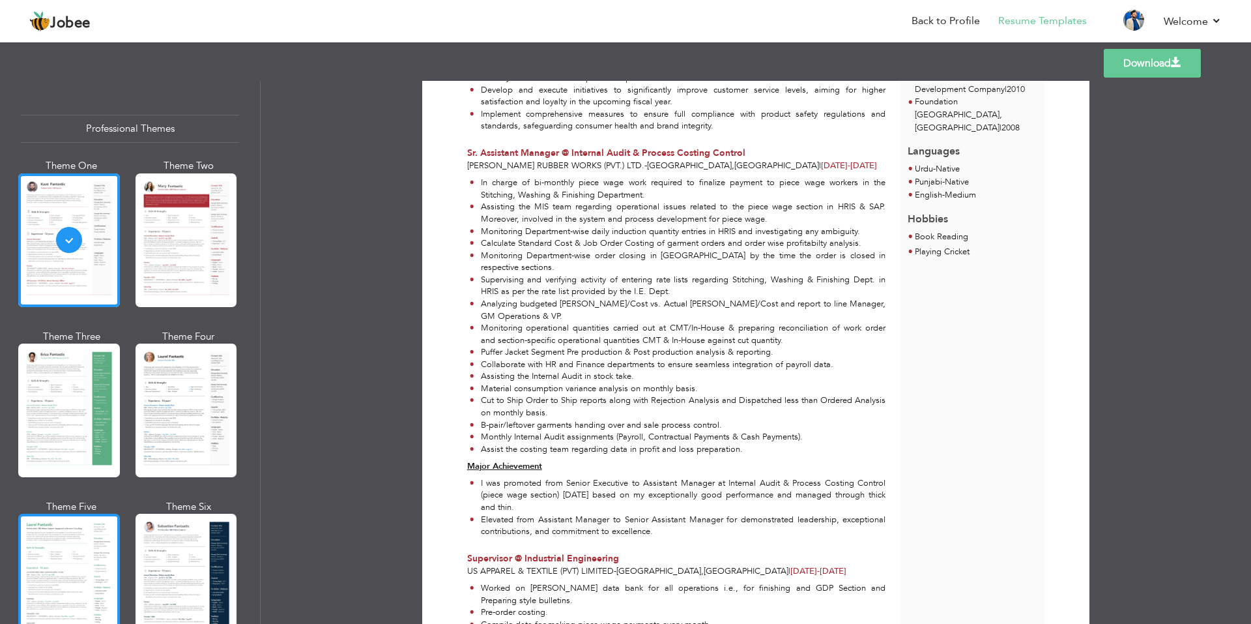
click at [81, 620] on div at bounding box center [69, 580] width 102 height 134
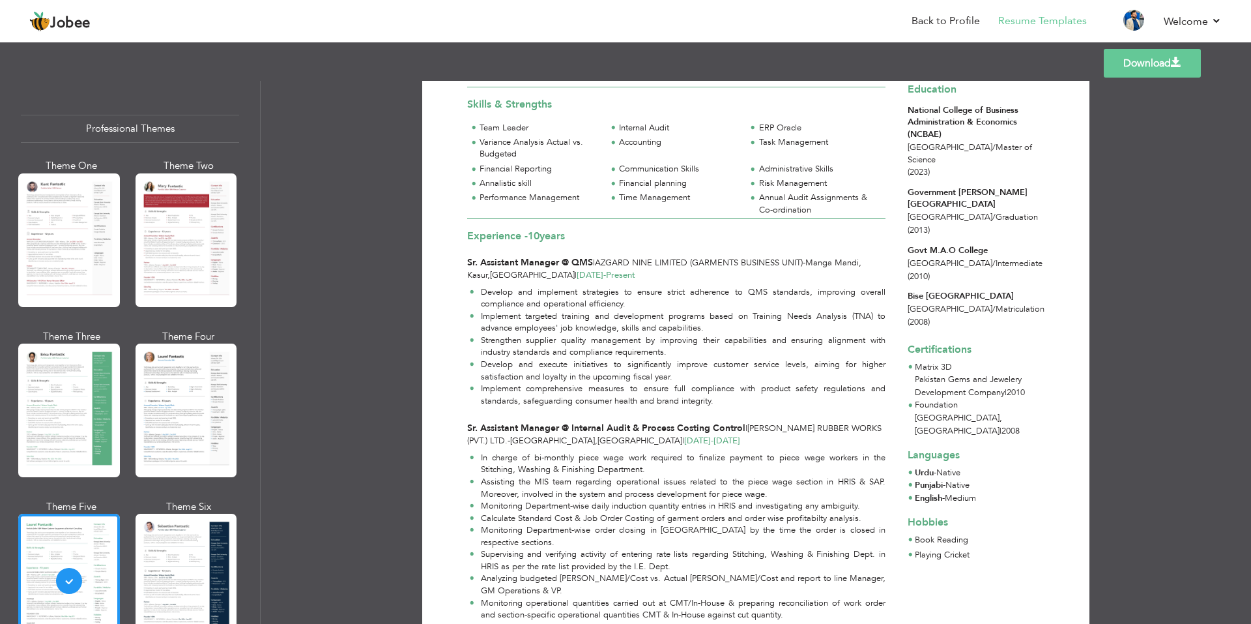
scroll to position [130, 0]
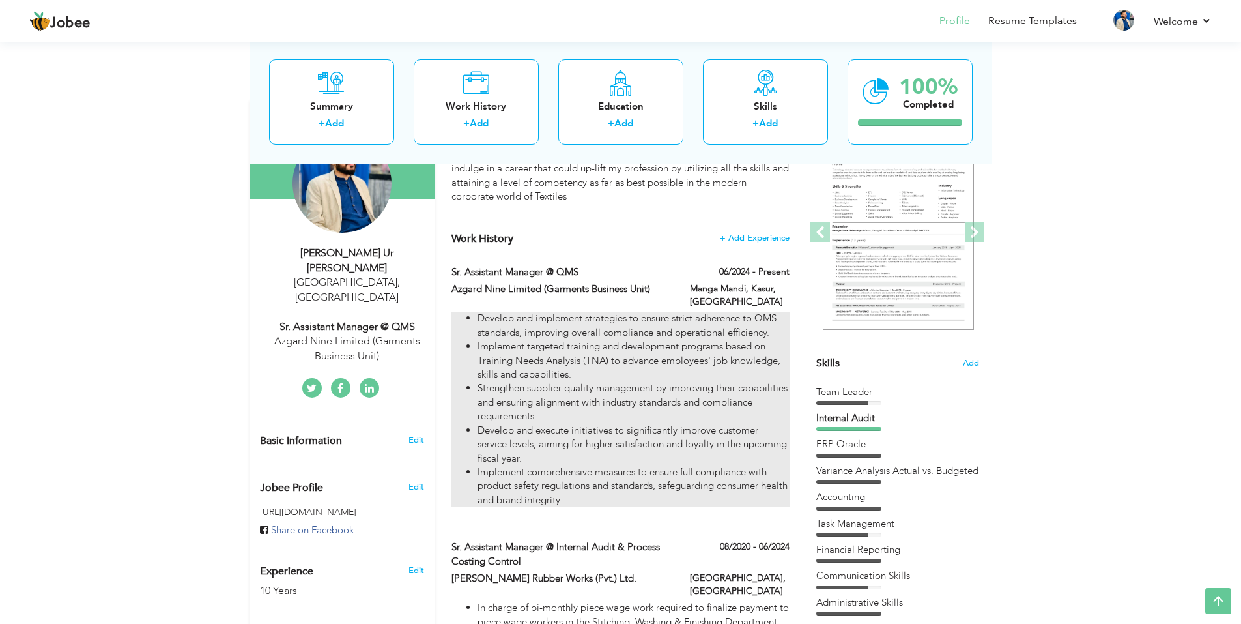
scroll to position [149, 0]
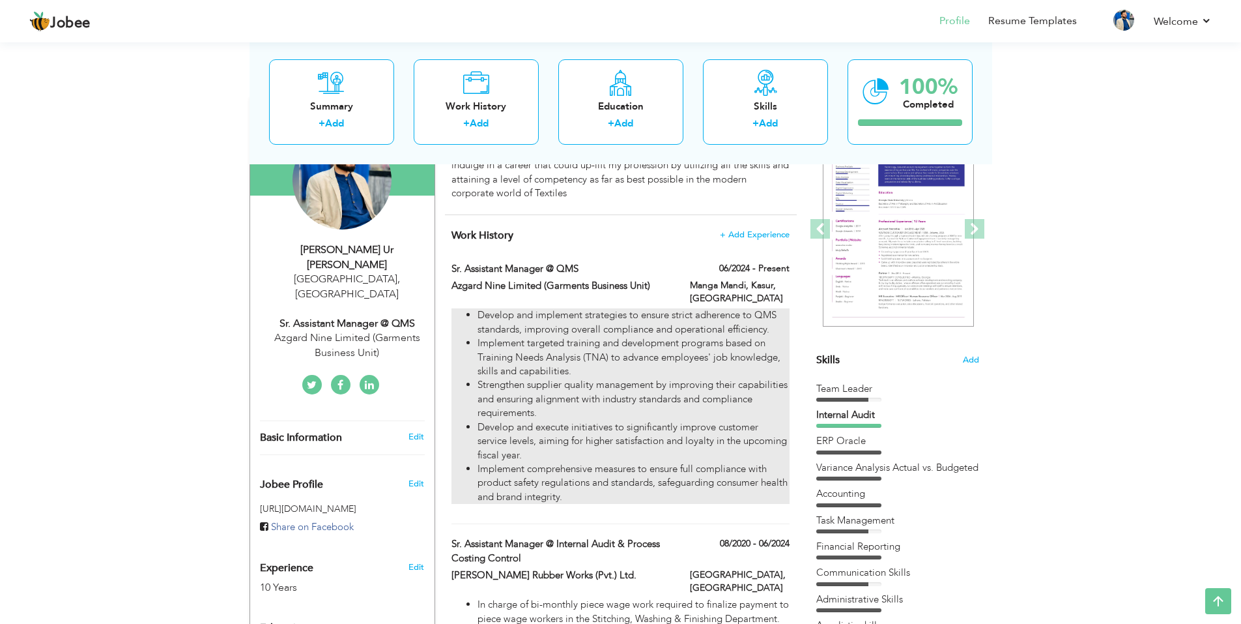
click at [531, 358] on li "Implement targeted training and development programs based on Training Needs An…" at bounding box center [633, 357] width 311 height 42
type input "Sr. Assistant Manager @ QMS"
type input "Azgard Nine Limited (Garments Business Unit)"
type input "06/2024"
type input "[GEOGRAPHIC_DATA]"
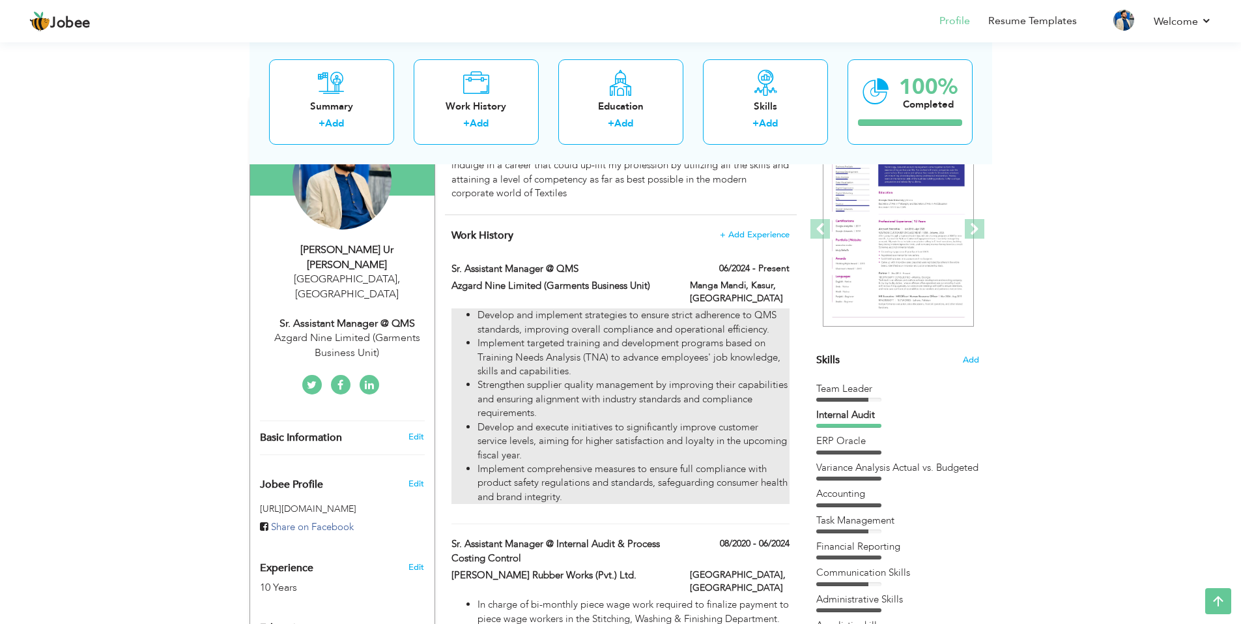
type input "Manga Mandi, Kasur"
checkbox input "true"
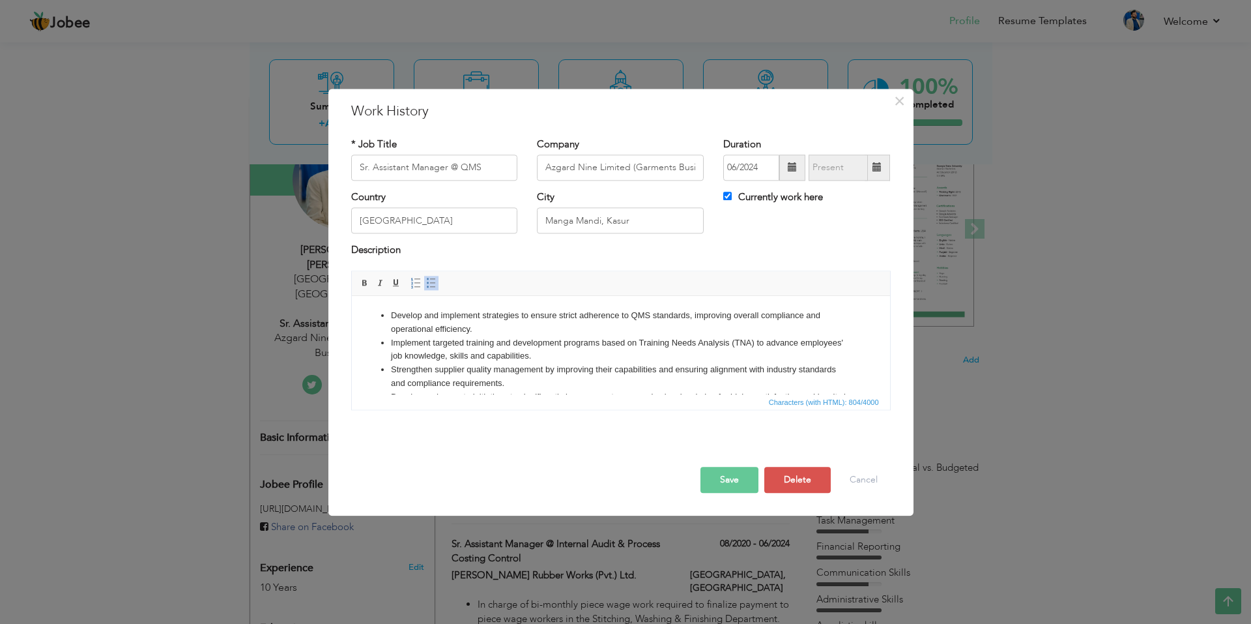
click at [384, 314] on ul "Develop and implement strategies to ensure strict adherence to QMS standards, i…" at bounding box center [620, 377] width 512 height 136
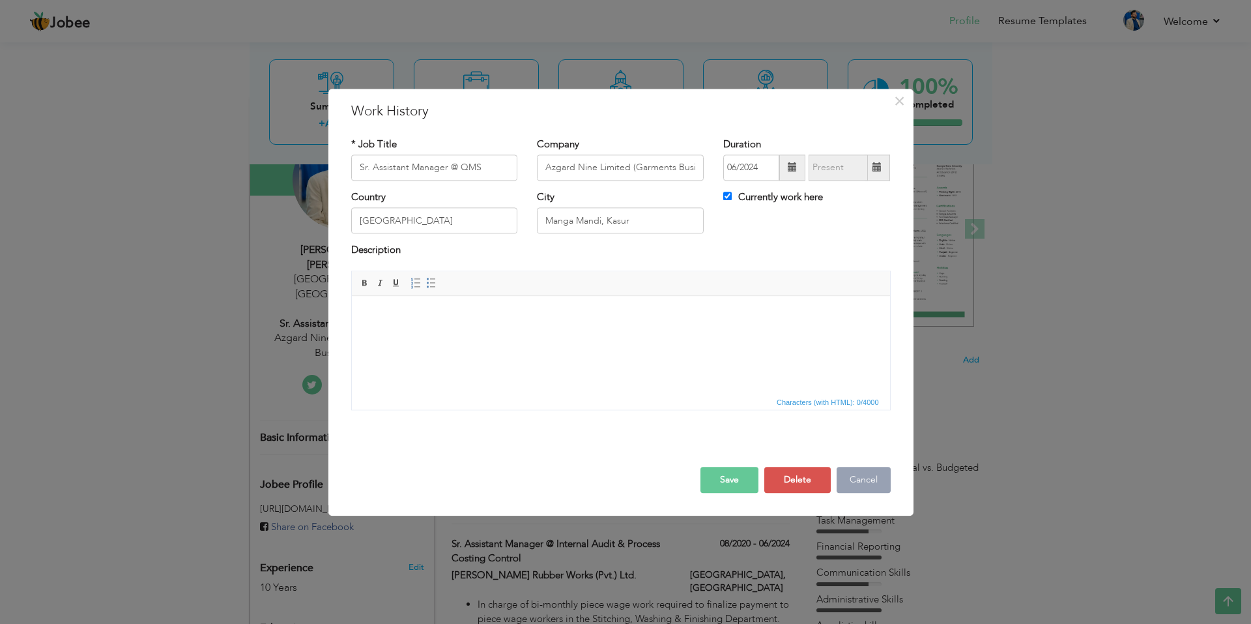
click at [877, 487] on button "Cancel" at bounding box center [864, 480] width 54 height 26
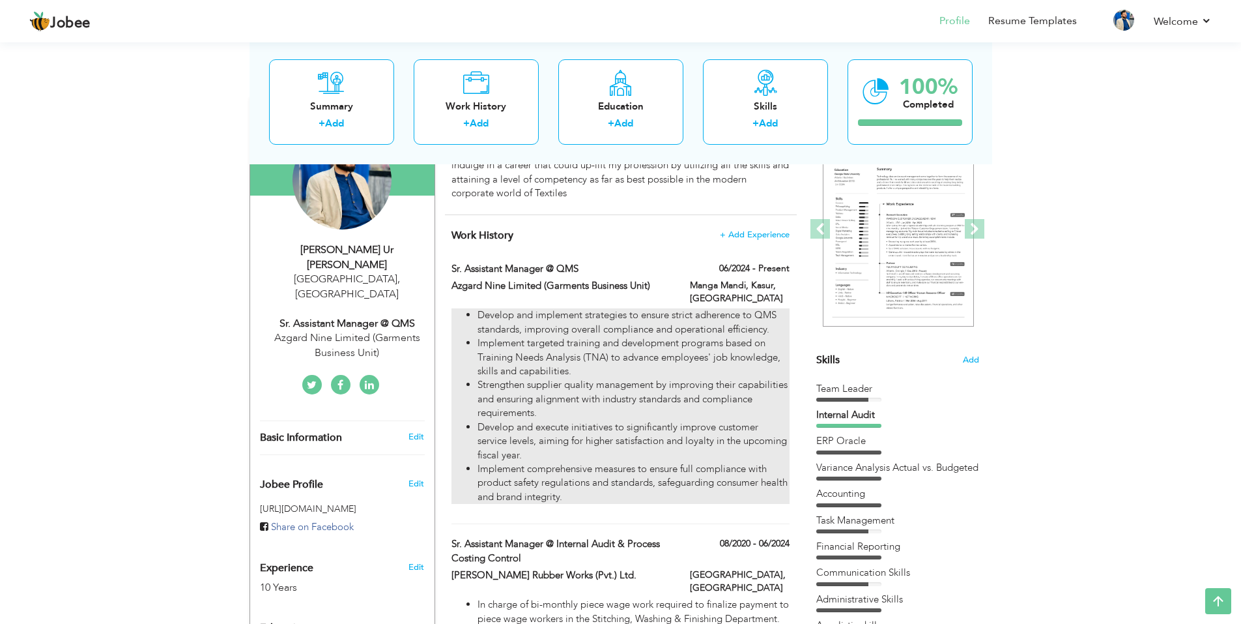
click at [691, 361] on li "Implement targeted training and development programs based on Training Needs An…" at bounding box center [633, 357] width 311 height 42
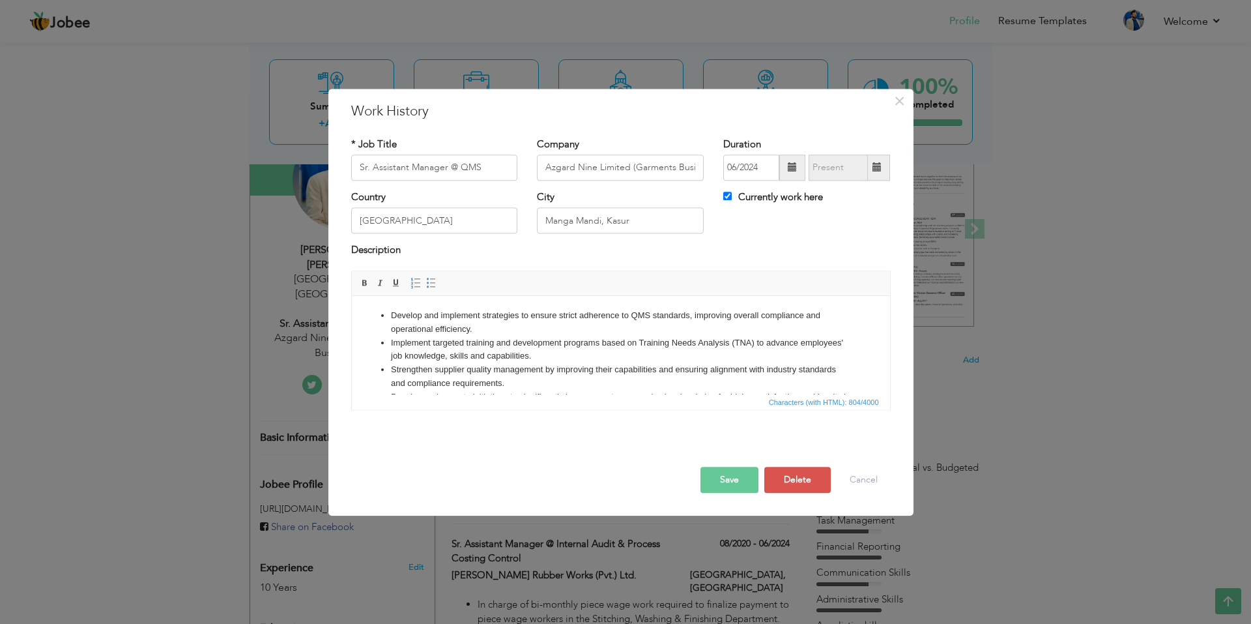
click at [384, 310] on ul "Develop and implement strategies to ensure strict adherence to QMS standards, i…" at bounding box center [620, 377] width 512 height 136
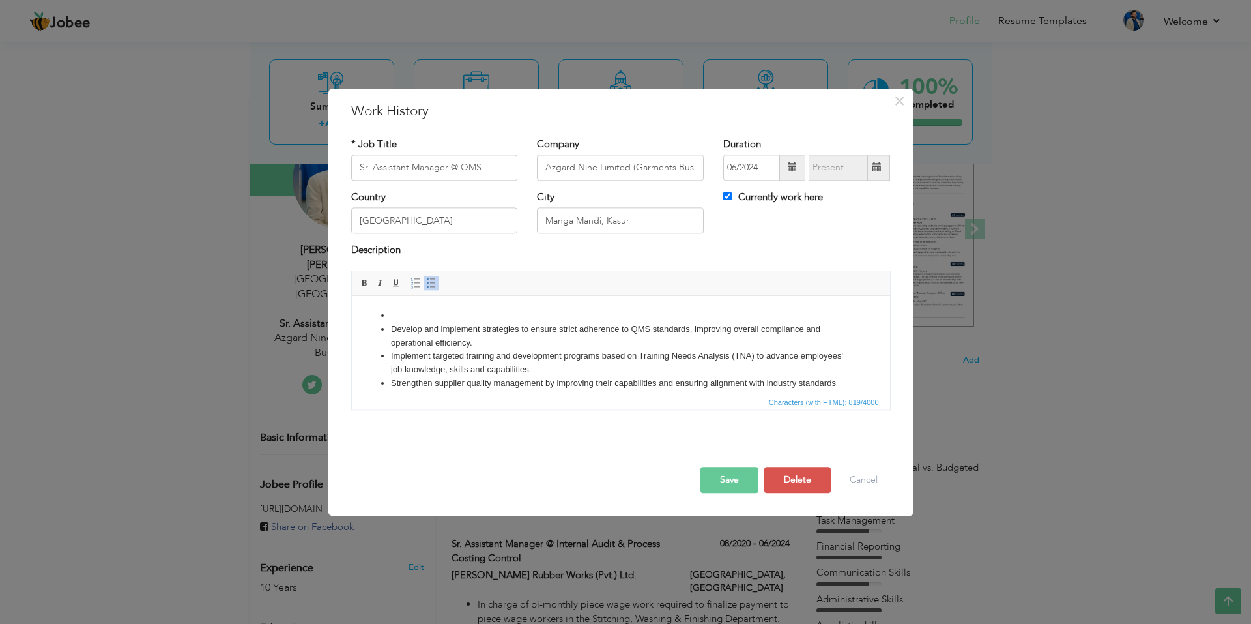
click at [400, 306] on html "Develop and implement strategies to ensure strict adherence to QMS standards, i…" at bounding box center [620, 383] width 538 height 175
paste body
click at [732, 478] on button "Save" at bounding box center [729, 480] width 58 height 26
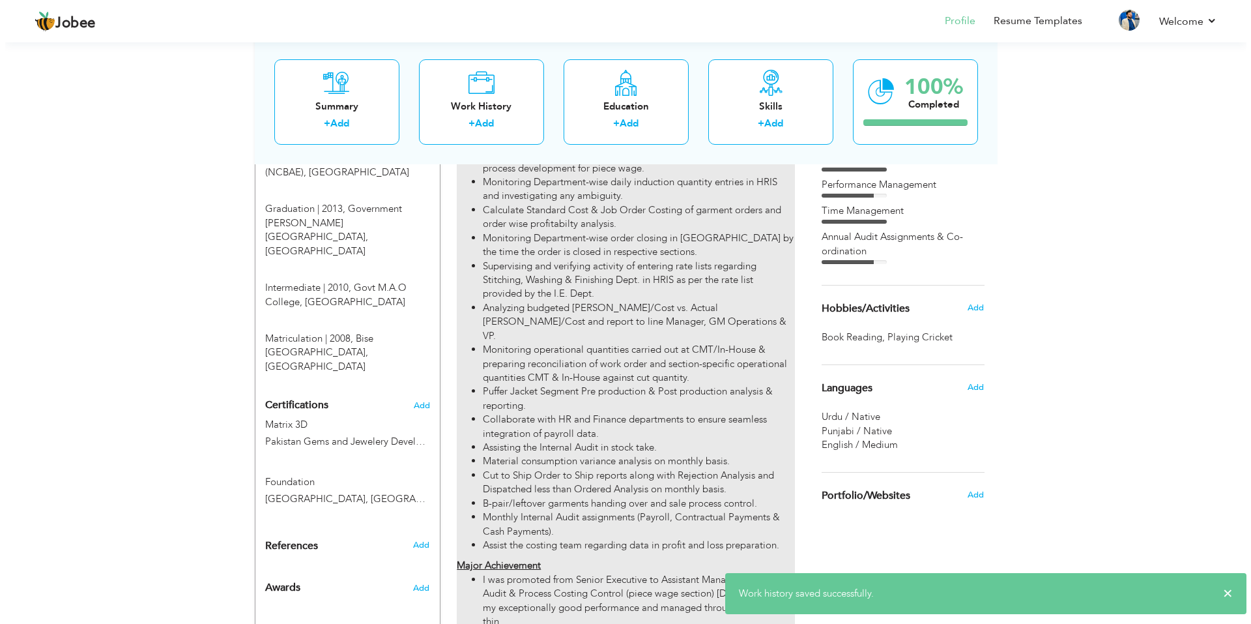
scroll to position [670, 0]
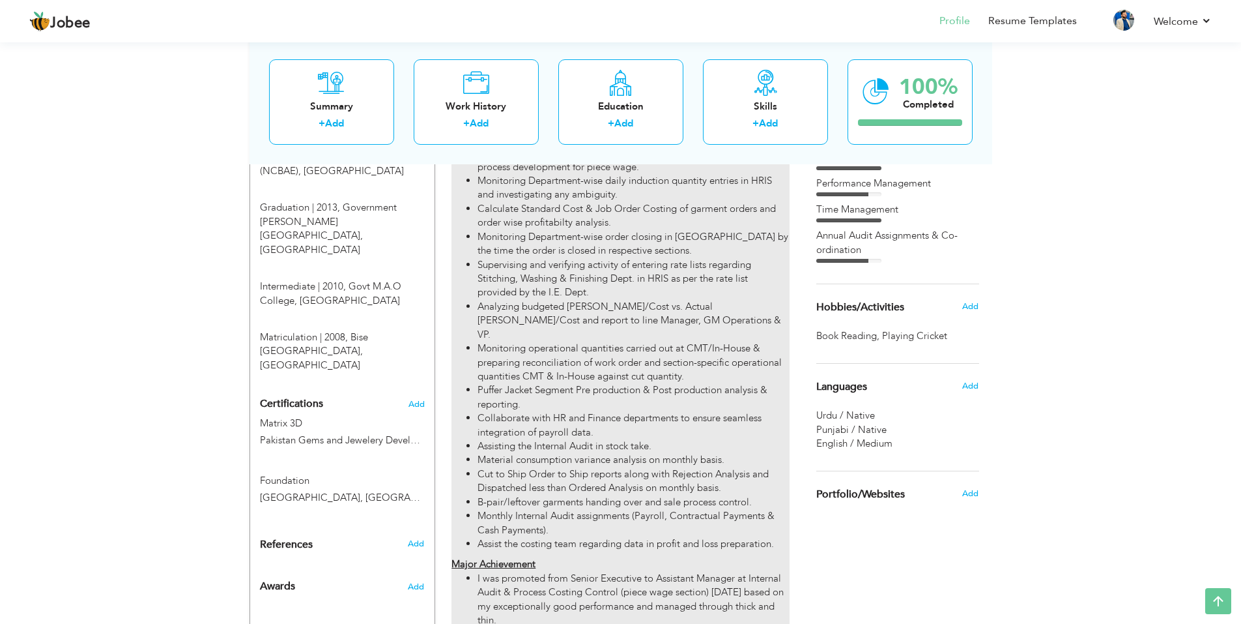
click at [540, 411] on li "Collaborate with HR and Finance departments to ensure seamless integration of p…" at bounding box center [633, 425] width 311 height 28
type input "Sr. Assistant Manager @ Internal Audit & Process Costing Control"
type input "[PERSON_NAME] Rubber Works (Pvt.) Ltd."
type input "08/2020"
type input "06/2024"
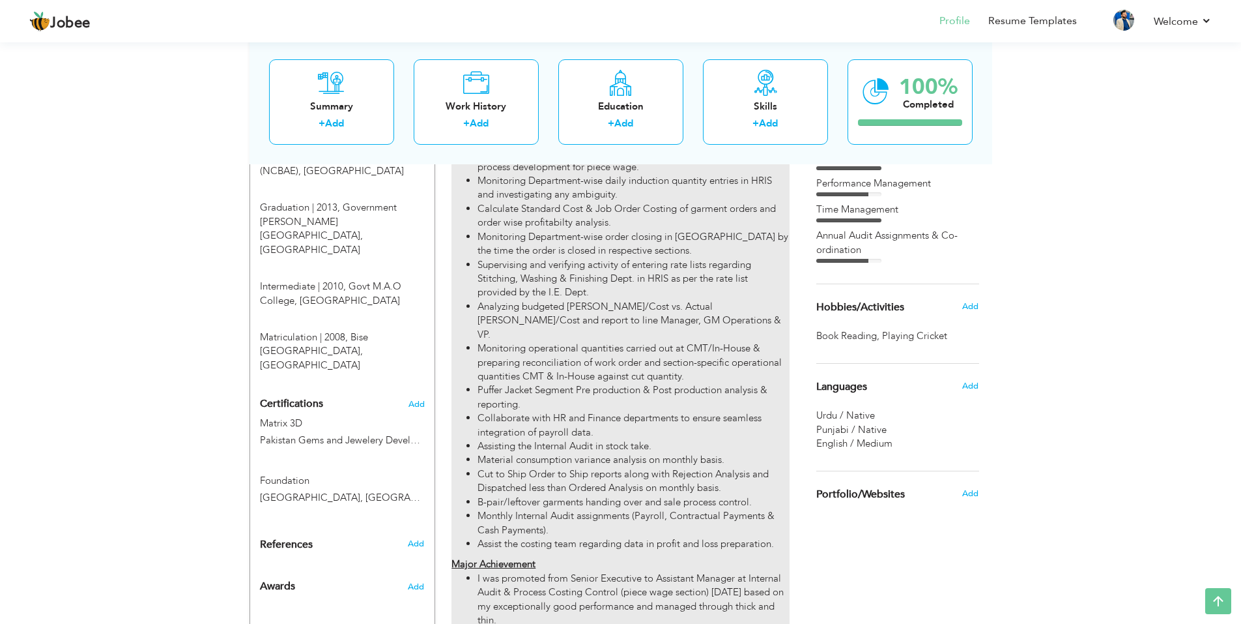
type input "[GEOGRAPHIC_DATA]"
checkbox input "false"
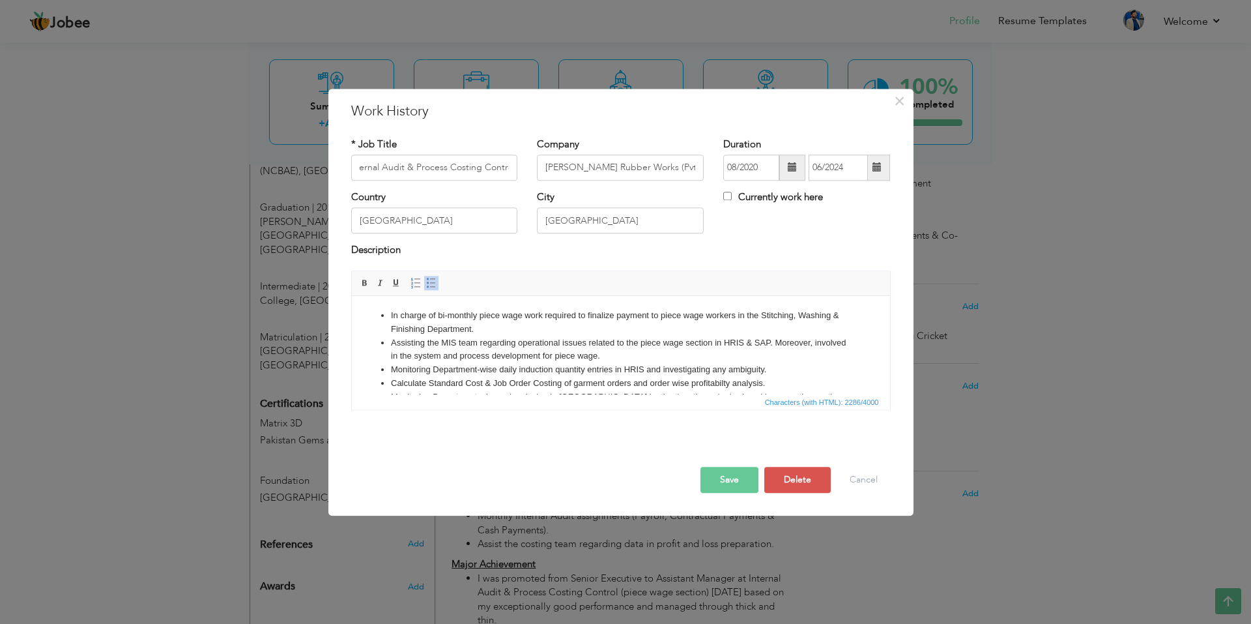
scroll to position [0, 0]
click at [394, 341] on li "Assisting the MIS team regarding operational issues related to the piece wage s…" at bounding box center [620, 349] width 460 height 27
click at [639, 354] on li "Assisting the MIS team regarding operational issues related to the piece wage s…" at bounding box center [620, 349] width 460 height 27
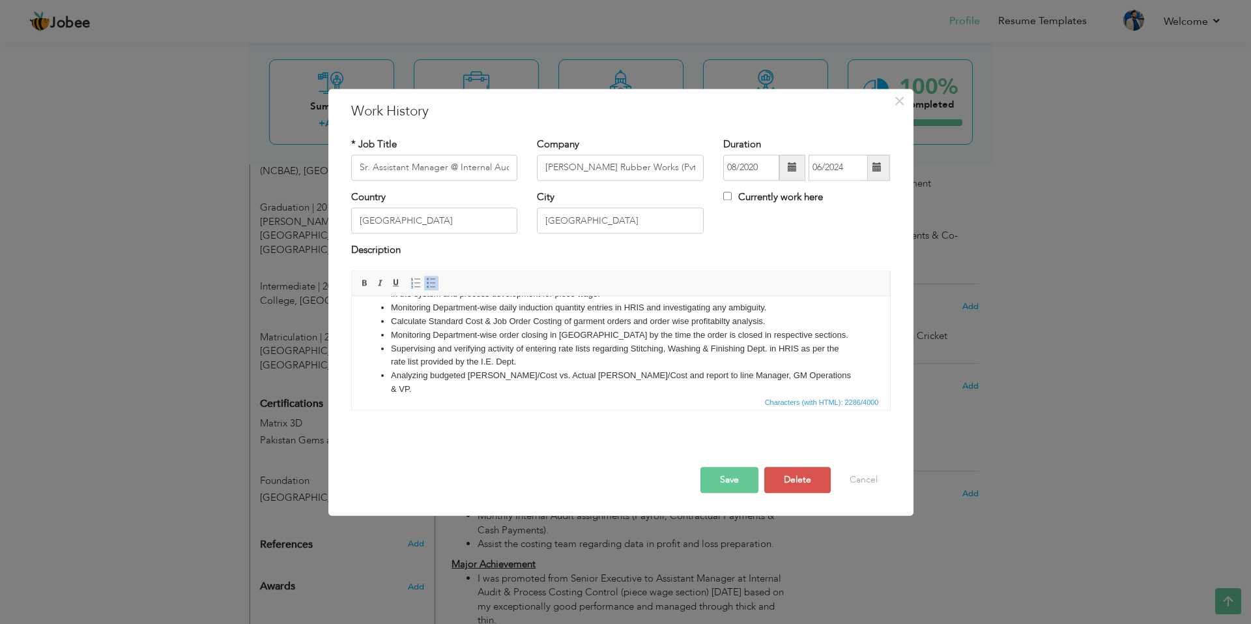
scroll to position [65, 0]
click at [788, 367] on li "Analyzing budgeted [PERSON_NAME]/Cost vs. Actual [PERSON_NAME]/Cost and report …" at bounding box center [620, 379] width 460 height 27
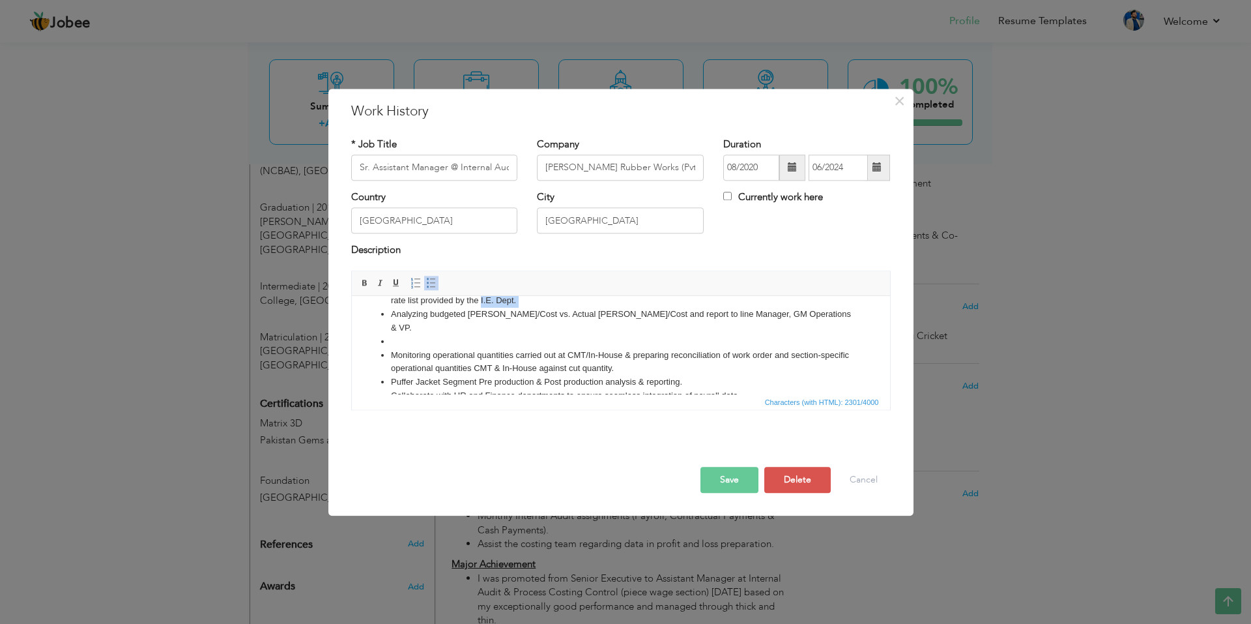
scroll to position [119, 0]
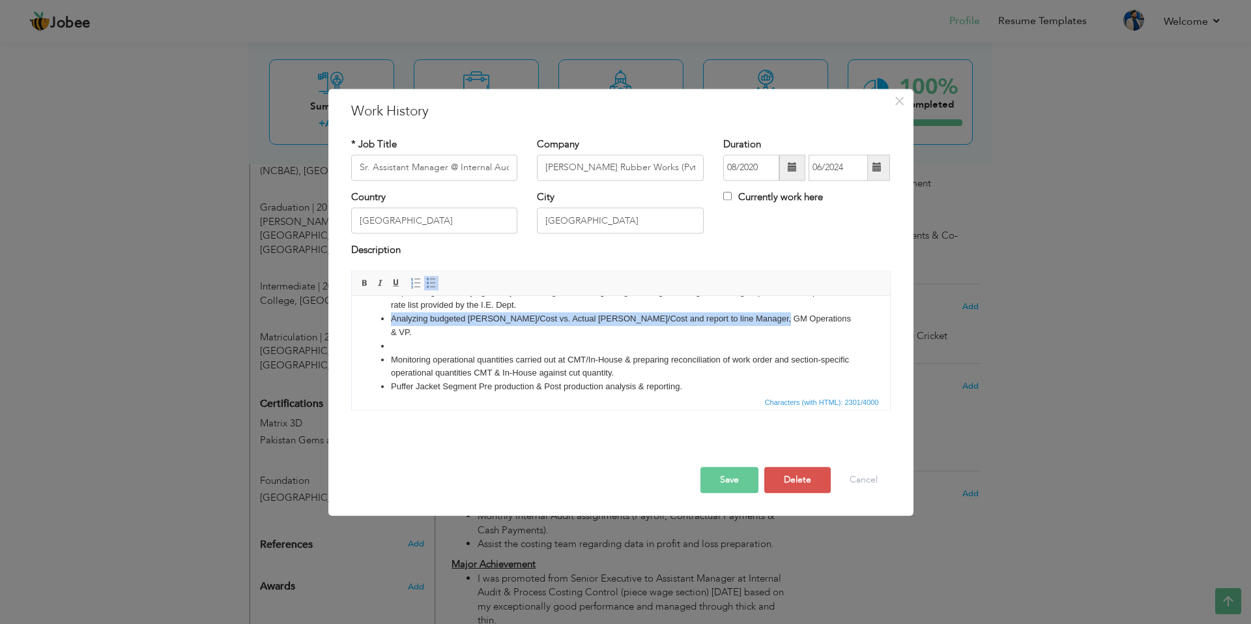
drag, startPoint x: 389, startPoint y: 310, endPoint x: 775, endPoint y: 317, distance: 385.8
click at [775, 317] on ul "In charge of bi-monthly piece wage work required to finalize payment to piece w…" at bounding box center [620, 345] width 512 height 311
copy li "Analyzing budgeted [PERSON_NAME]/Cost vs. Actual [PERSON_NAME]/Cost and report …"
click at [418, 339] on li at bounding box center [620, 346] width 460 height 14
copy ul "Analyzing budgeted SAM/Cost vs. Actual SAM/Cost and report to line Manager, GM …"
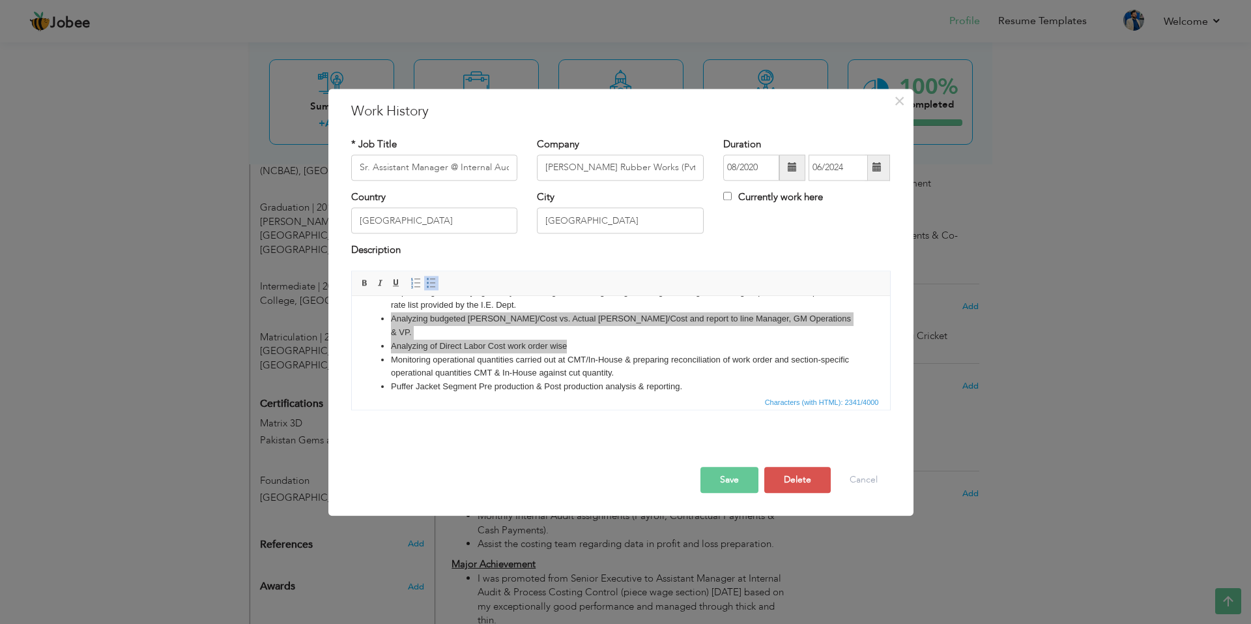
click at [703, 495] on div "Save Save and Continue Delete Cancel" at bounding box center [620, 465] width 559 height 73
click at [732, 486] on button "Save" at bounding box center [729, 480] width 58 height 26
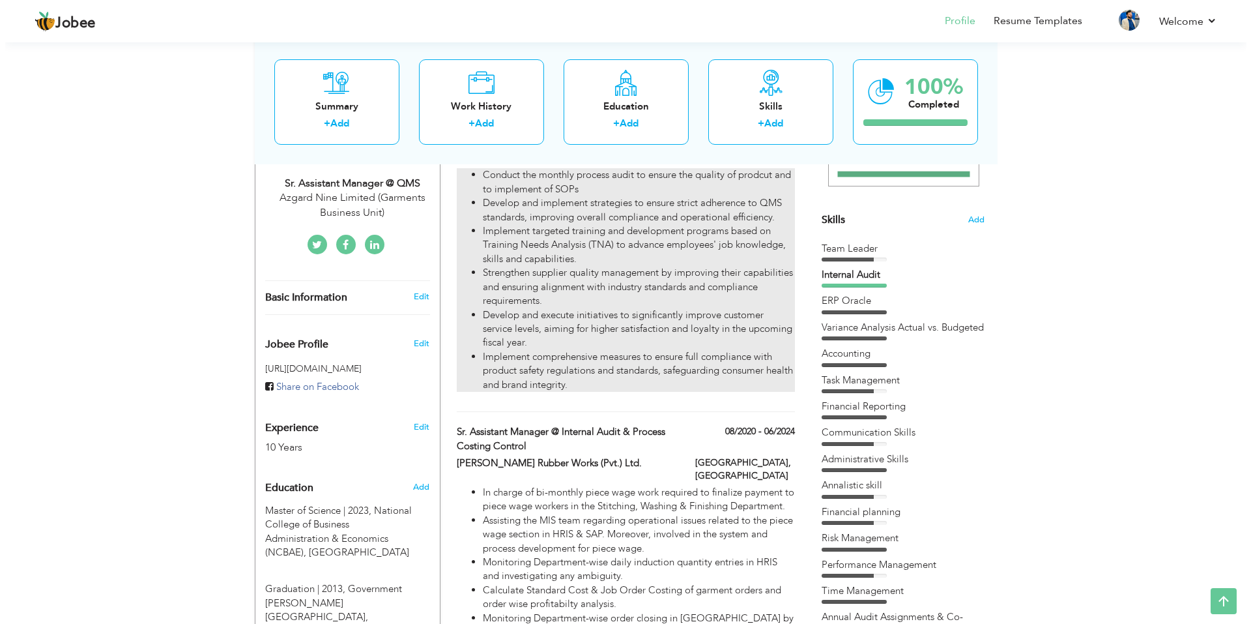
scroll to position [279, 0]
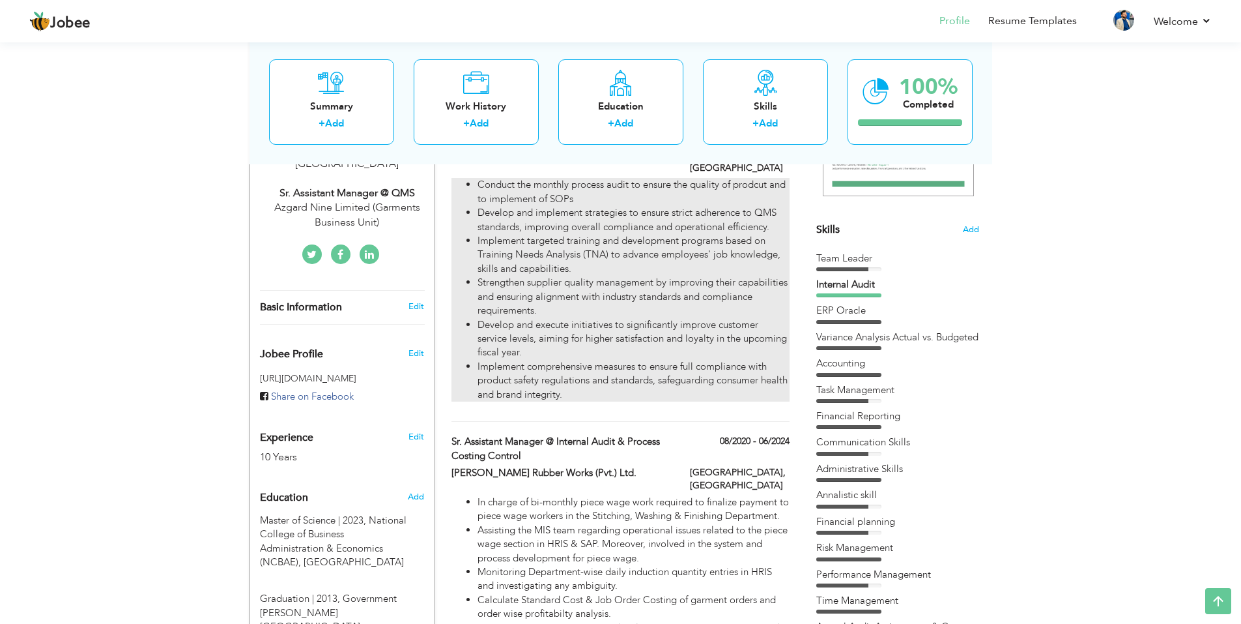
click at [585, 282] on li "Strengthen supplier quality management by improving their capabilities and ensu…" at bounding box center [633, 297] width 311 height 42
type input "Sr. Assistant Manager @ QMS"
type input "Azgard Nine Limited (Garments Business Unit)"
type input "06/2024"
type input "Manga Mandi, Kasur"
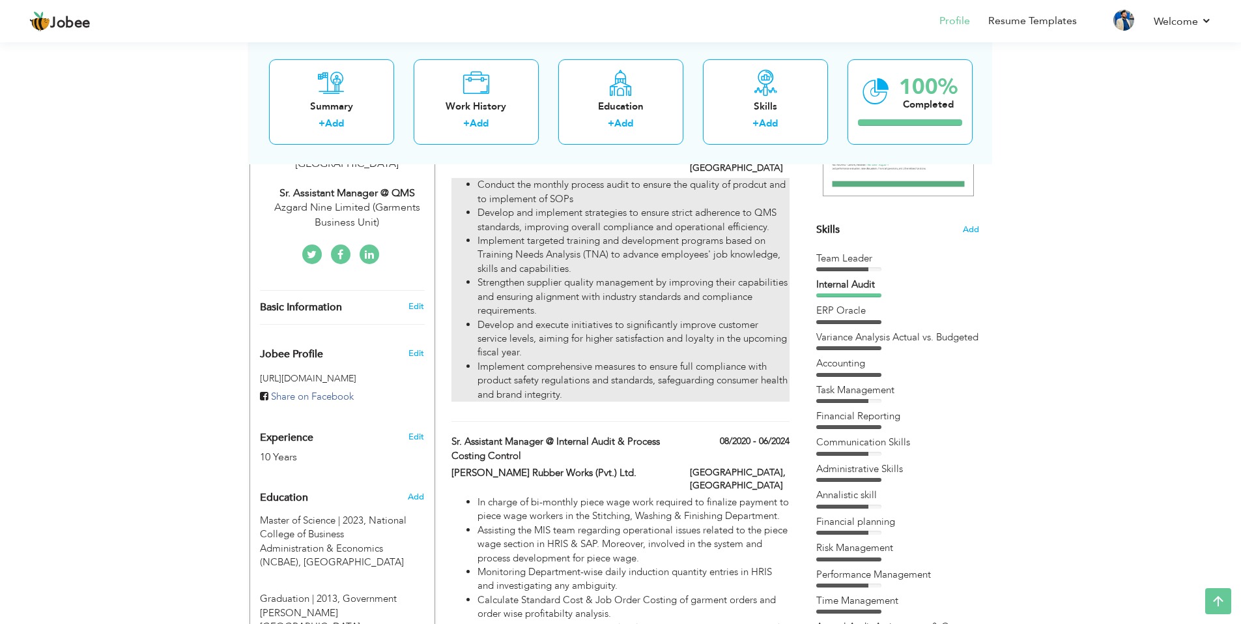
checkbox input "true"
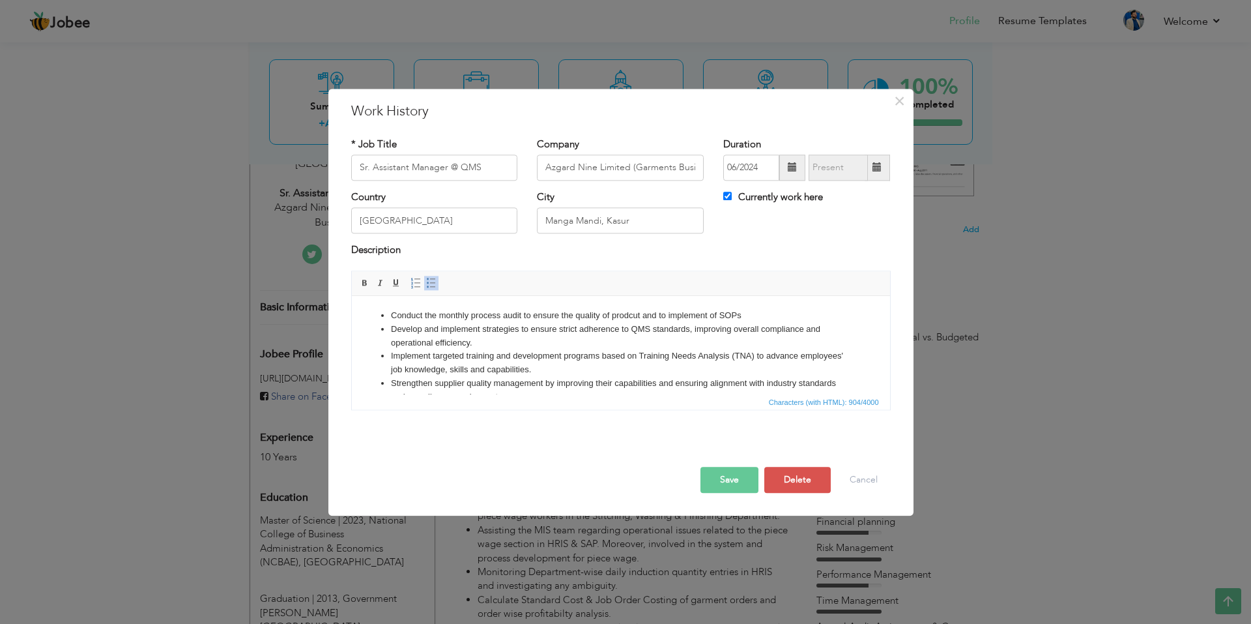
click at [408, 315] on li "Conduct the monthly process audit to ensure the quality of prodcut and to imple…" at bounding box center [620, 316] width 460 height 14
click at [758, 320] on li "Conduct the monthly process audit to ensure the quality of prodcut and to imple…" at bounding box center [620, 316] width 460 height 14
click at [483, 377] on li "Strengthen supplier quality management by improving their capabilities and ensu…" at bounding box center [620, 390] width 460 height 27
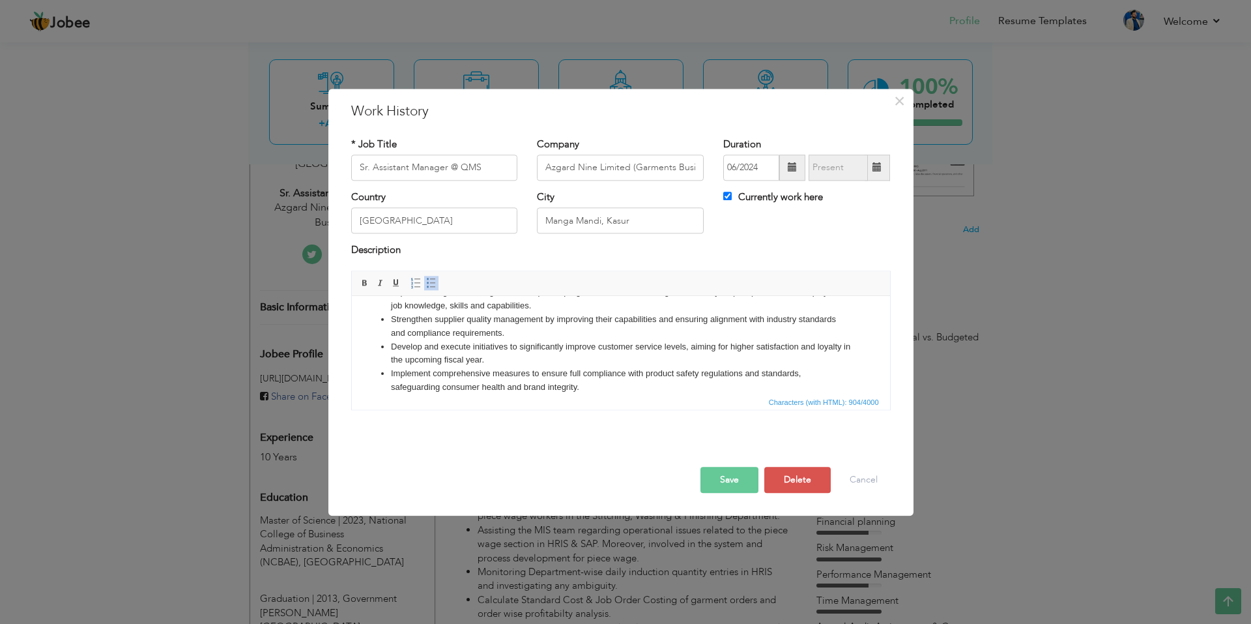
scroll to position [65, 0]
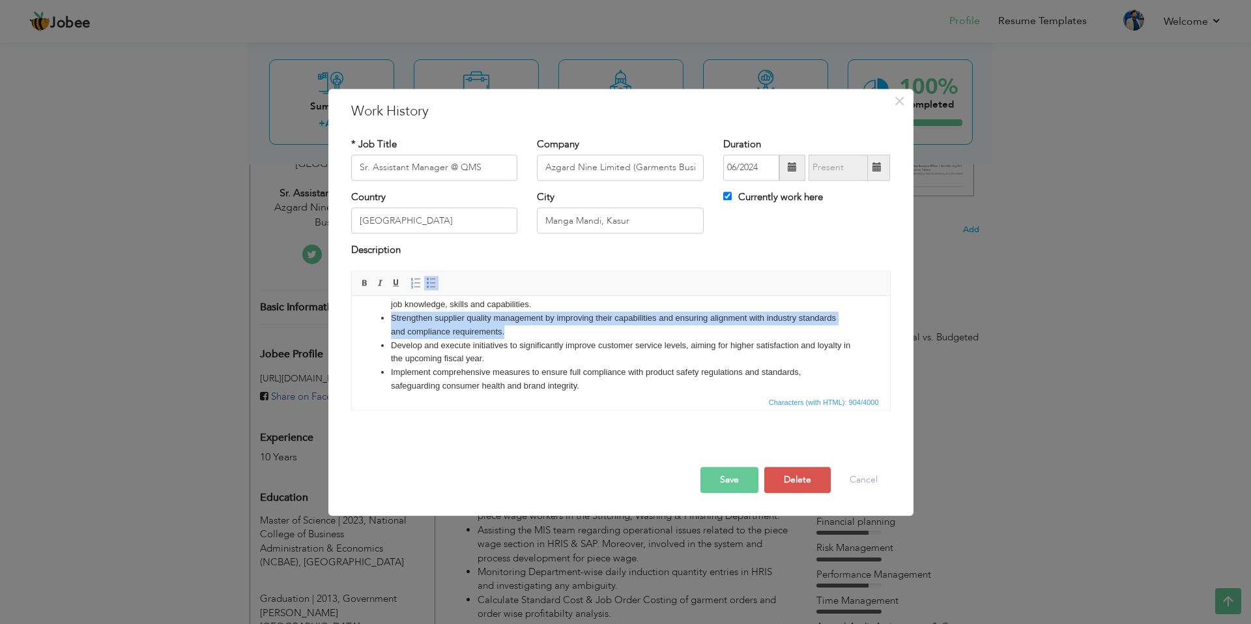
drag, startPoint x: 532, startPoint y: 332, endPoint x: 384, endPoint y: 318, distance: 147.9
click at [384, 318] on ul "Conduct the monthly process audit to ensure the quality of prodcut and to imple…" at bounding box center [620, 318] width 512 height 149
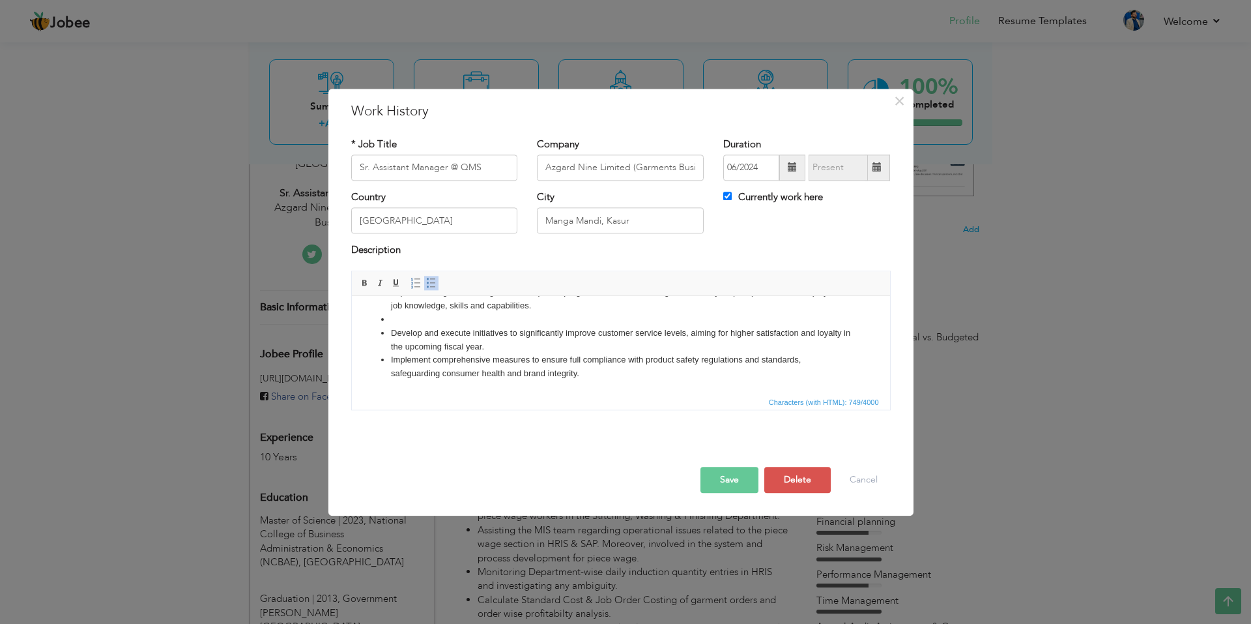
scroll to position [50, 0]
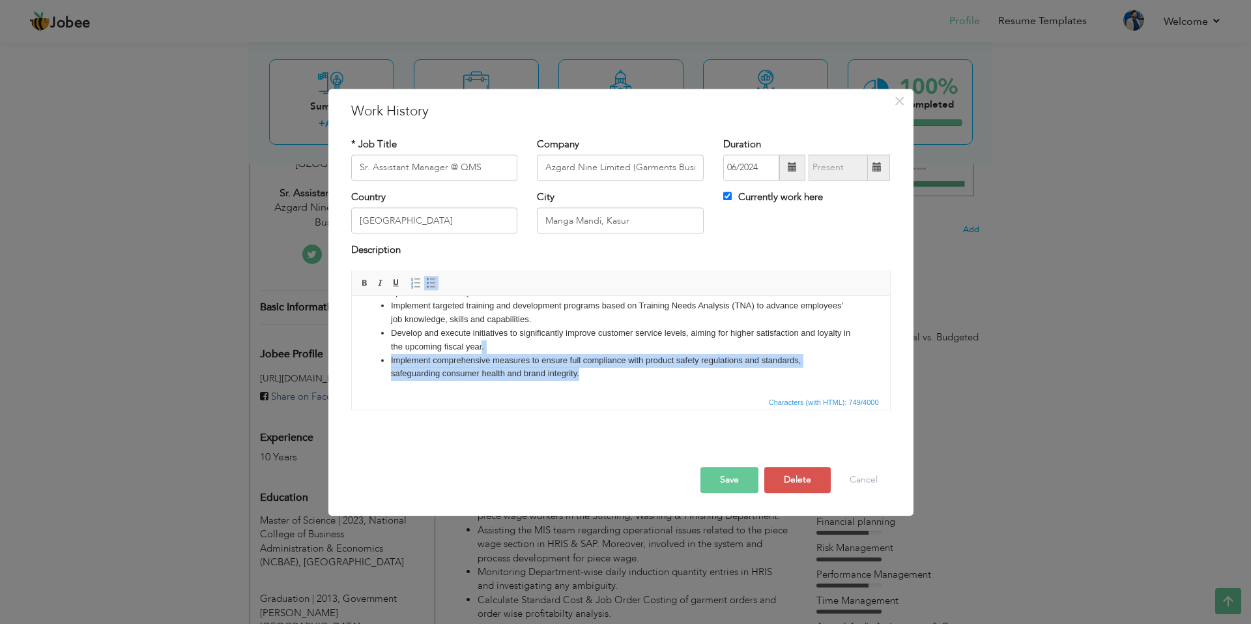
drag, startPoint x: 594, startPoint y: 375, endPoint x: 517, endPoint y: 348, distance: 81.6
click at [517, 348] on ul "Conduct the monthly process audit to ensure the quality of prodcut and to imple…" at bounding box center [620, 320] width 512 height 122
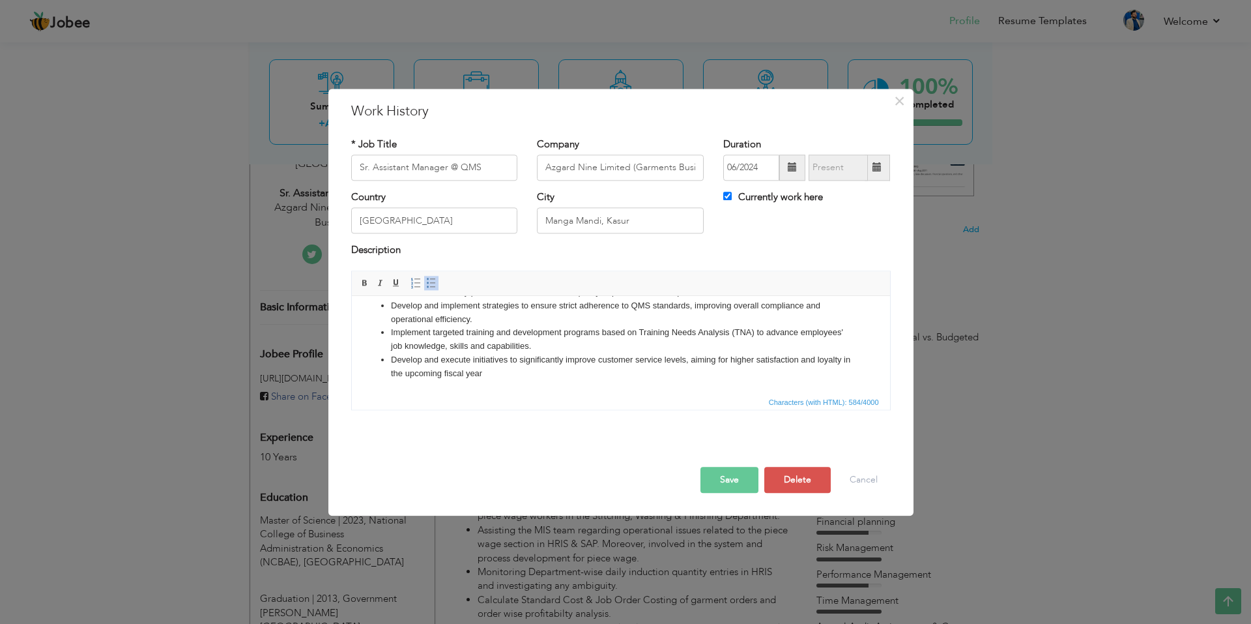
scroll to position [14, 0]
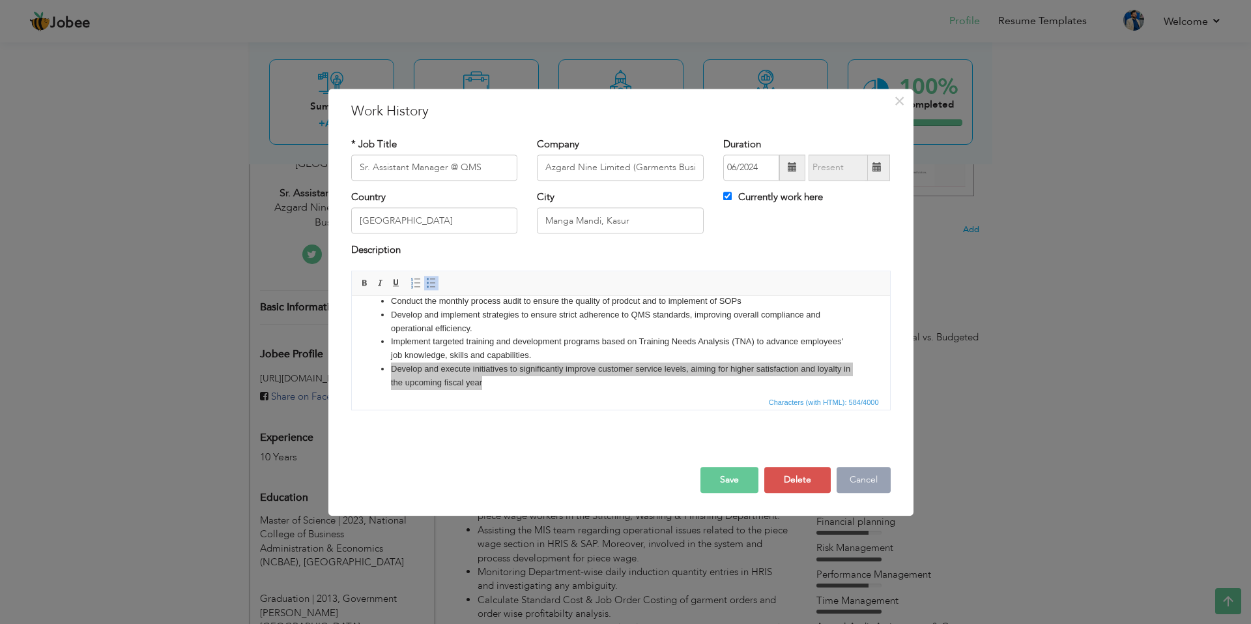
click at [874, 488] on button "Cancel" at bounding box center [864, 480] width 54 height 26
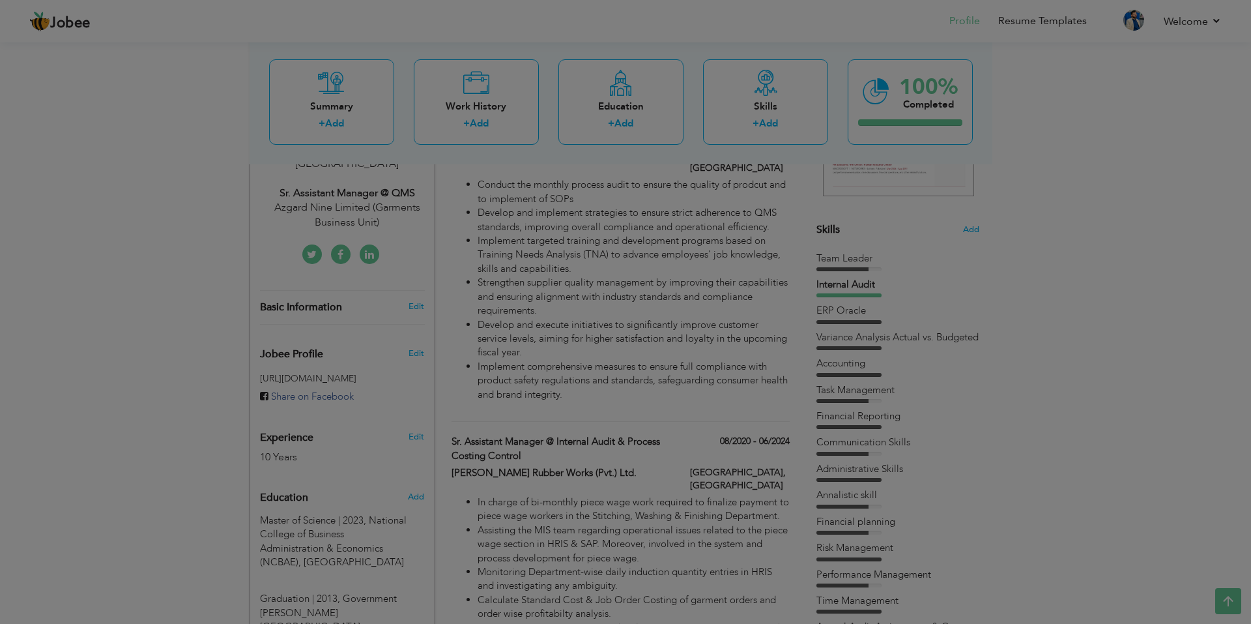
scroll to position [0, 0]
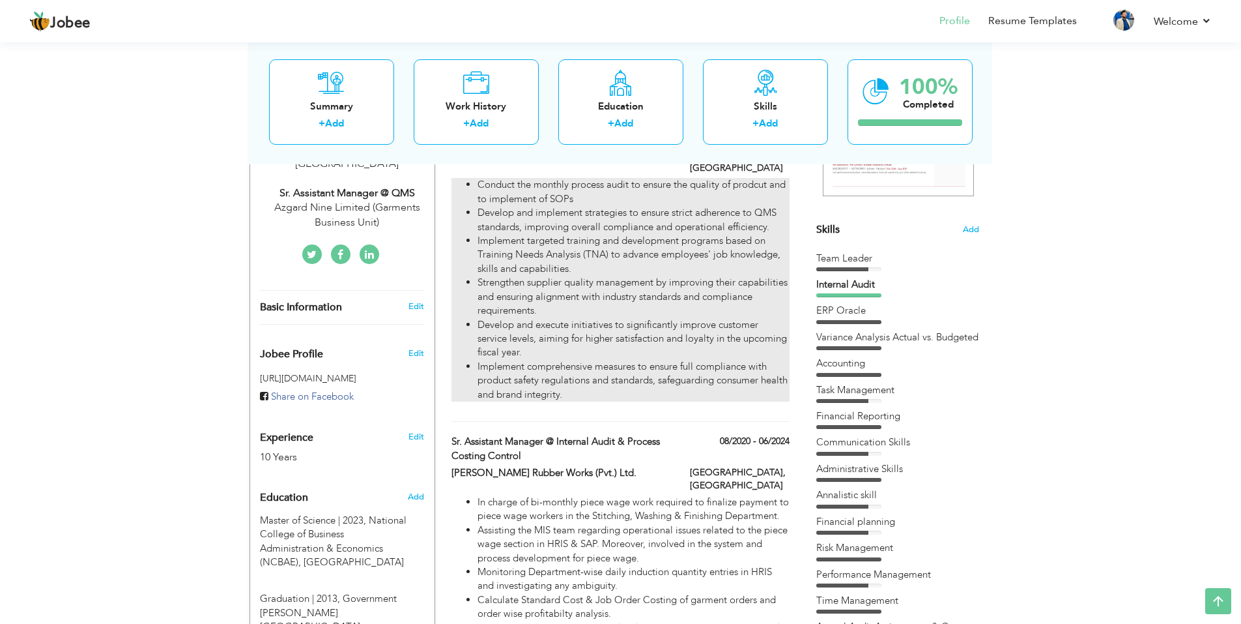
click at [606, 353] on li "Develop and execute initiatives to significantly improve customer service level…" at bounding box center [633, 339] width 311 height 42
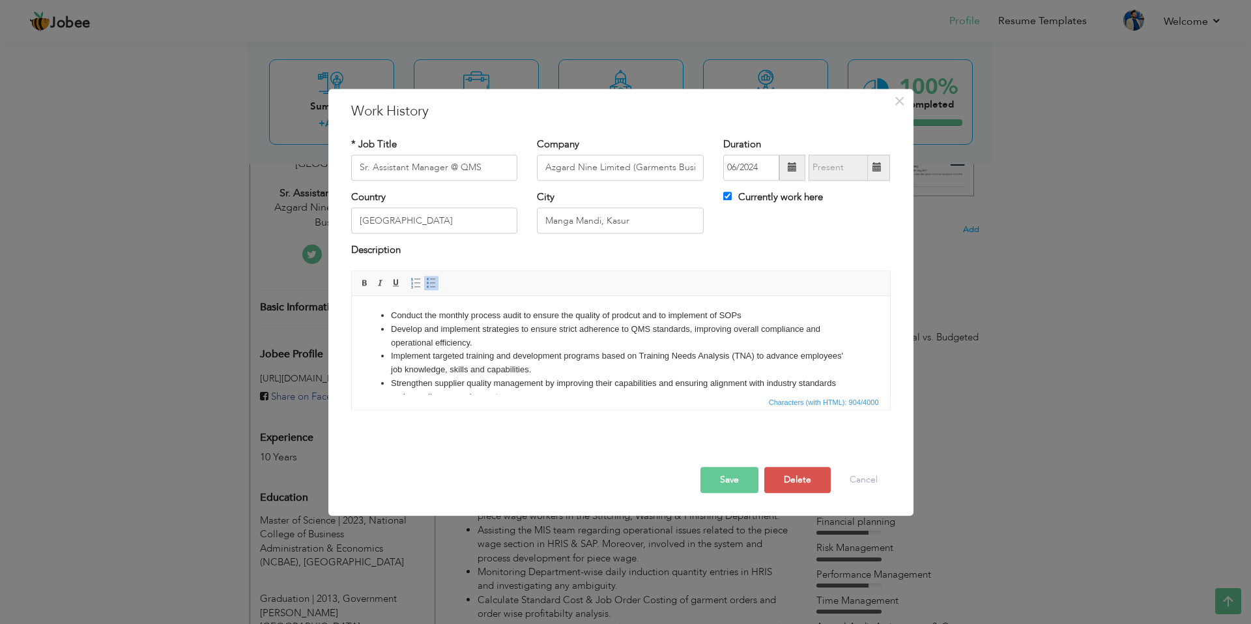
click at [534, 339] on li "Develop and implement strategies to ensure strict adherence to QMS standards, i…" at bounding box center [620, 336] width 460 height 27
click at [577, 371] on li "Implement targeted training and development programs based on Training Needs An…" at bounding box center [620, 362] width 460 height 27
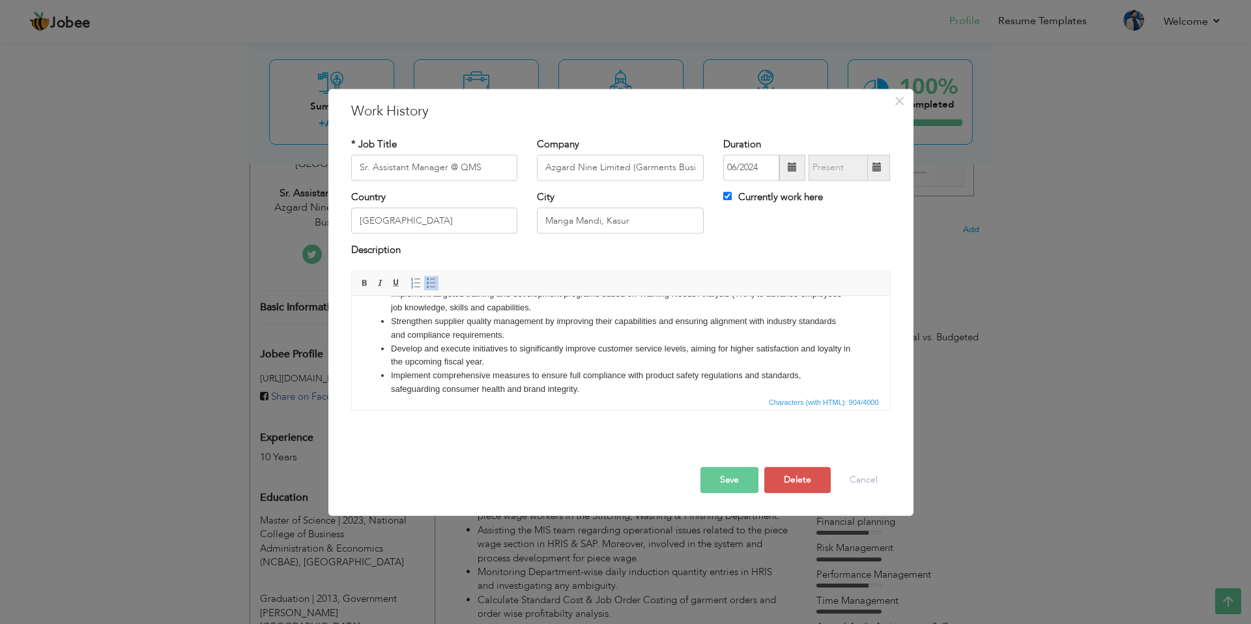
scroll to position [65, 0]
click at [532, 340] on li "Develop and execute initiatives to significantly improve customer service level…" at bounding box center [620, 352] width 460 height 27
drag, startPoint x: 491, startPoint y: 360, endPoint x: 375, endPoint y: 346, distance: 116.9
click at [375, 346] on ul "Conduct the monthly process audit to ensure the quality of prodcut and to imple…" at bounding box center [620, 318] width 512 height 149
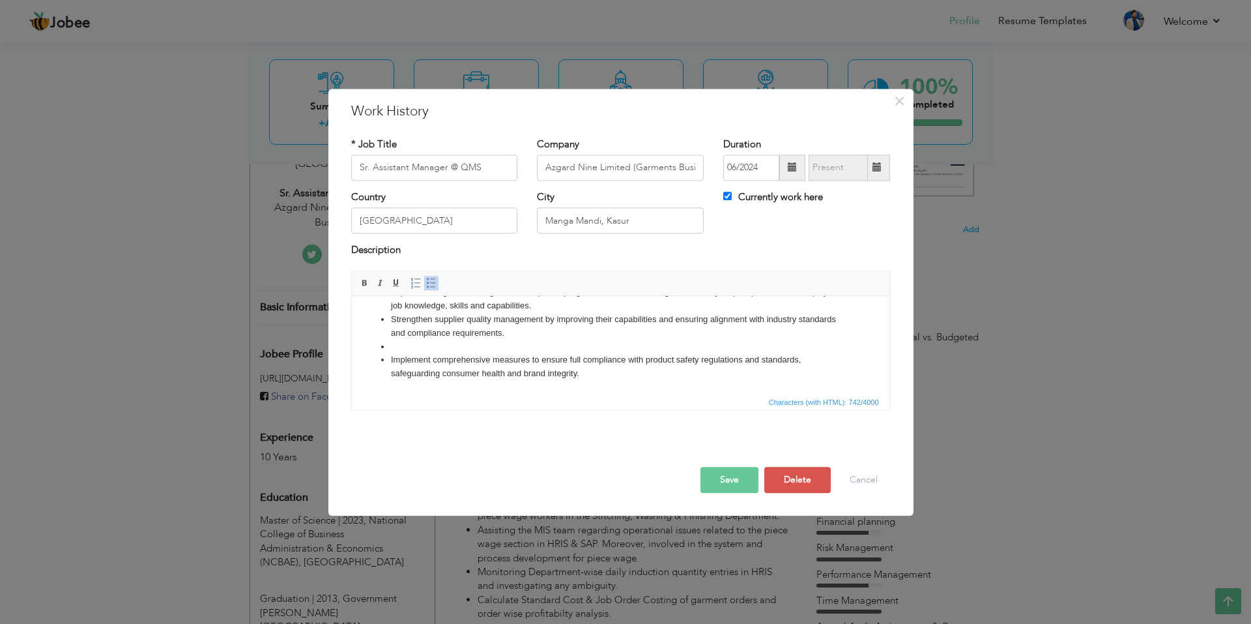
scroll to position [50, 0]
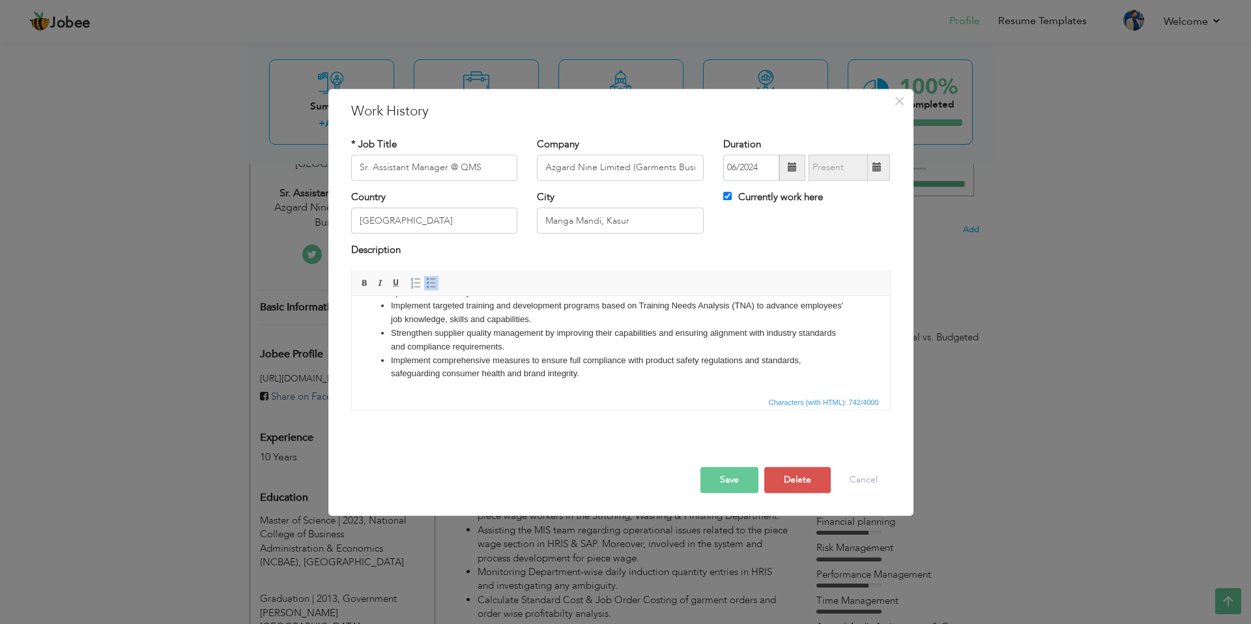
click at [599, 378] on li "Implement comprehensive measures to ensure full compliance with product safety …" at bounding box center [620, 367] width 460 height 27
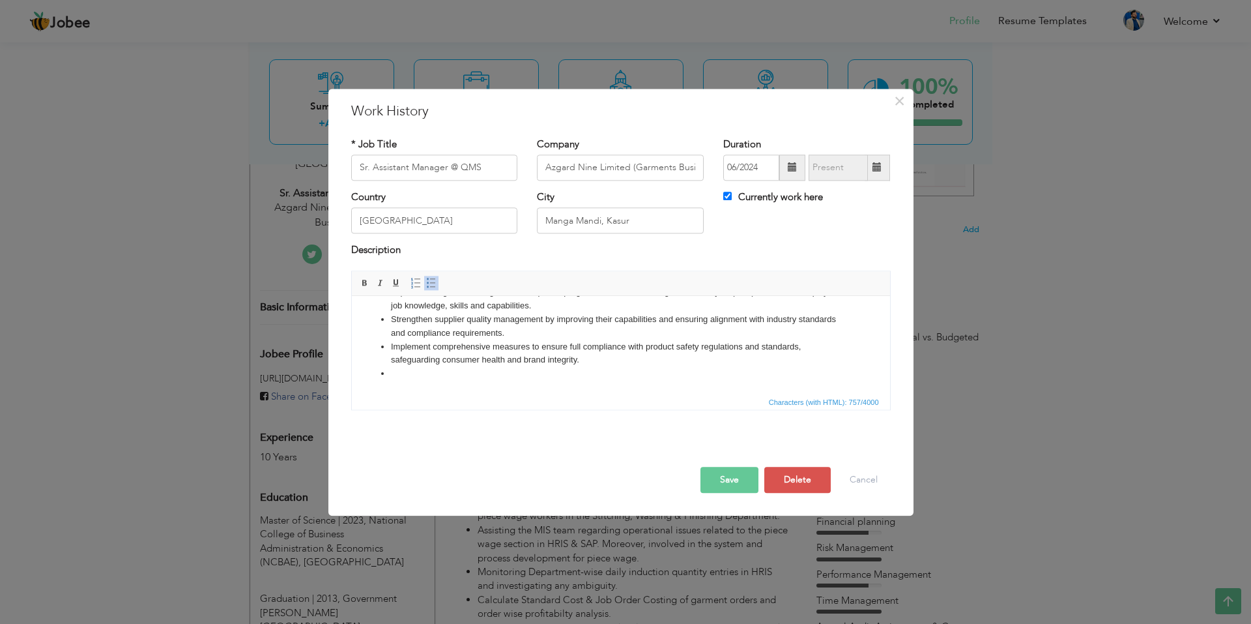
scroll to position [0, 0]
click at [448, 381] on span "Paste" at bounding box center [469, 379] width 68 height 16
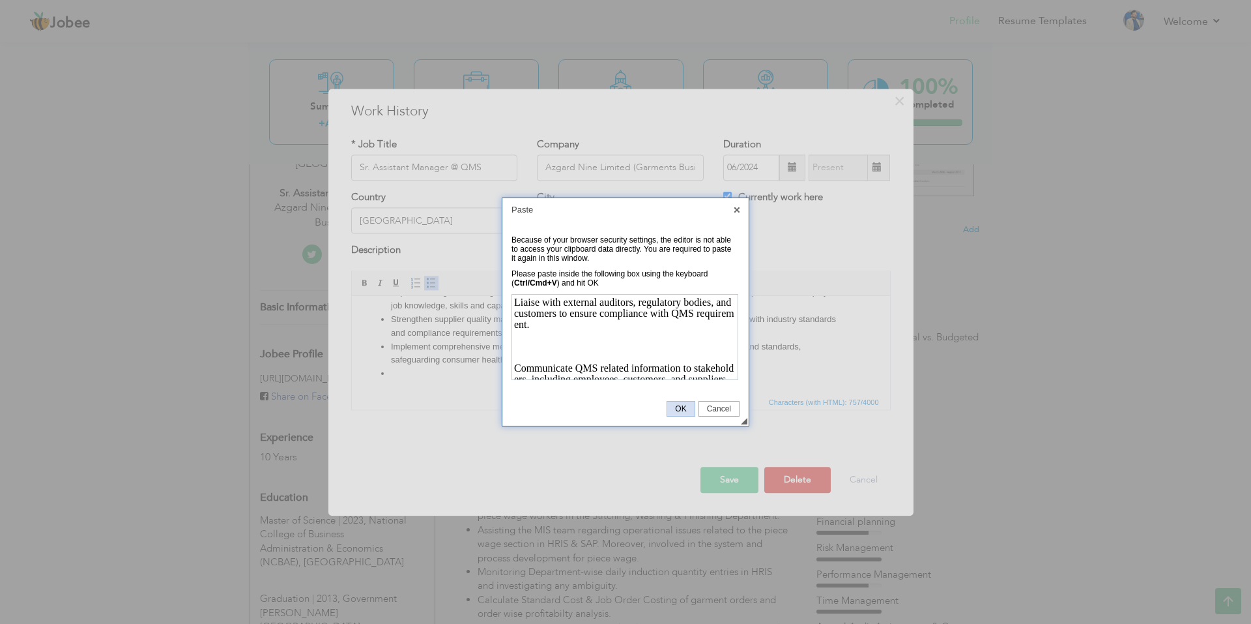
click at [678, 407] on span "OK" at bounding box center [680, 408] width 27 height 9
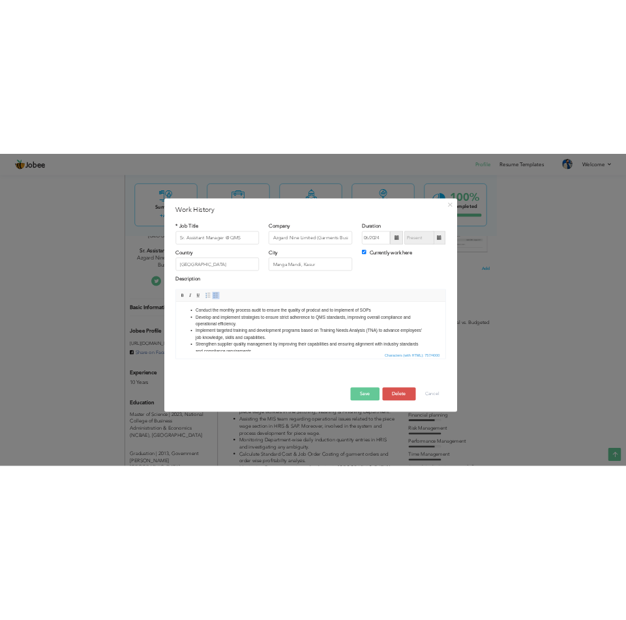
scroll to position [64, 0]
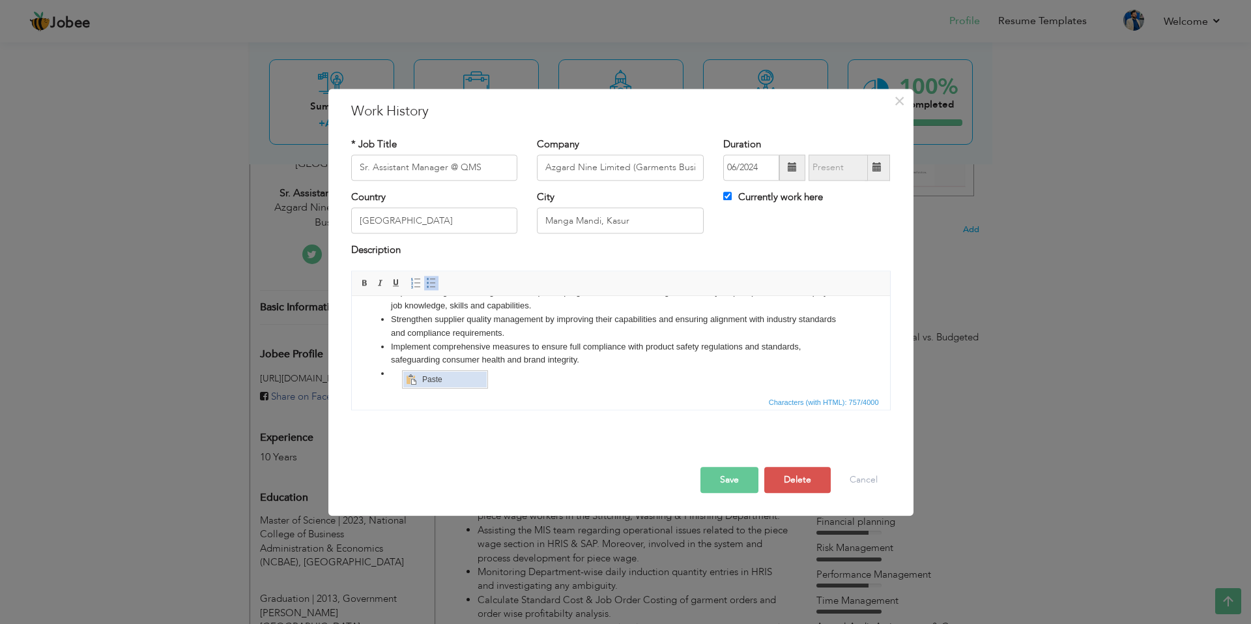
drag, startPoint x: 420, startPoint y: 377, endPoint x: 823, endPoint y: 748, distance: 547.8
click at [420, 377] on span "Paste" at bounding box center [452, 379] width 68 height 16
click at [426, 384] on span "Paste" at bounding box center [458, 387] width 68 height 16
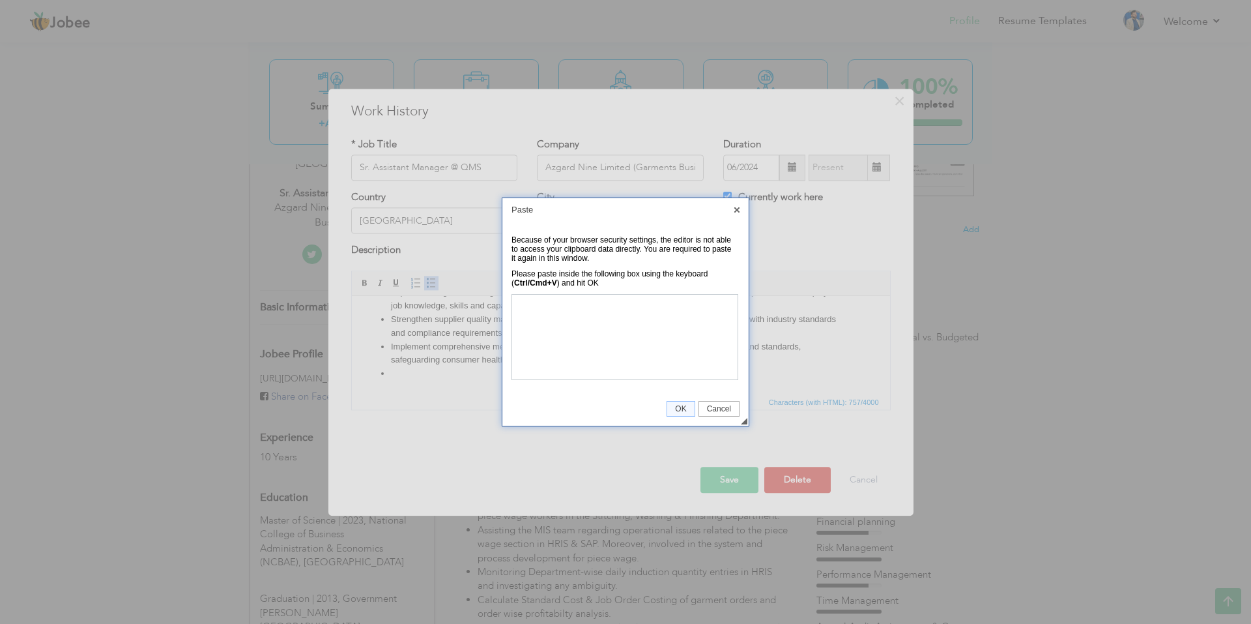
click at [677, 405] on span "OK" at bounding box center [680, 408] width 27 height 9
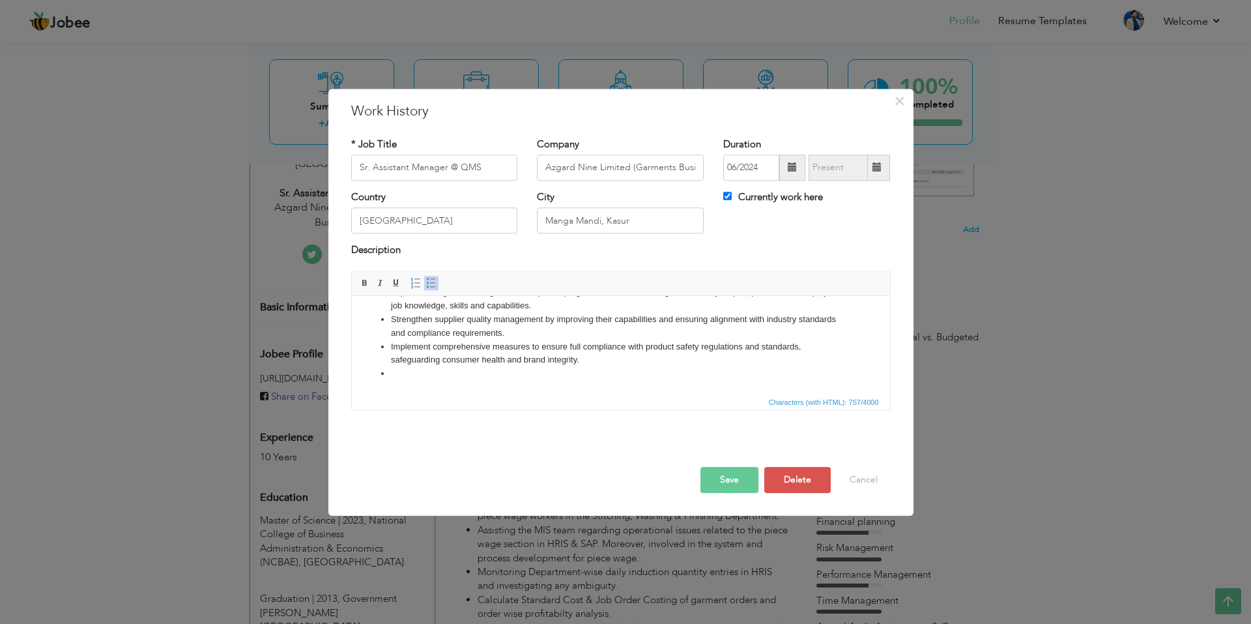
click at [429, 392] on html "Conduct the monthly process audit to ensure the quality of prodcut and to imple…" at bounding box center [620, 313] width 538 height 162
click at [683, 399] on span "Characters (with HTML): 757/4000" at bounding box center [621, 402] width 538 height 16
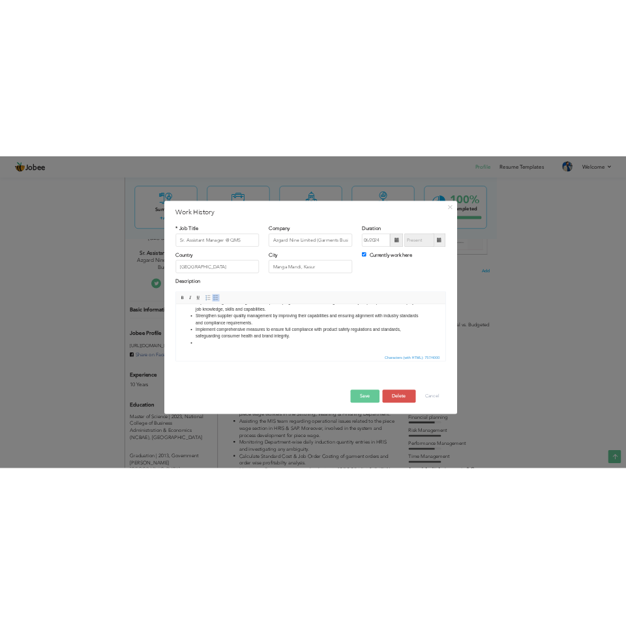
scroll to position [91, 0]
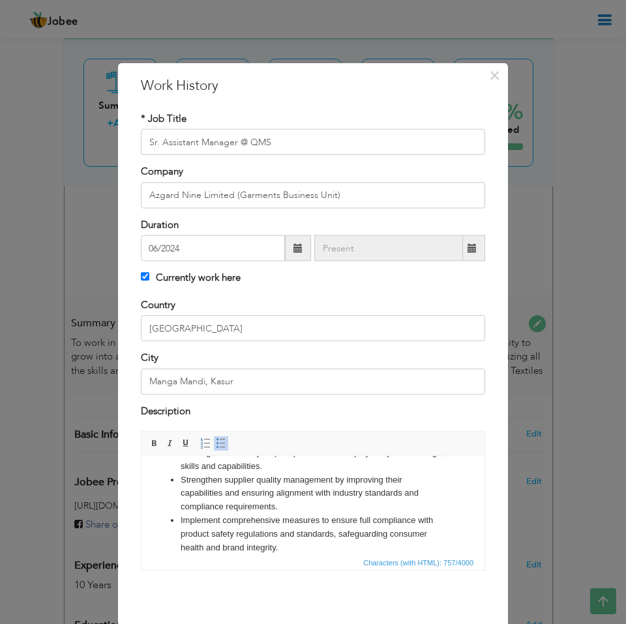
click at [237, 526] on li "Implement comprehensive measures to ensure full compliance with product safety …" at bounding box center [312, 533] width 265 height 40
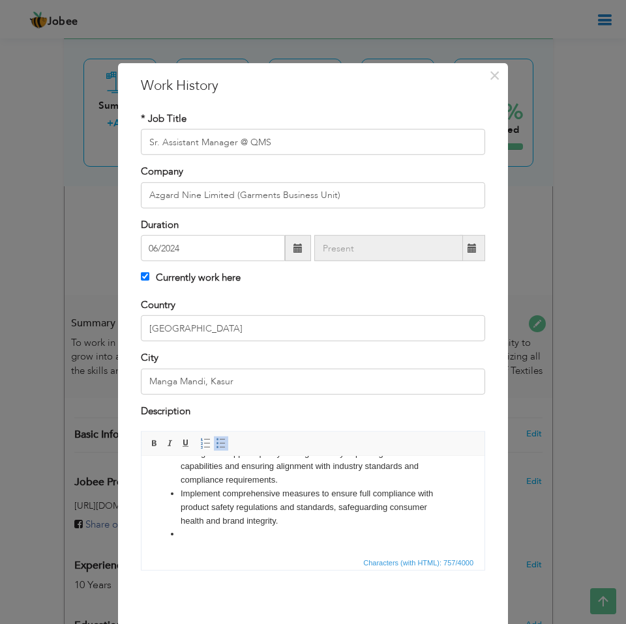
scroll to position [132, 0]
click at [214, 529] on li at bounding box center [312, 534] width 265 height 14
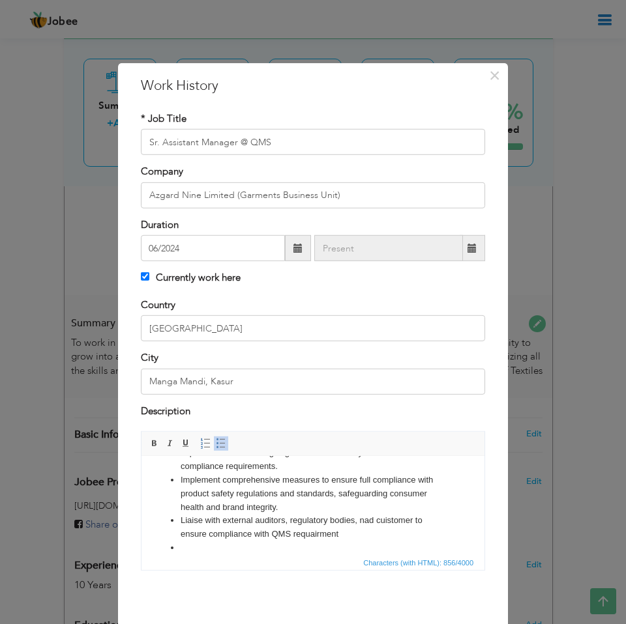
scroll to position [143, 0]
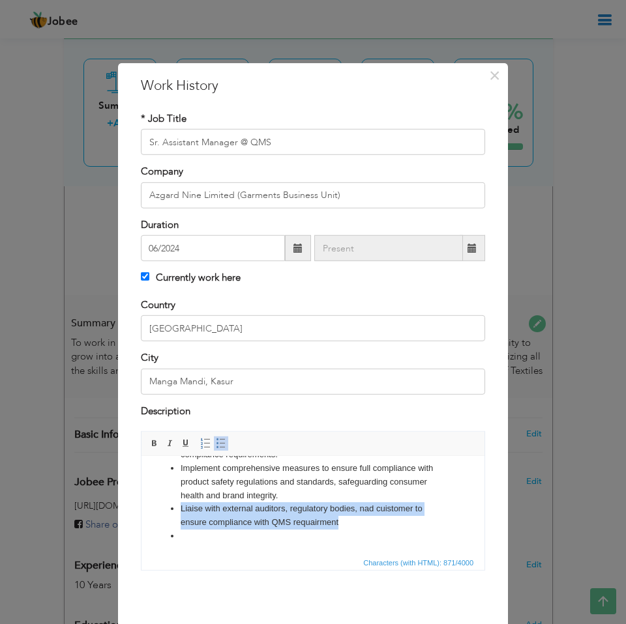
drag, startPoint x: 354, startPoint y: 534, endPoint x: 180, endPoint y: 520, distance: 174.5
click at [180, 520] on li "Liaise with external auditors, regulatory bodies, nad cuistomer to ensure compl…" at bounding box center [312, 515] width 265 height 27
copy li "Liaise with external auditors, regulatory bodies, nad cuistomer to ensure compl…"
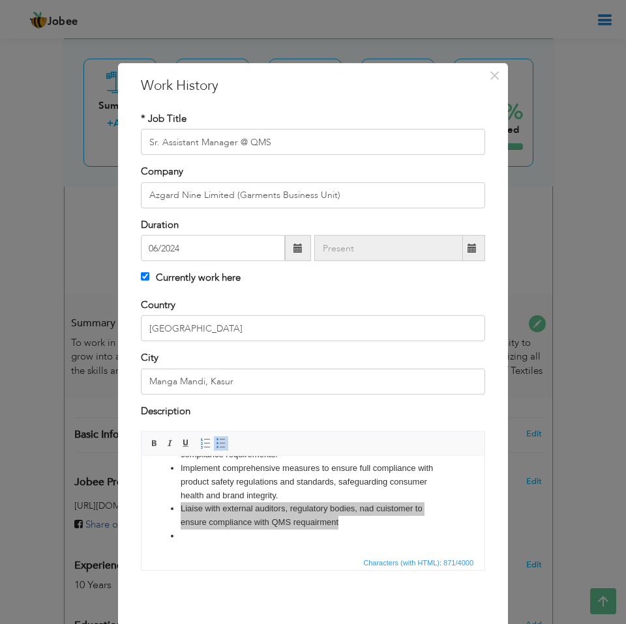
click at [193, 557] on span "Characters (with HTML): 871/4000" at bounding box center [312, 563] width 343 height 16
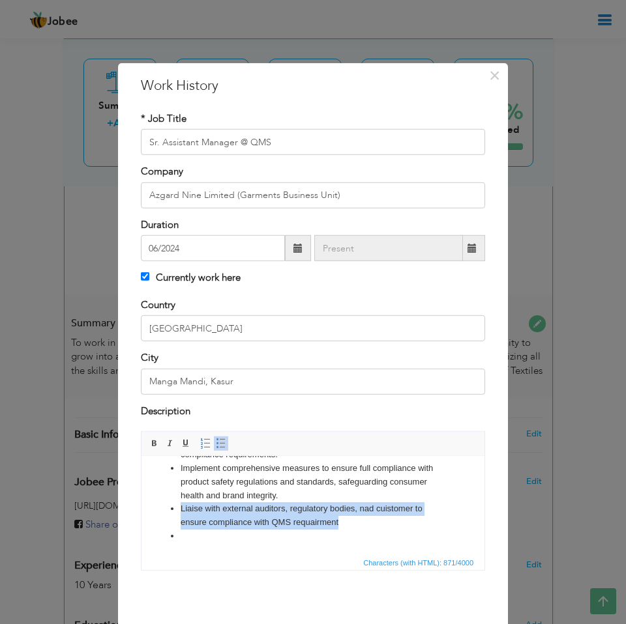
click at [197, 529] on li "Liaise with external auditors, regulatory bodies, nad cuistomer to ensure compl…" at bounding box center [312, 515] width 265 height 27
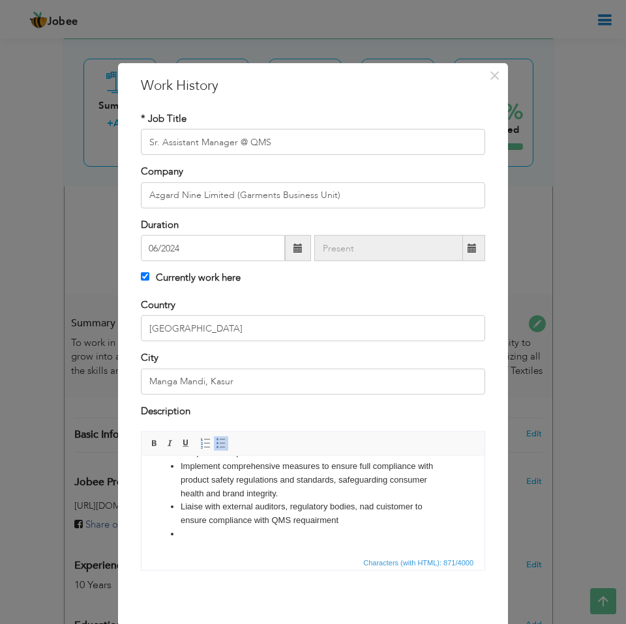
scroll to position [159, 0]
click at [202, 541] on html "Conduct the monthly process audit to ensure the quality of prodcut and to imple…" at bounding box center [312, 432] width 343 height 243
click at [244, 531] on li at bounding box center [312, 534] width 265 height 14
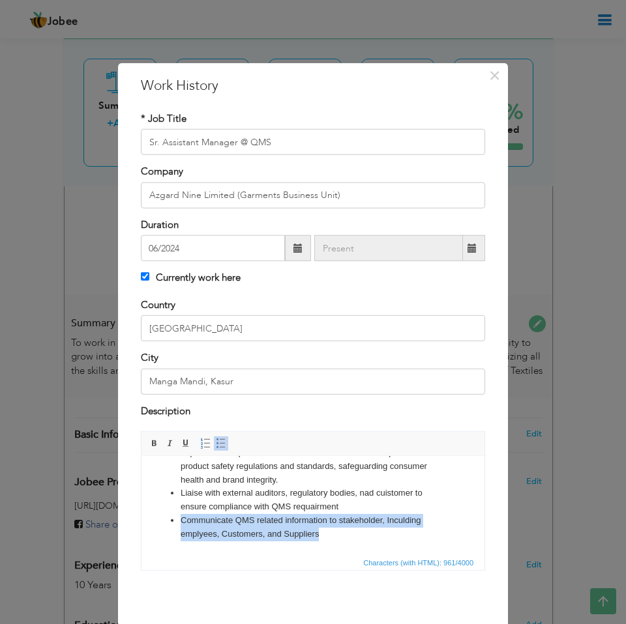
copy ul "Communicate QMS related information to stakeholder, Inculding emplyees, Custome…"
click at [366, 513] on li "Liaise with external auditors, regulatory bodies, nad cuistomer to ensure compl…" at bounding box center [312, 499] width 265 height 27
click at [446, 541] on ul "Conduct the monthly process audit to ensure the quality of prodcut and to imple…" at bounding box center [312, 425] width 317 height 231
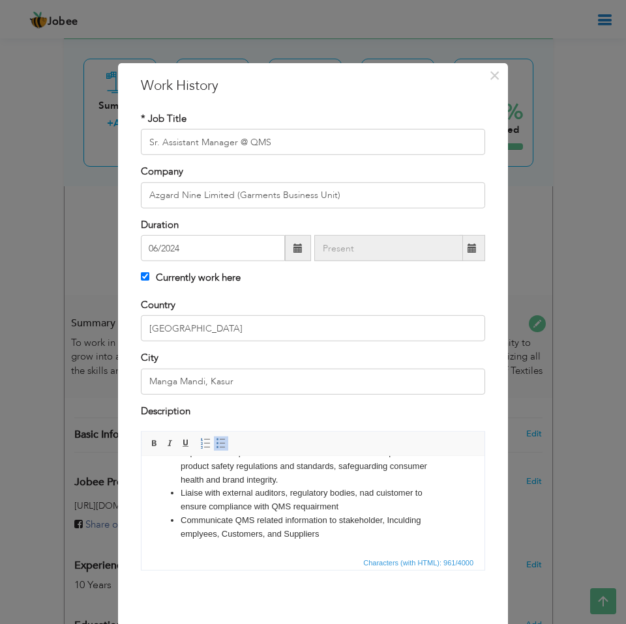
click at [411, 534] on li "Communicate QMS related information to stakeholder, Inculding emplyees, Custome…" at bounding box center [312, 526] width 265 height 27
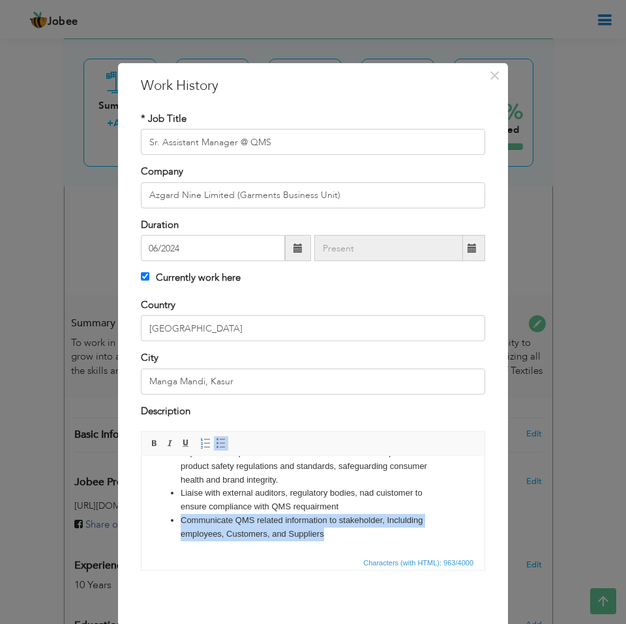
drag, startPoint x: 324, startPoint y: 547, endPoint x: 160, endPoint y: 525, distance: 165.7
click at [160, 525] on ul "Conduct the monthly process audit to ensure the quality of prodcut and to imple…" at bounding box center [312, 425] width 317 height 231
copy li "Communicate QMS related information to stakeholder, Inclulding employees, Custo…"
click at [335, 537] on li "Communicate QMS related information to stakeholder, Inclulding employees, Custo…" at bounding box center [312, 526] width 265 height 27
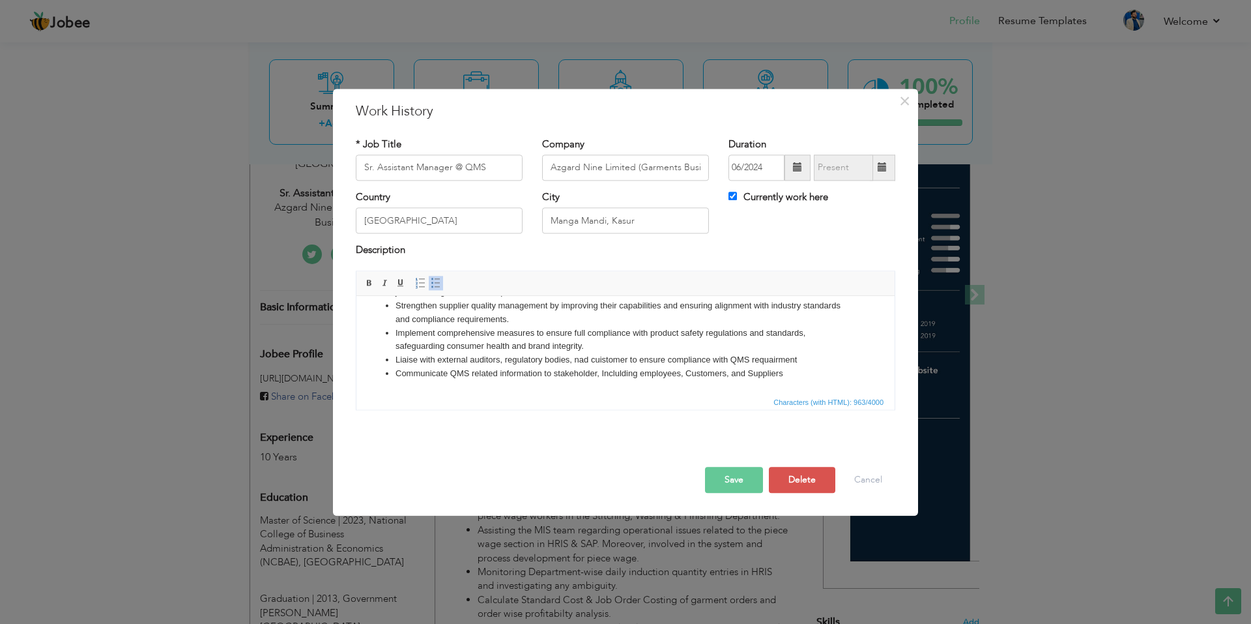
scroll to position [78, 0]
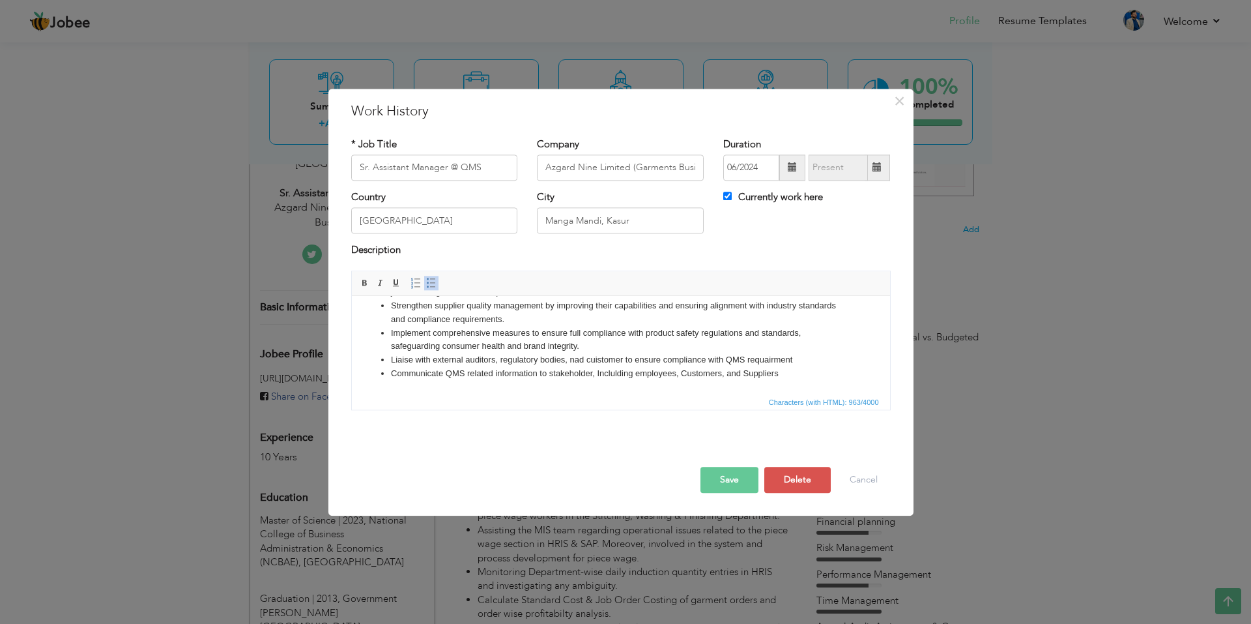
click at [717, 374] on li "Communicate QMS related information to stakeholder, Inclulding employees, Custo…" at bounding box center [620, 374] width 460 height 14
click at [701, 355] on li "Liaise with external auditors, regulatory bodies, nad cuistomer to ensure compl…" at bounding box center [620, 360] width 460 height 14
click at [606, 358] on li "Liaise with external auditors, regulatory bodies, nad cuistomer to ensure compl…" at bounding box center [620, 360] width 460 height 14
click at [599, 360] on li "Liaise with external auditors, regulatory bodies, nad cuistomer to ensure compl…" at bounding box center [620, 360] width 460 height 14
click at [468, 358] on li "Liaise with external auditors, regulatory bodies, and cu stomer to ensure compl…" at bounding box center [620, 360] width 460 height 14
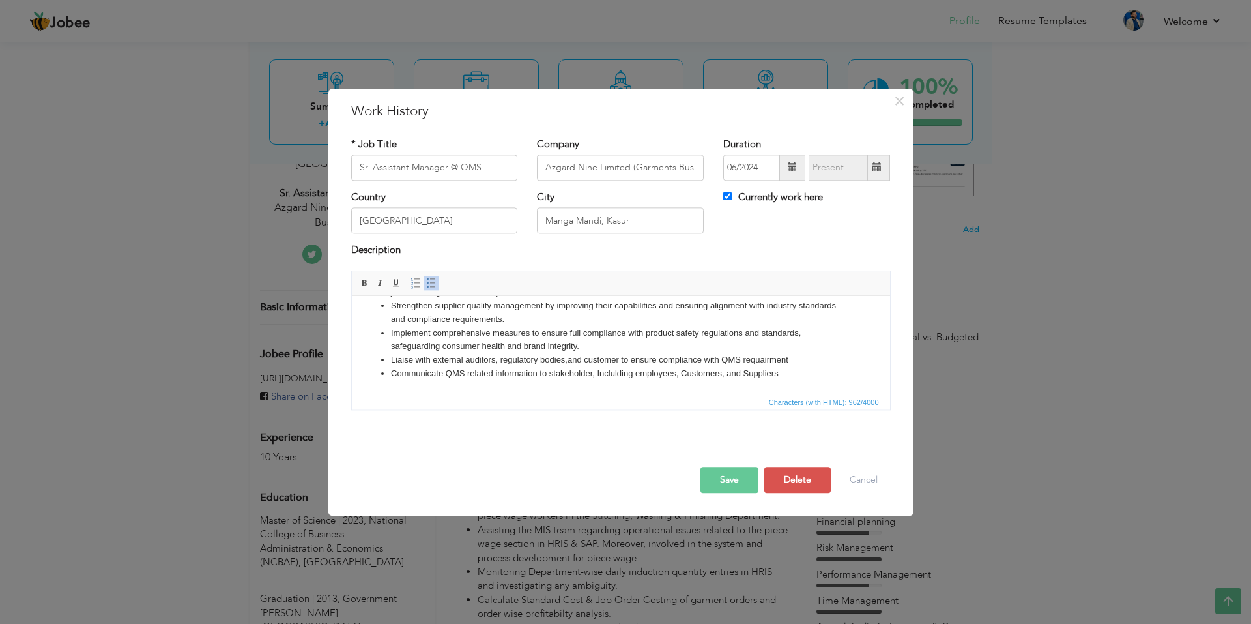
click at [571, 359] on li "Liaise with external auditors, regulatory bodies, and cu stomer to ensure compl…" at bounding box center [620, 360] width 460 height 14
click at [739, 480] on button "Save" at bounding box center [729, 480] width 58 height 26
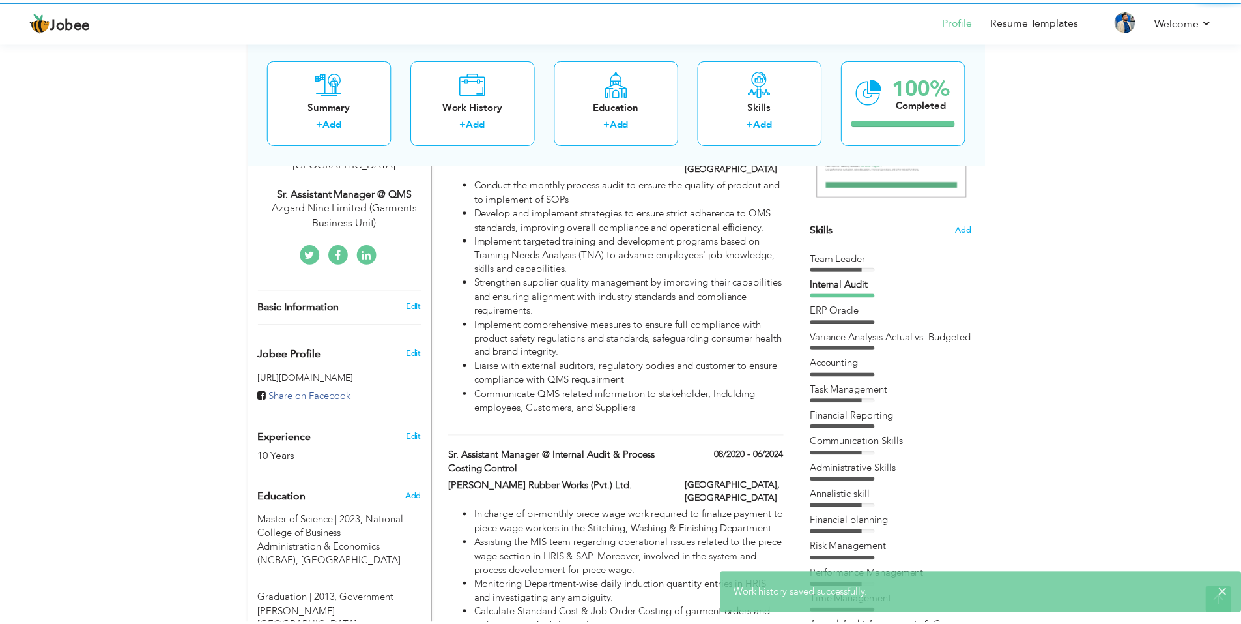
scroll to position [0, 0]
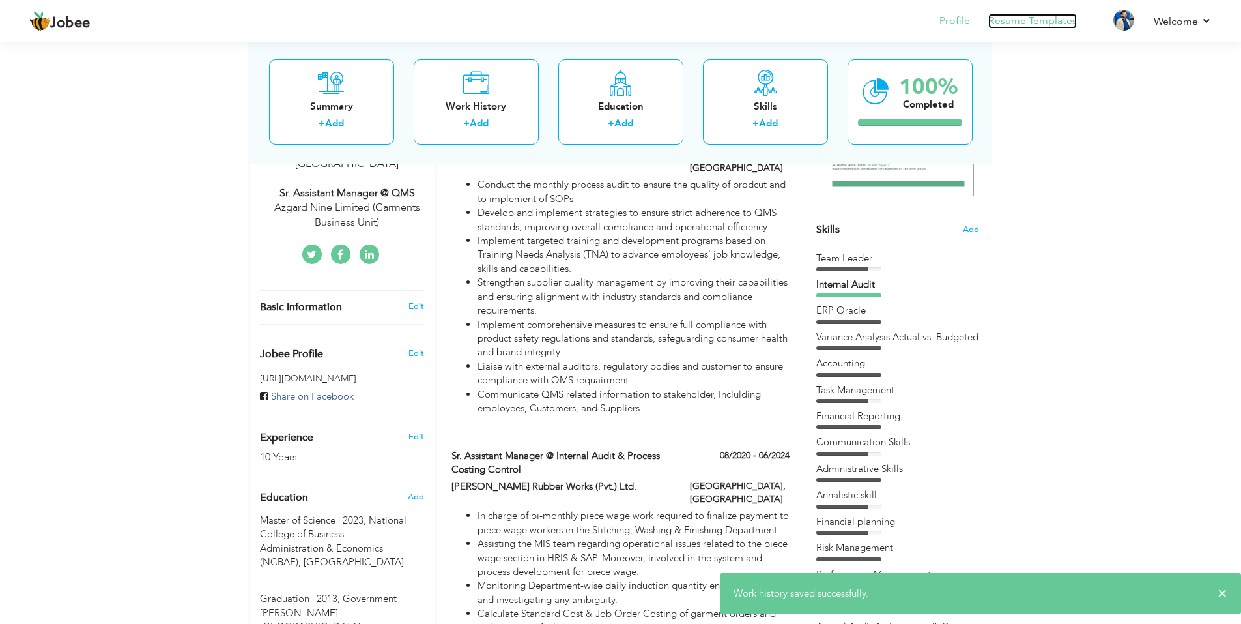
click at [993, 20] on link "Resume Templates" at bounding box center [1032, 21] width 89 height 15
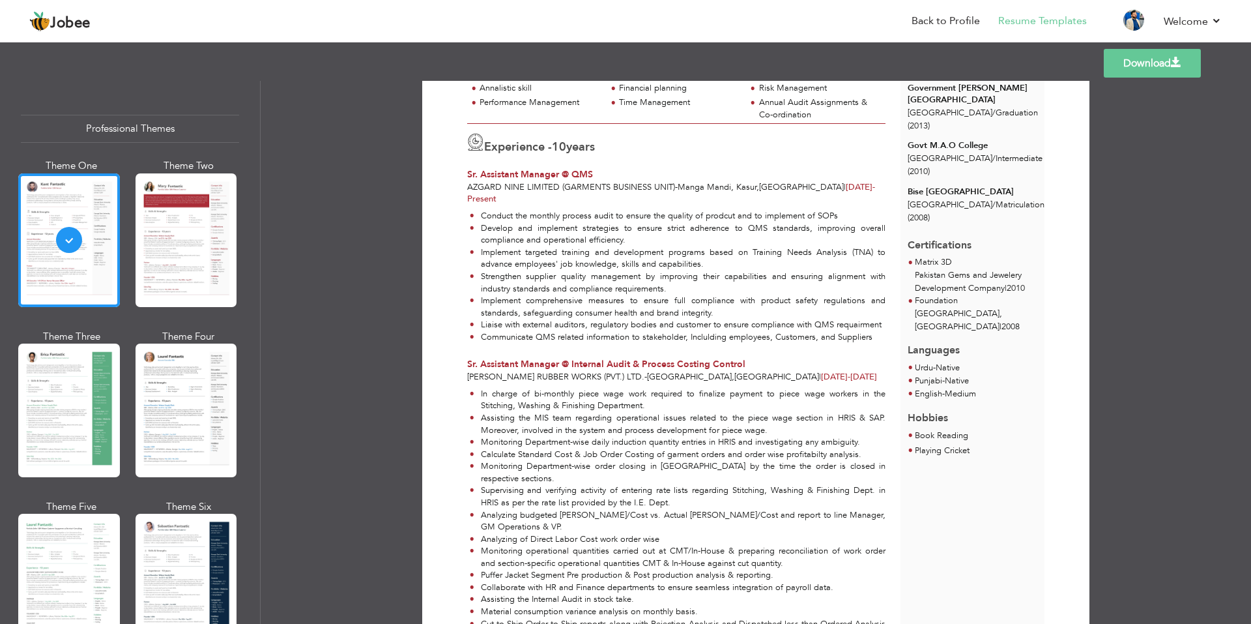
scroll to position [261, 0]
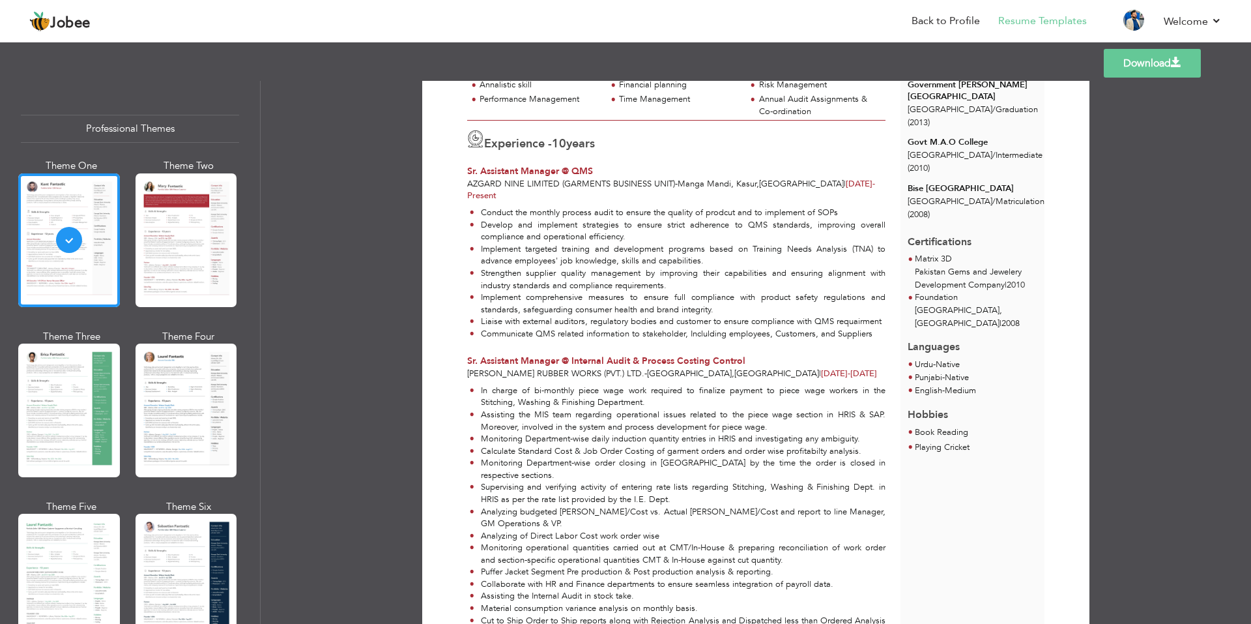
click at [485, 457] on li "Monitoring Department-wise order closing in [GEOGRAPHIC_DATA] by the time the o…" at bounding box center [678, 469] width 416 height 24
drag, startPoint x: 498, startPoint y: 444, endPoint x: 537, endPoint y: 438, distance: 39.5
click at [537, 445] on li "Calculate Standard Cost & Job Order Costing of garment orders and order wise pr…" at bounding box center [678, 451] width 416 height 12
drag, startPoint x: 488, startPoint y: 452, endPoint x: 559, endPoint y: 452, distance: 71.0
click at [559, 457] on li "Monitoring Department-wise order closing in [GEOGRAPHIC_DATA] by the time the o…" at bounding box center [678, 469] width 416 height 24
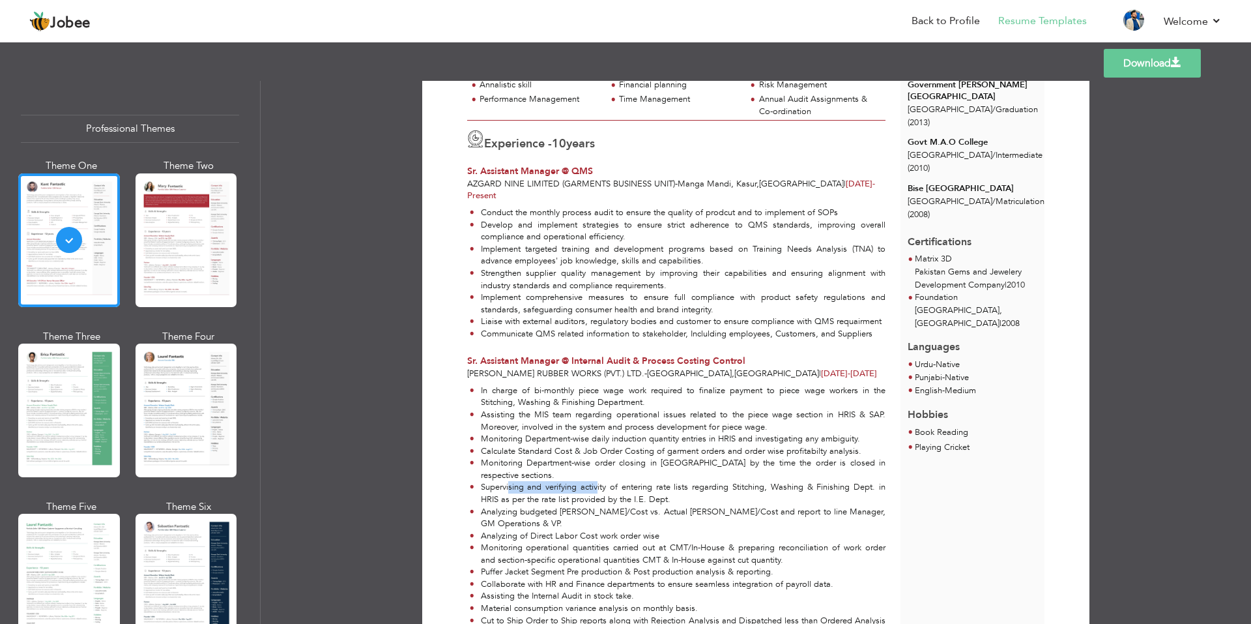
drag, startPoint x: 507, startPoint y: 459, endPoint x: 599, endPoint y: 458, distance: 91.9
click at [596, 481] on li "Supervising and verifying activity of entering rate lists regarding Stitching, …" at bounding box center [678, 493] width 416 height 24
drag, startPoint x: 485, startPoint y: 486, endPoint x: 568, endPoint y: 485, distance: 82.8
click at [568, 506] on li "Analyzing budgeted [PERSON_NAME]/Cost vs. Actual [PERSON_NAME]/Cost and report …" at bounding box center [678, 518] width 416 height 24
drag, startPoint x: 508, startPoint y: 497, endPoint x: 540, endPoint y: 494, distance: 32.0
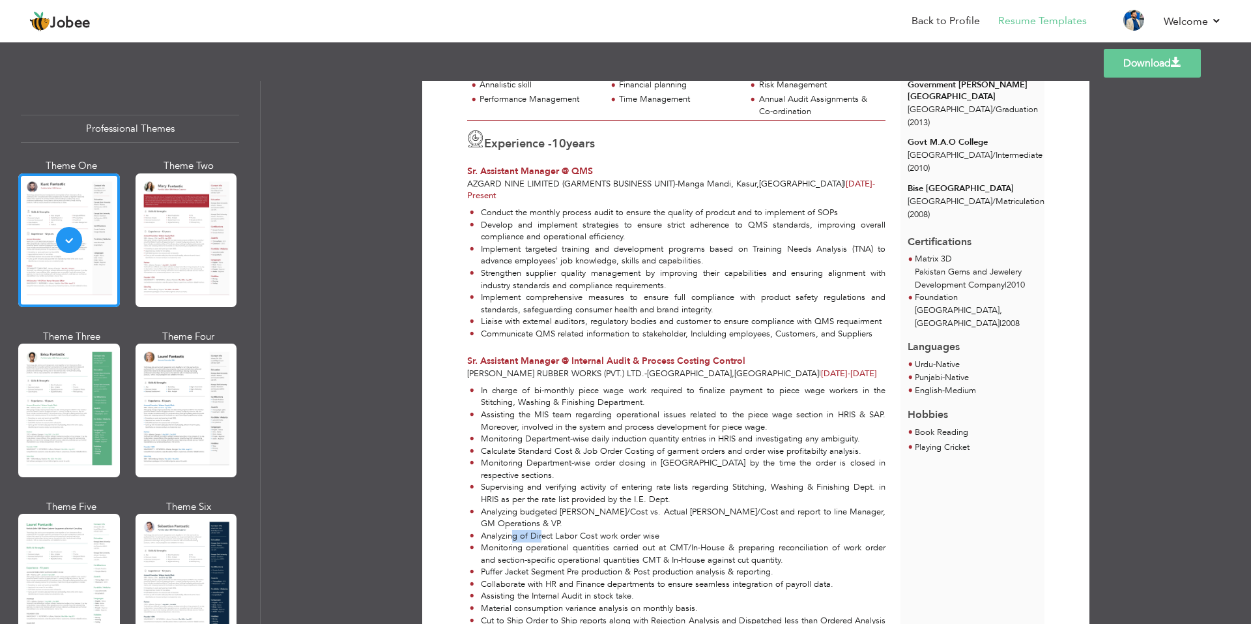
click at [540, 530] on li "Analyzing of Direct Labor Cost work order wise" at bounding box center [678, 536] width 416 height 12
drag, startPoint x: 505, startPoint y: 506, endPoint x: 553, endPoint y: 509, distance: 48.3
click at [553, 541] on li "Monitoring operational quantities carried out at CMT/In-House & preparing recon…" at bounding box center [678, 553] width 416 height 24
click at [560, 566] on li "Puffer Jacket Segment Pre production & Post production analysis & reporting." at bounding box center [678, 572] width 416 height 12
drag, startPoint x: 489, startPoint y: 536, endPoint x: 553, endPoint y: 536, distance: 64.5
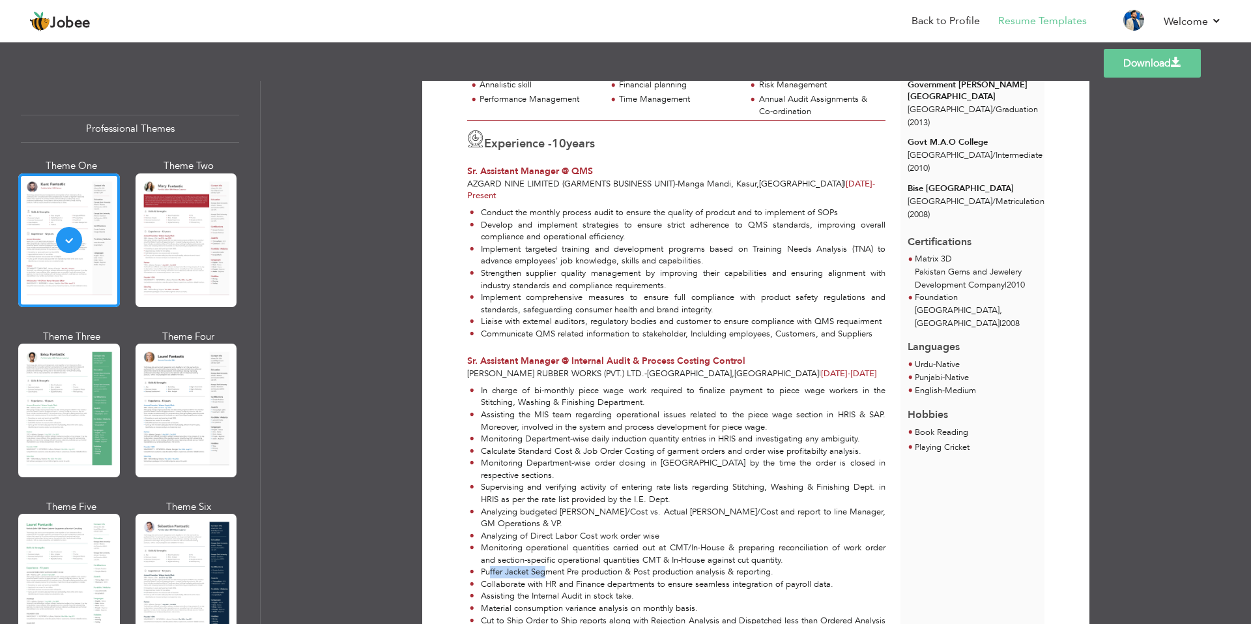
click at [545, 566] on li "Puffer Jacket Segment Pre production & Post production analysis & reporting." at bounding box center [678, 572] width 416 height 12
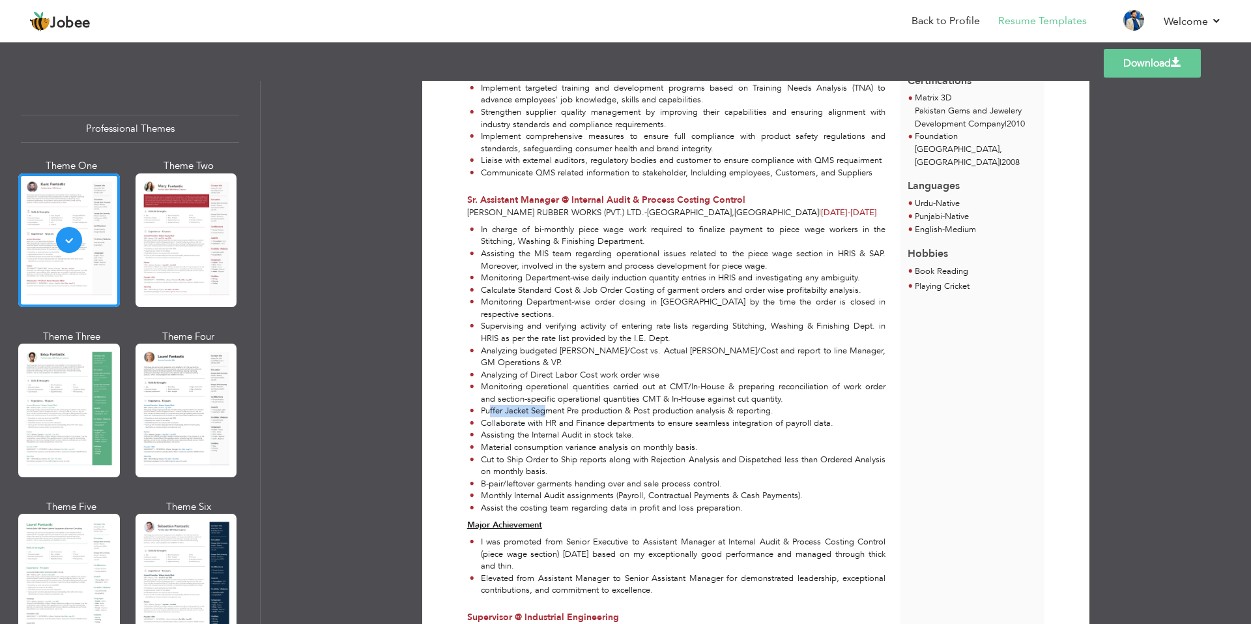
scroll to position [456, 0]
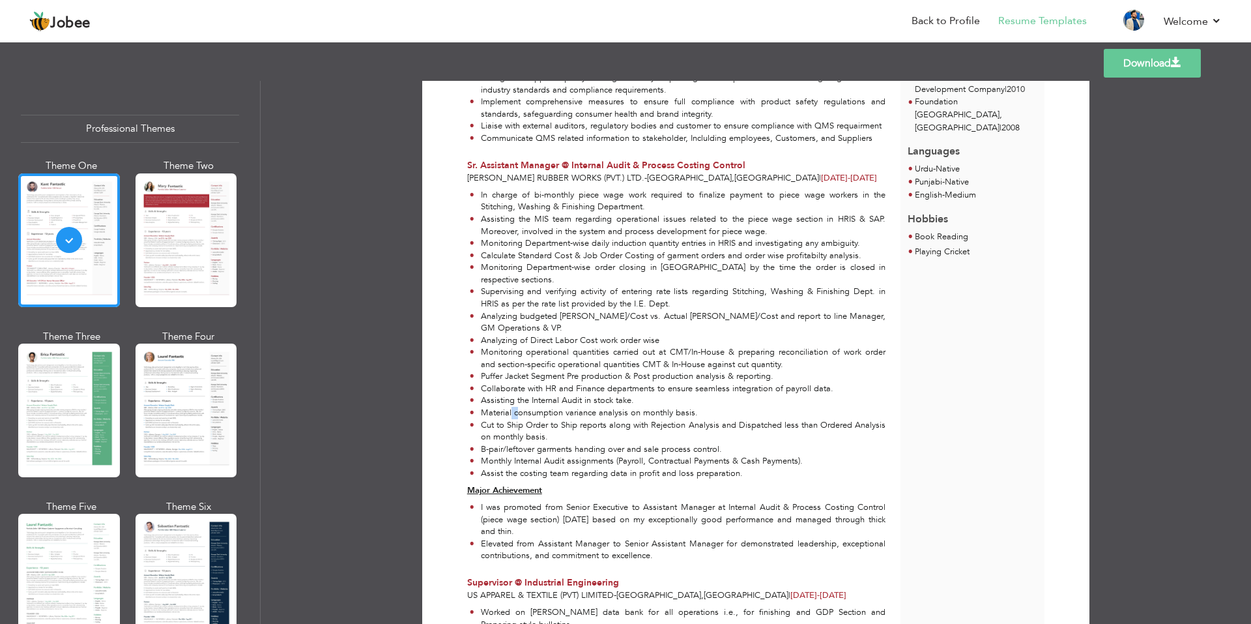
click at [513, 407] on li "Material consumption variance analysis on monthly basis." at bounding box center [678, 413] width 416 height 12
click at [535, 419] on li "Cut to Ship Order to Ship reports along with Rejection Analysis and Dispatched …" at bounding box center [678, 431] width 416 height 24
drag, startPoint x: 493, startPoint y: 392, endPoint x: 605, endPoint y: 390, distance: 112.1
click at [605, 419] on li "Cut to Ship Order to Ship reports along with Rejection Analysis and Dispatched …" at bounding box center [678, 431] width 416 height 24
drag, startPoint x: 494, startPoint y: 413, endPoint x: 553, endPoint y: 413, distance: 58.6
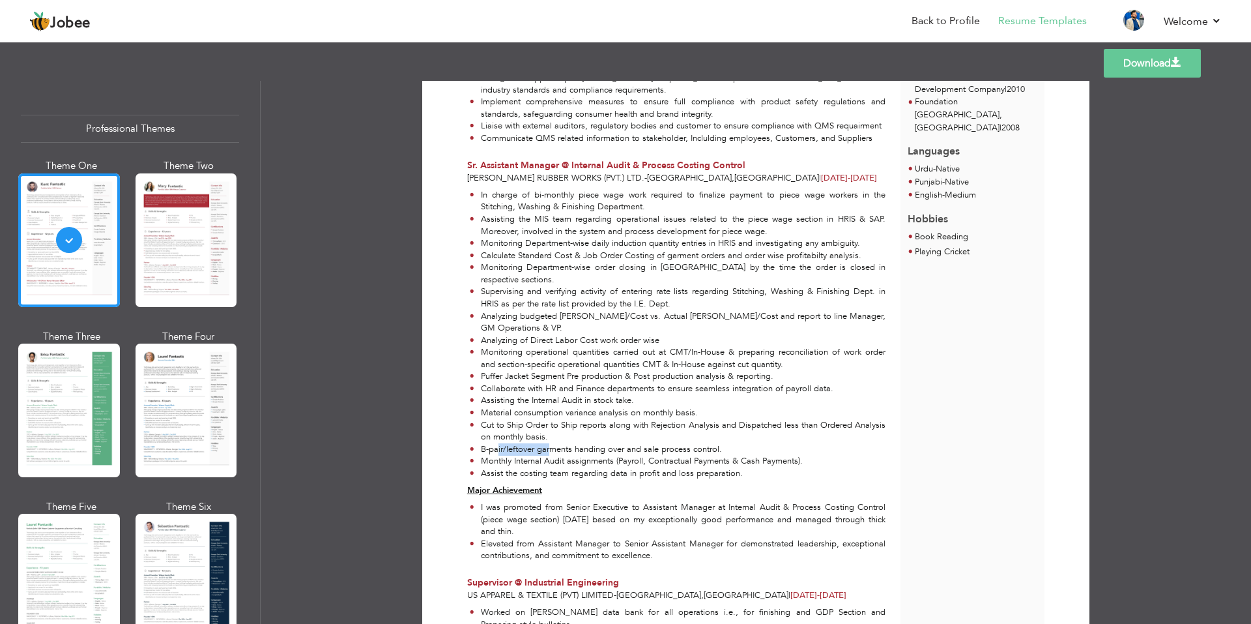
click at [551, 443] on li "B-pair/leftover garments handing over and sale process control." at bounding box center [678, 449] width 416 height 12
drag, startPoint x: 495, startPoint y: 428, endPoint x: 539, endPoint y: 429, distance: 44.3
click at [536, 455] on li "Monthly Internal Audit assignments (Payroll, Contractual Payments & Cash Paymen…" at bounding box center [678, 461] width 416 height 12
drag, startPoint x: 479, startPoint y: 437, endPoint x: 540, endPoint y: 437, distance: 60.6
click at [540, 467] on li "Assist the costing team regarding data in profit and loss preparation." at bounding box center [678, 473] width 416 height 12
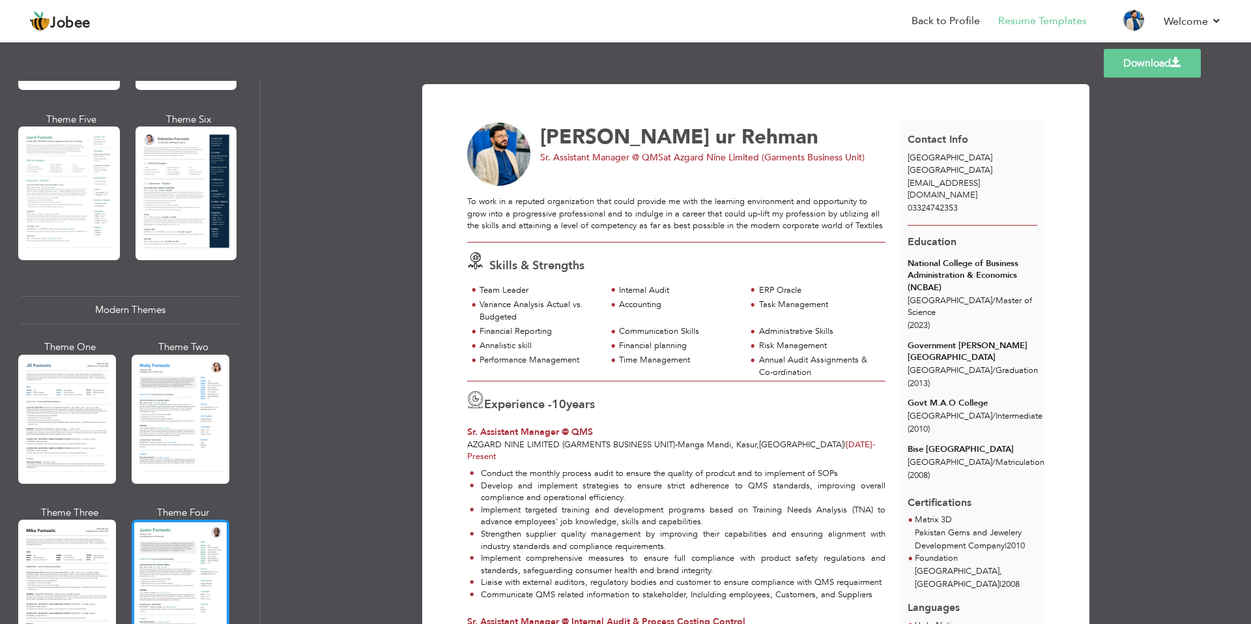
scroll to position [391, 0]
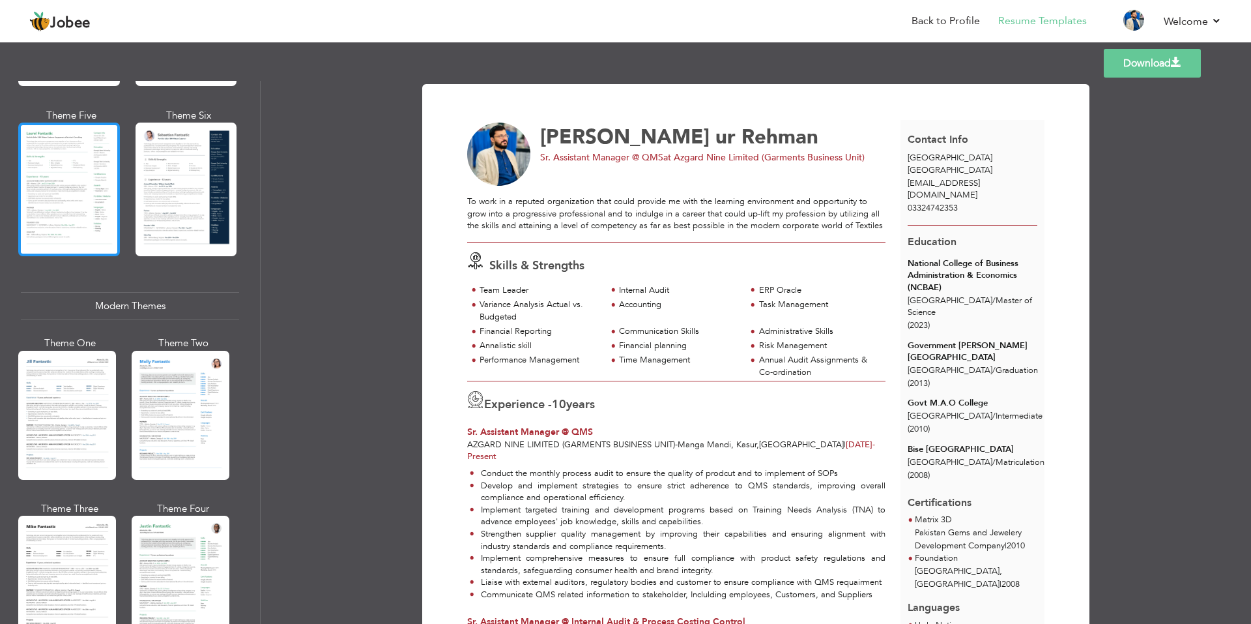
click at [40, 220] on div at bounding box center [69, 189] width 102 height 134
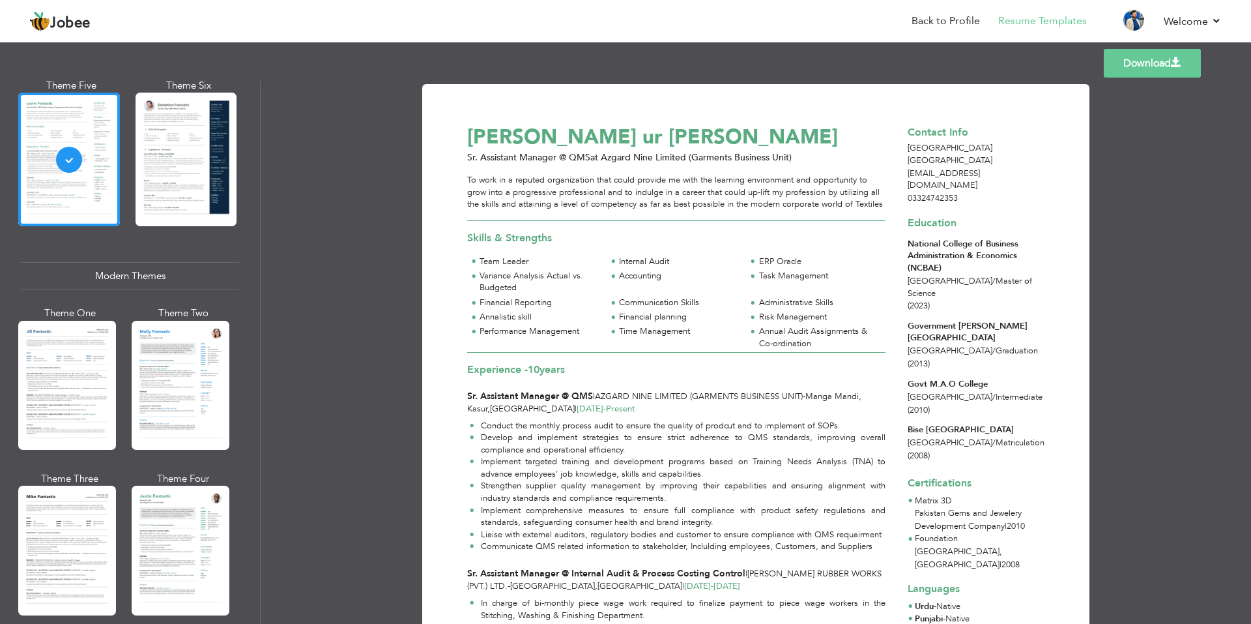
scroll to position [456, 0]
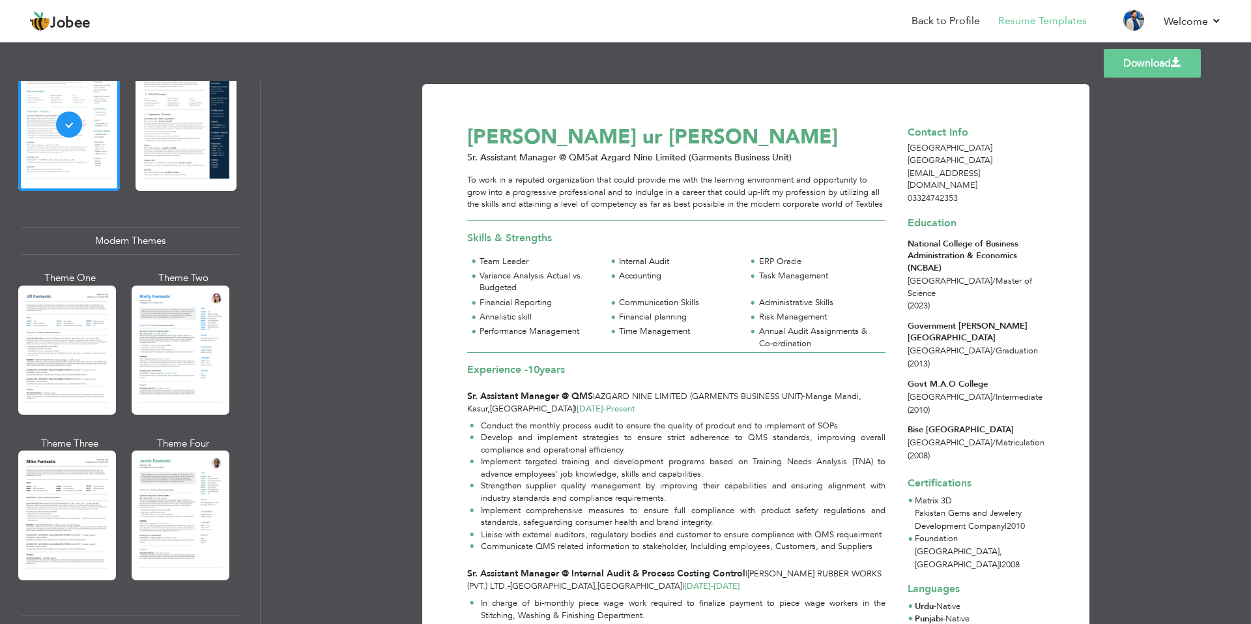
click at [73, 353] on div at bounding box center [67, 349] width 98 height 129
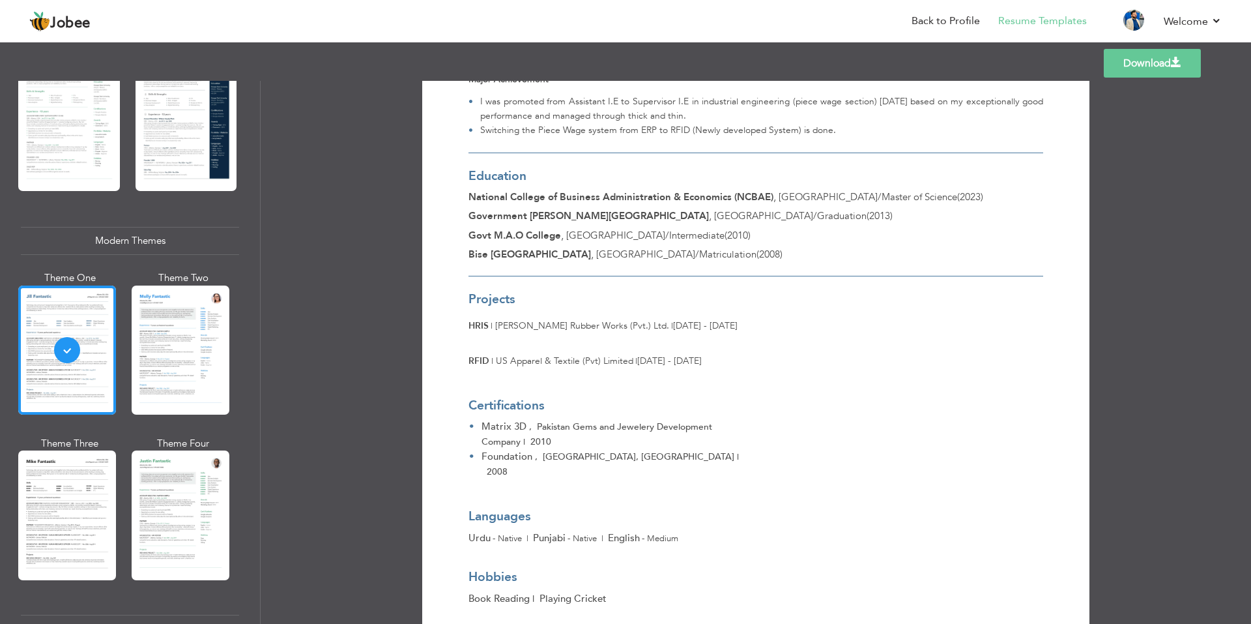
scroll to position [1239, 0]
click at [1131, 66] on link "Download" at bounding box center [1152, 63] width 97 height 29
